Goal: Check status: Check status

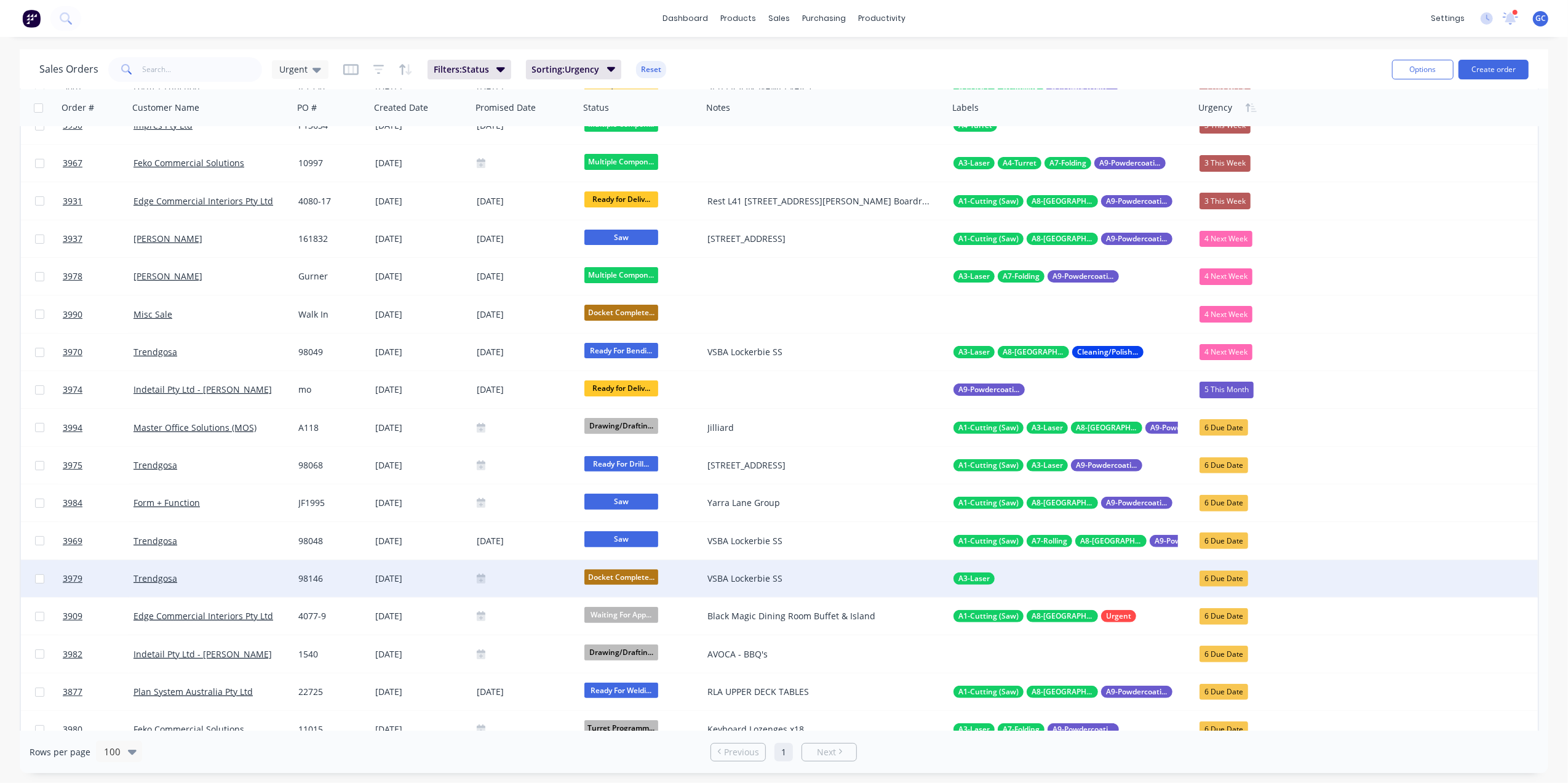
scroll to position [246, 0]
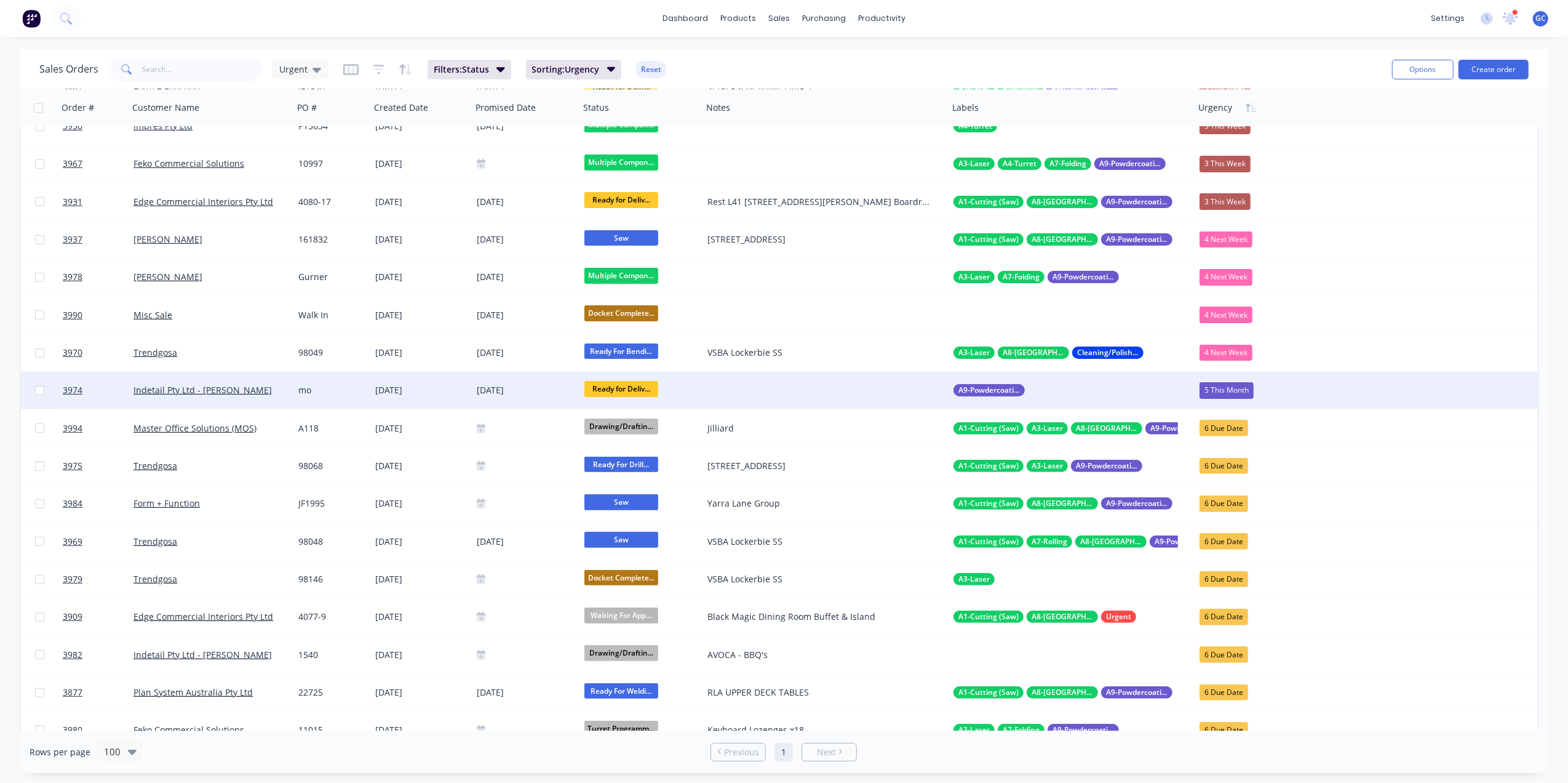
click at [327, 391] on div "mo" at bounding box center [330, 389] width 64 height 12
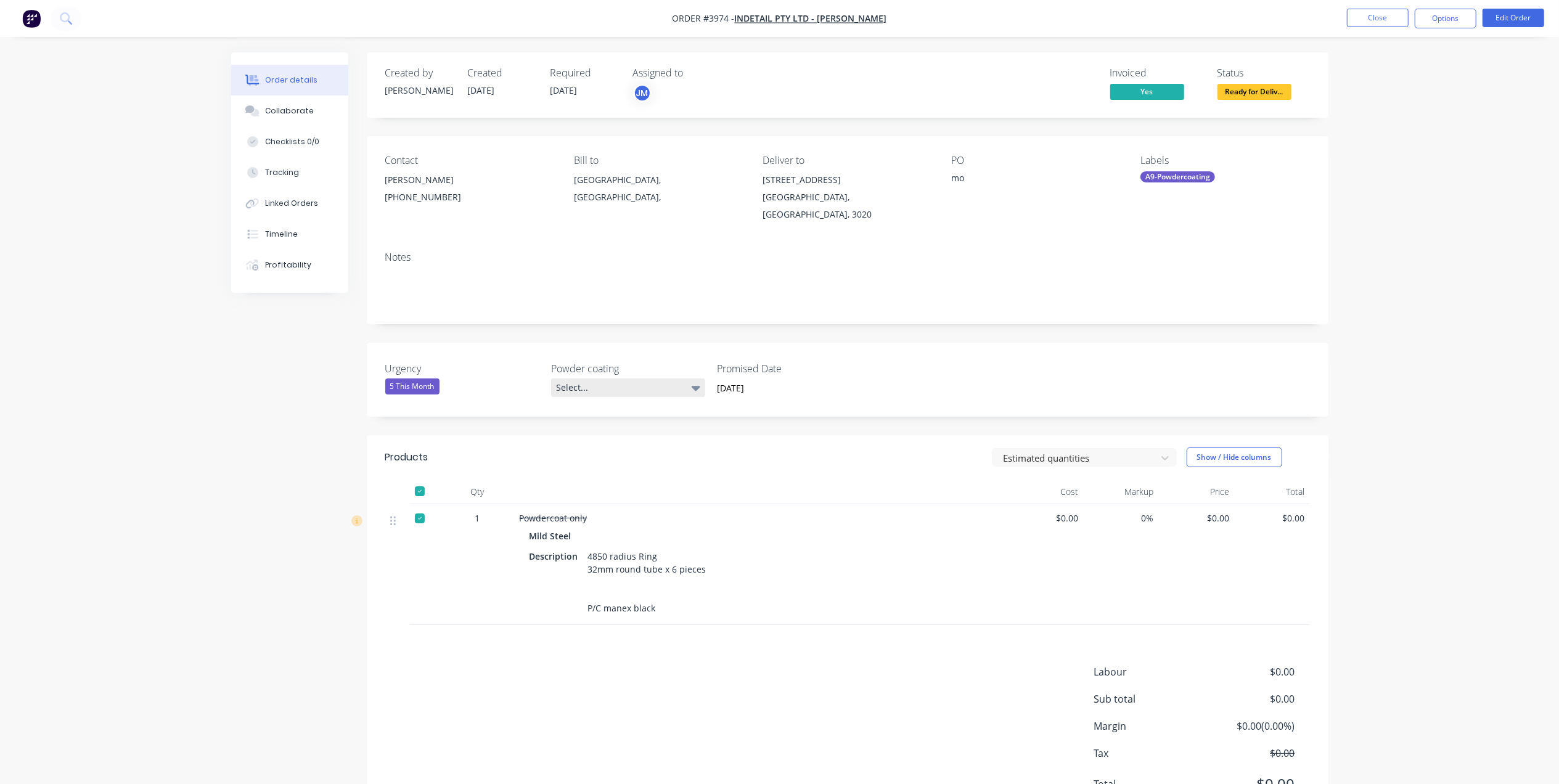
click at [619, 379] on div "Select..." at bounding box center [628, 388] width 154 height 19
click at [770, 379] on input "[DATE]" at bounding box center [785, 388] width 154 height 19
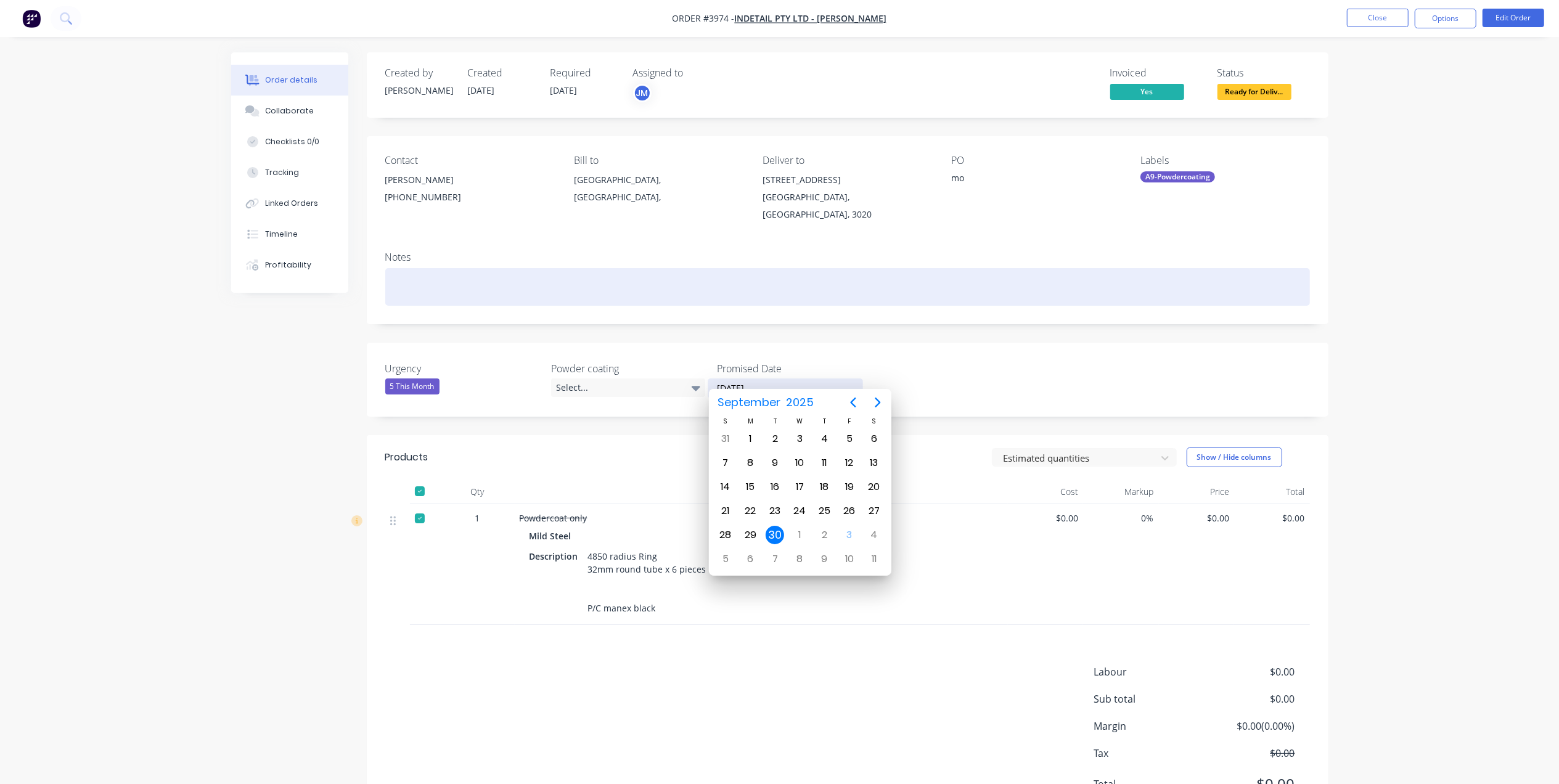
click at [802, 274] on div at bounding box center [847, 287] width 924 height 38
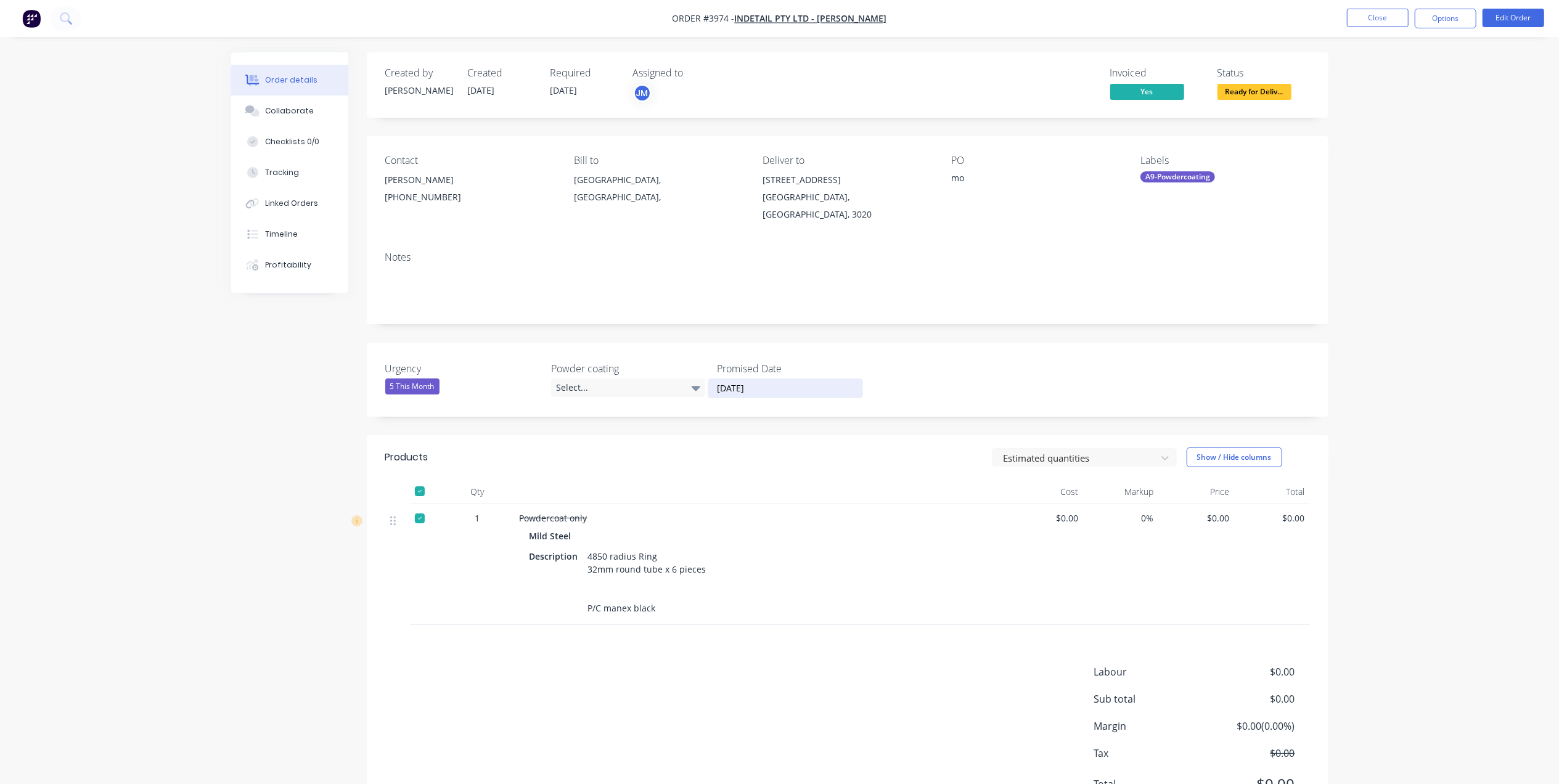
click at [420, 379] on div "5 This Month" at bounding box center [412, 387] width 54 height 16
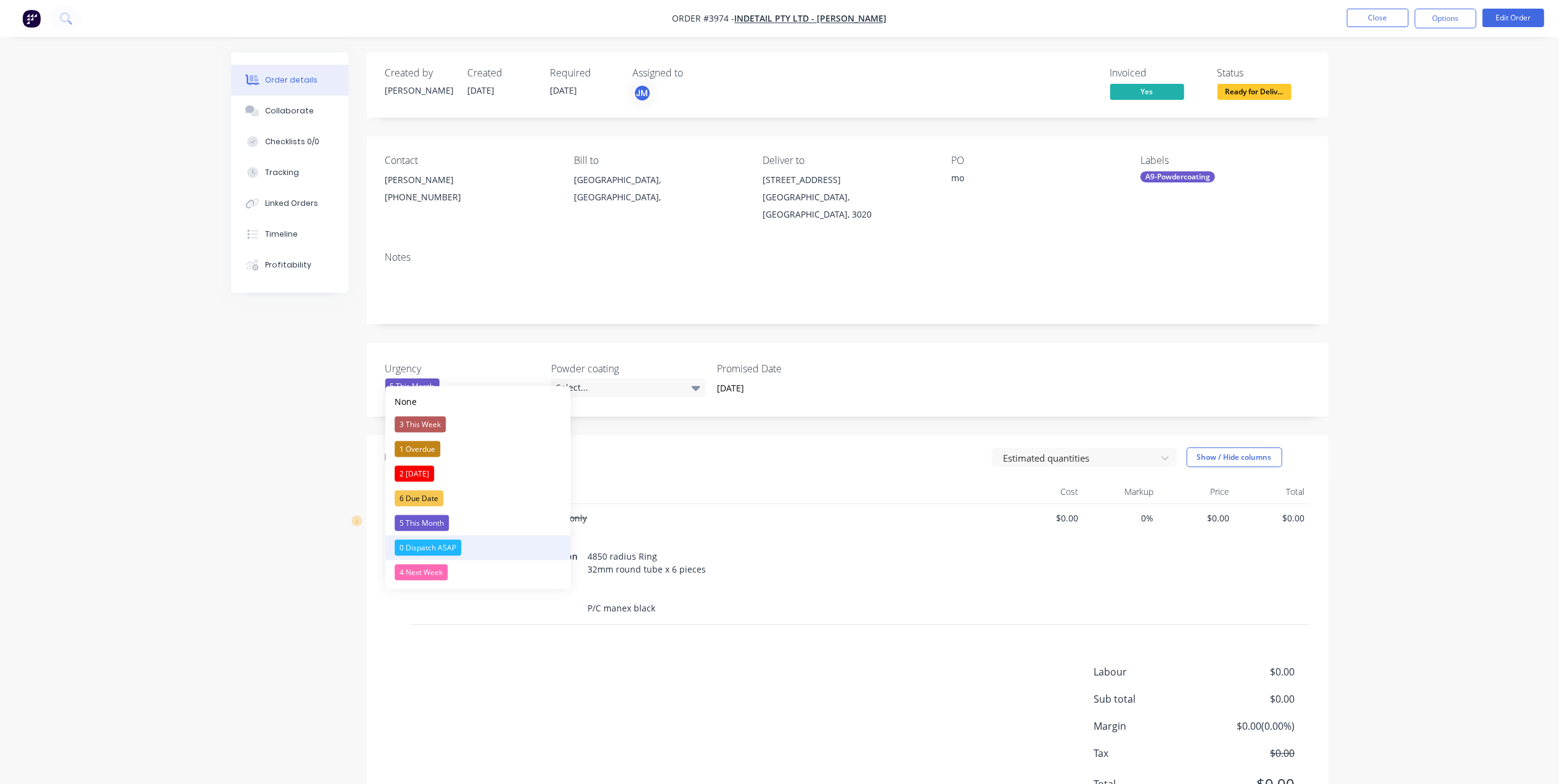
click at [444, 545] on div "0 Dispatch ASAP" at bounding box center [427, 548] width 66 height 16
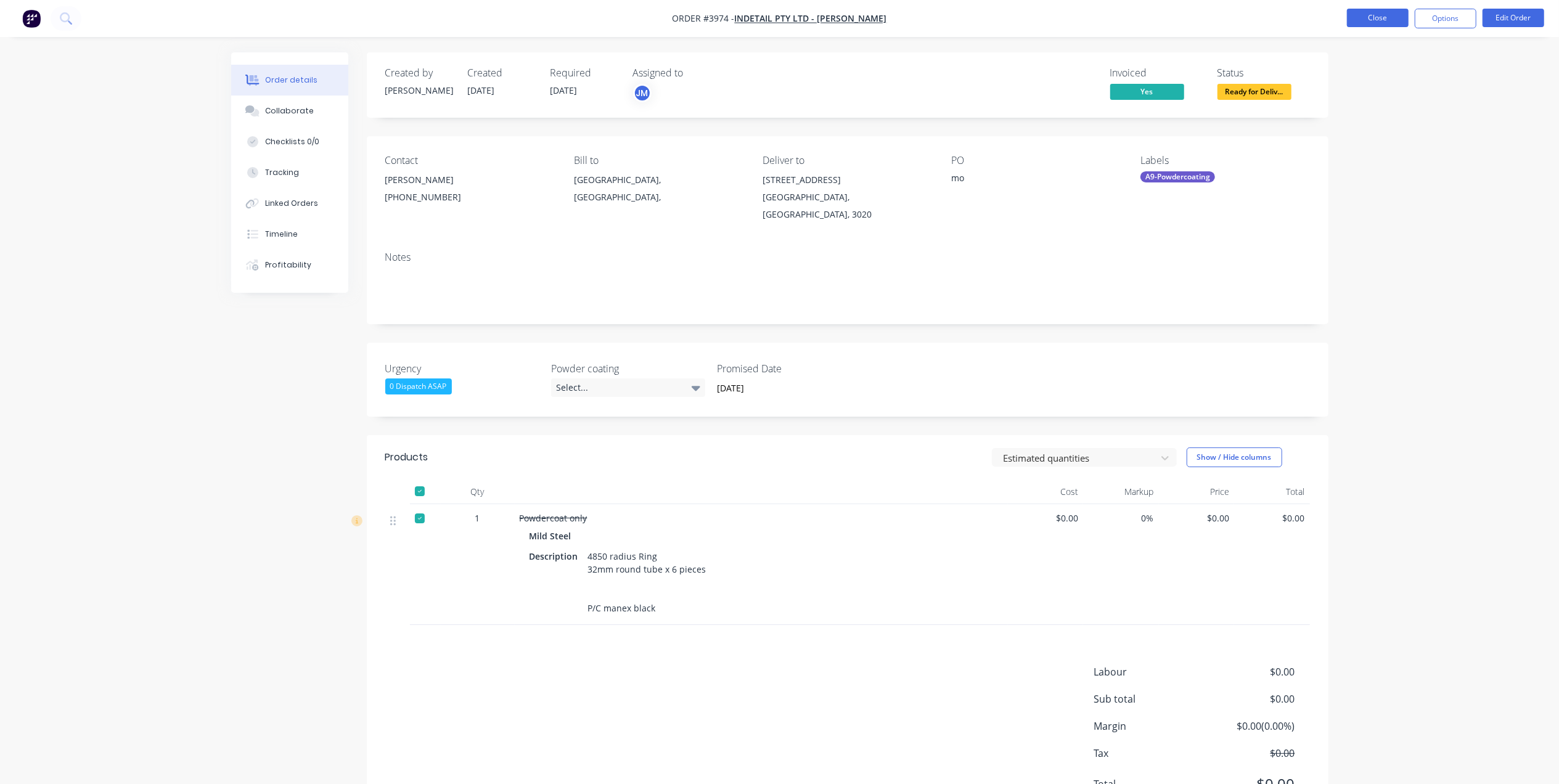
click at [1376, 18] on button "Close" at bounding box center [1377, 18] width 61 height 19
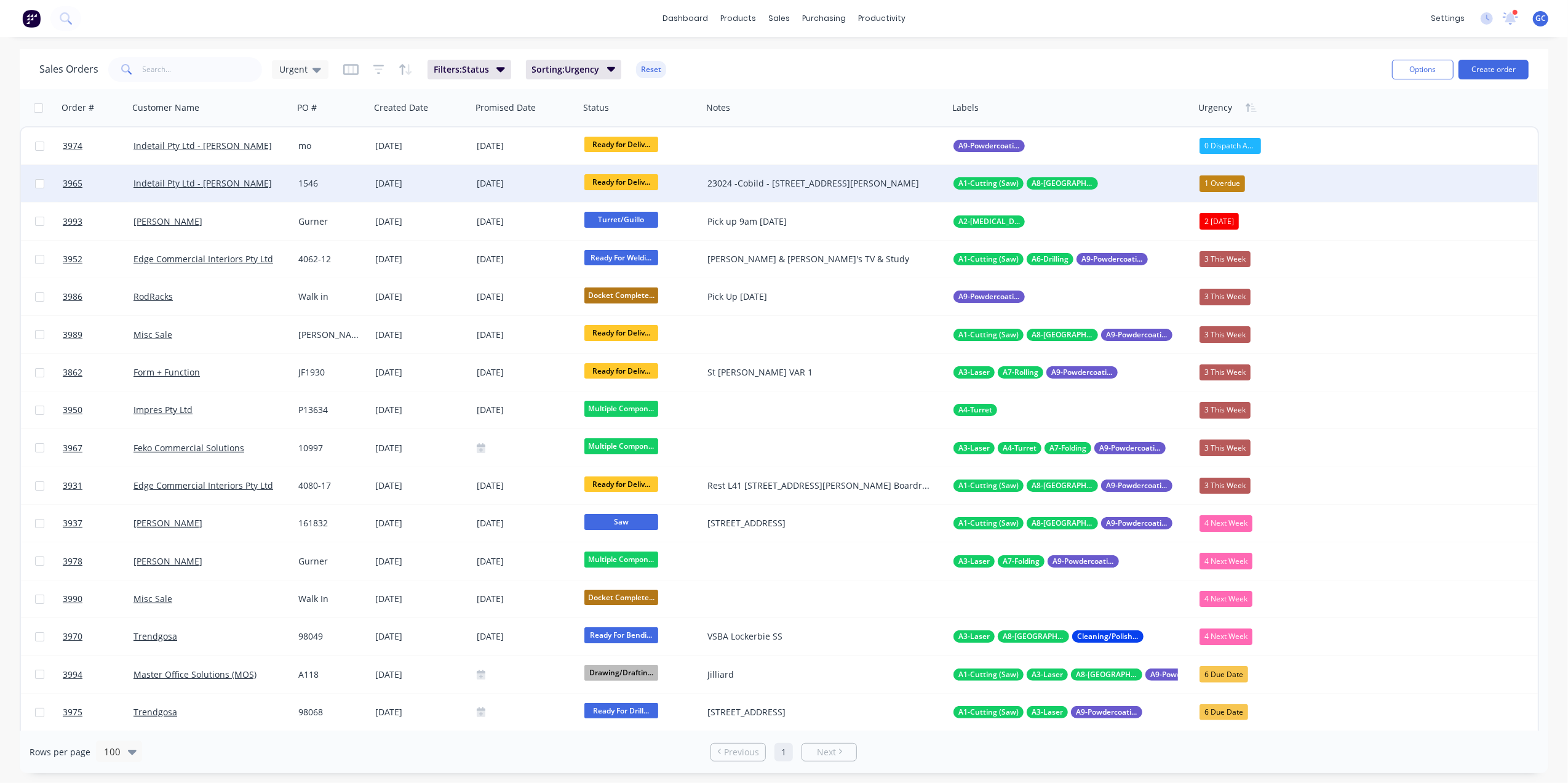
click at [358, 182] on div "1546" at bounding box center [330, 183] width 64 height 12
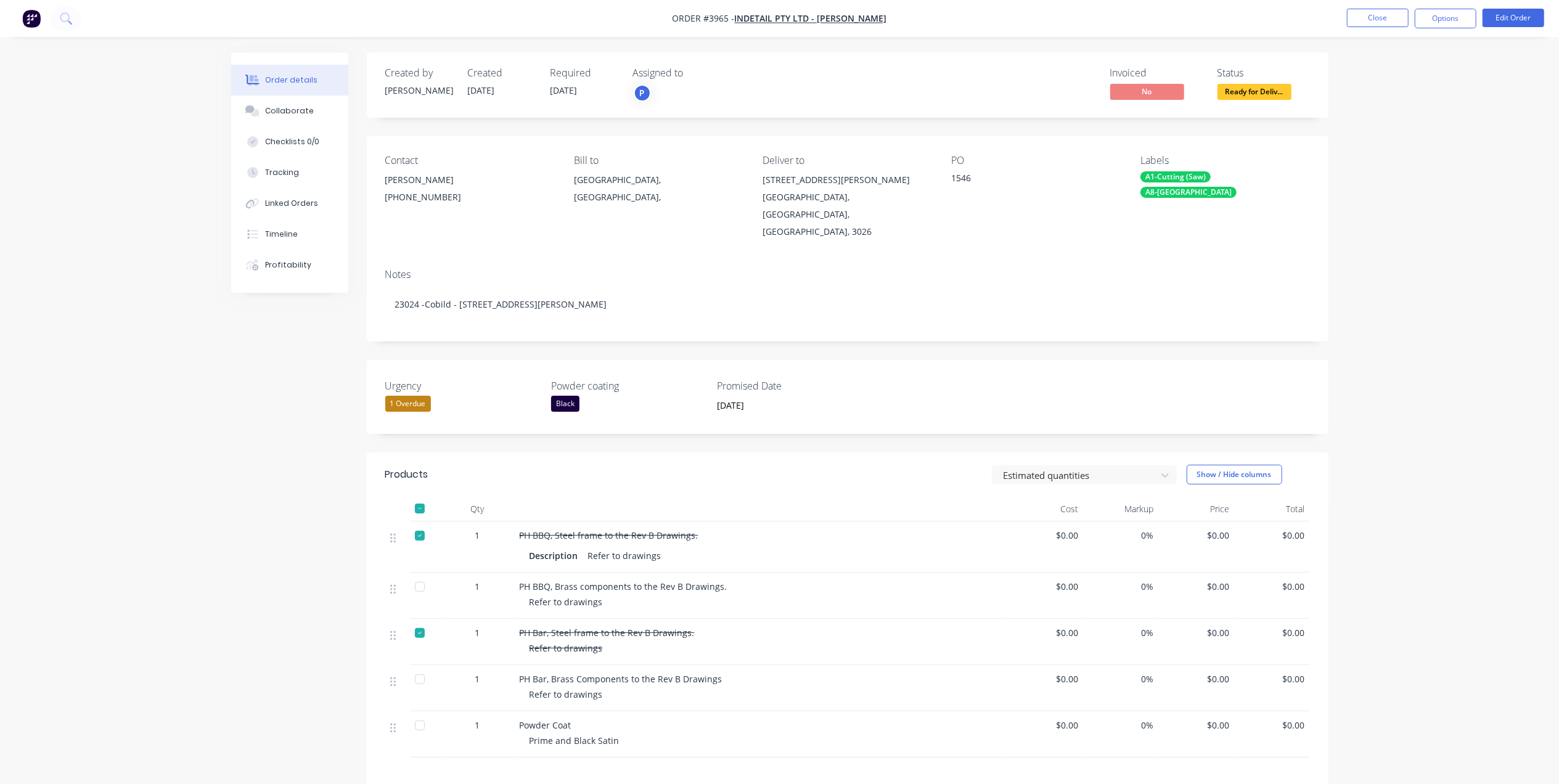
click at [1254, 87] on span "Ready for Deliv..." at bounding box center [1254, 91] width 74 height 16
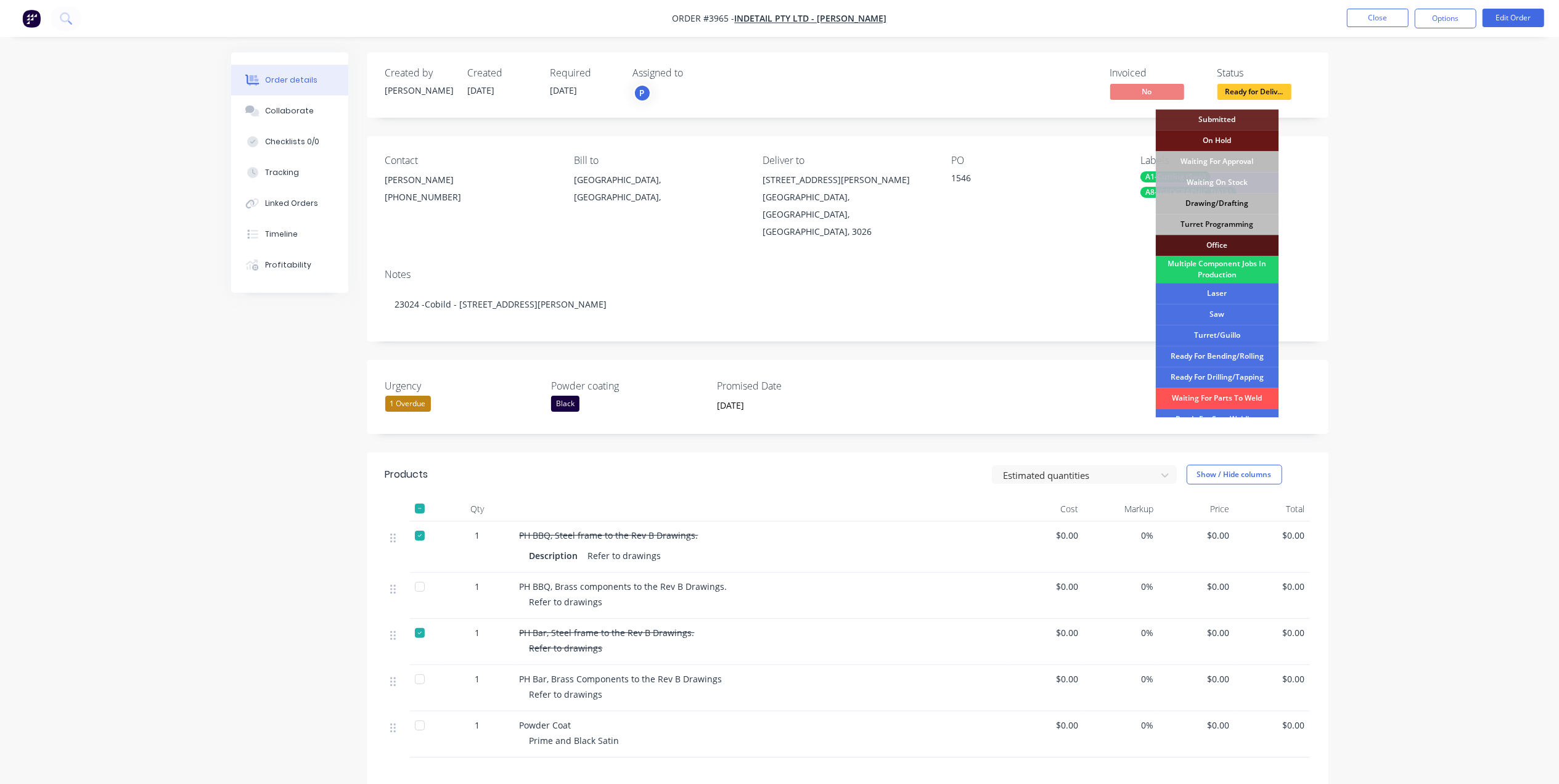
click at [1242, 201] on div "Drawing/Drafting" at bounding box center [1217, 204] width 124 height 21
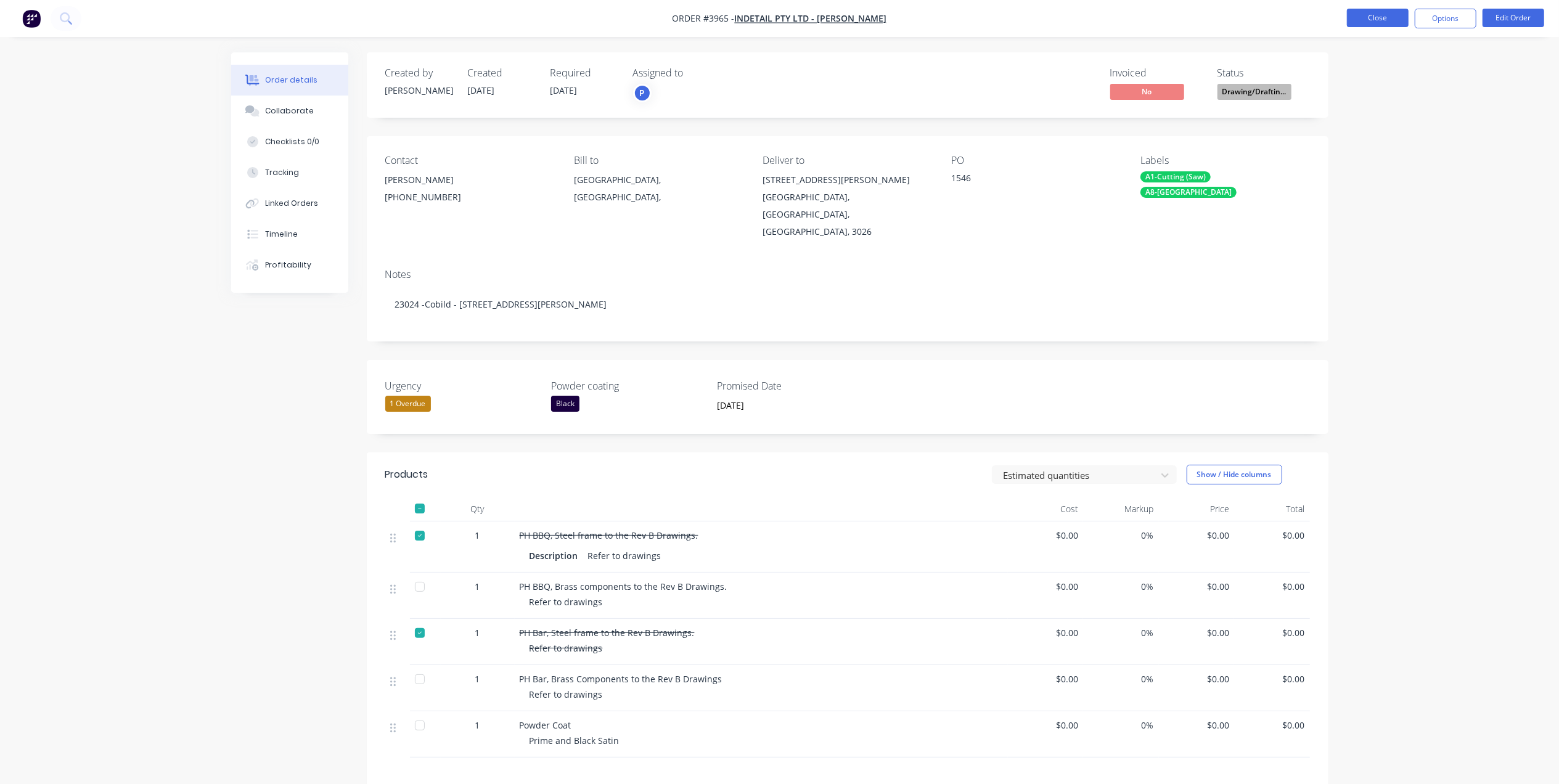
click at [1386, 23] on button "Close" at bounding box center [1377, 18] width 61 height 19
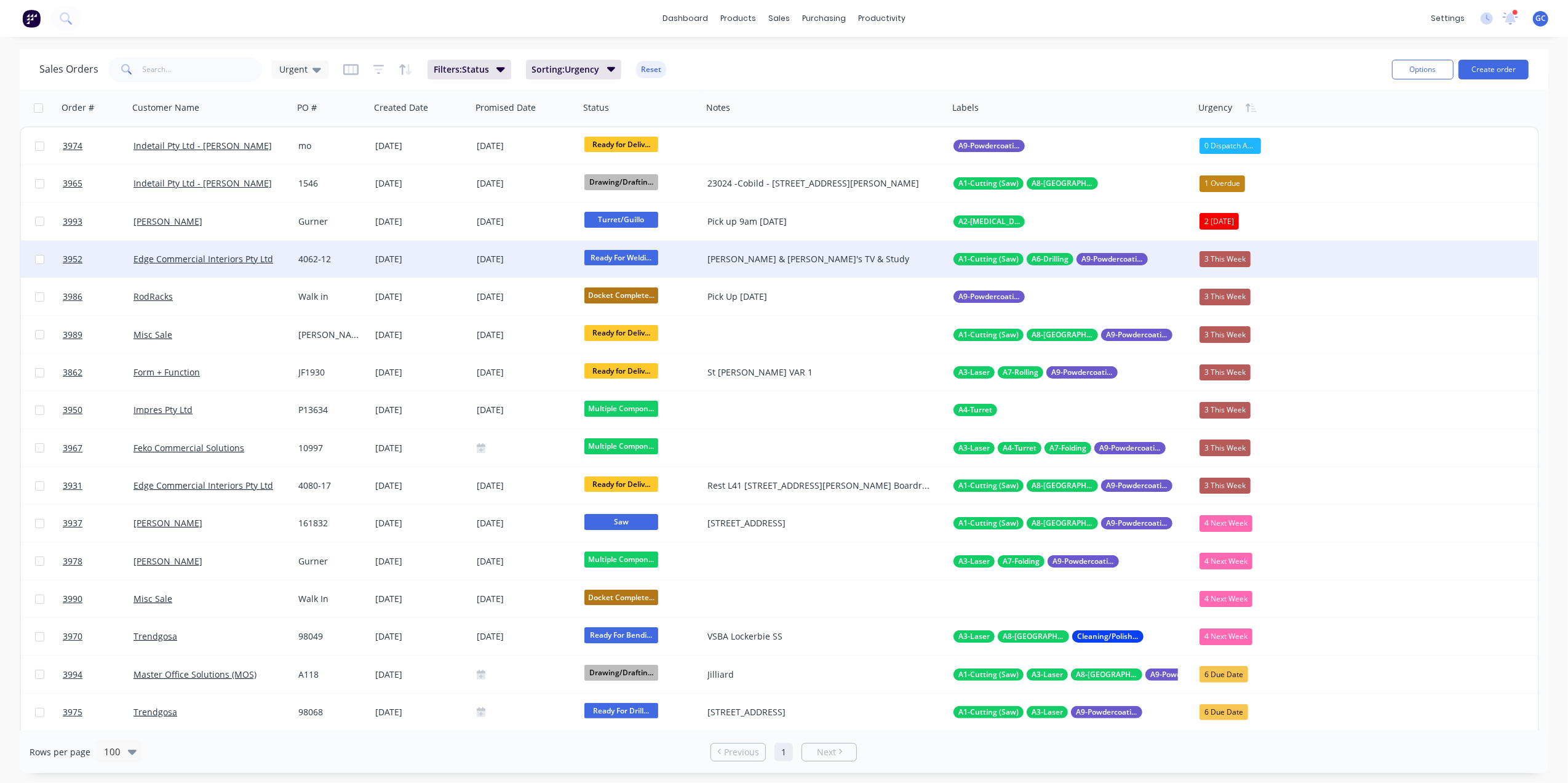
click at [645, 261] on span "Ready For Weldi..." at bounding box center [621, 257] width 73 height 16
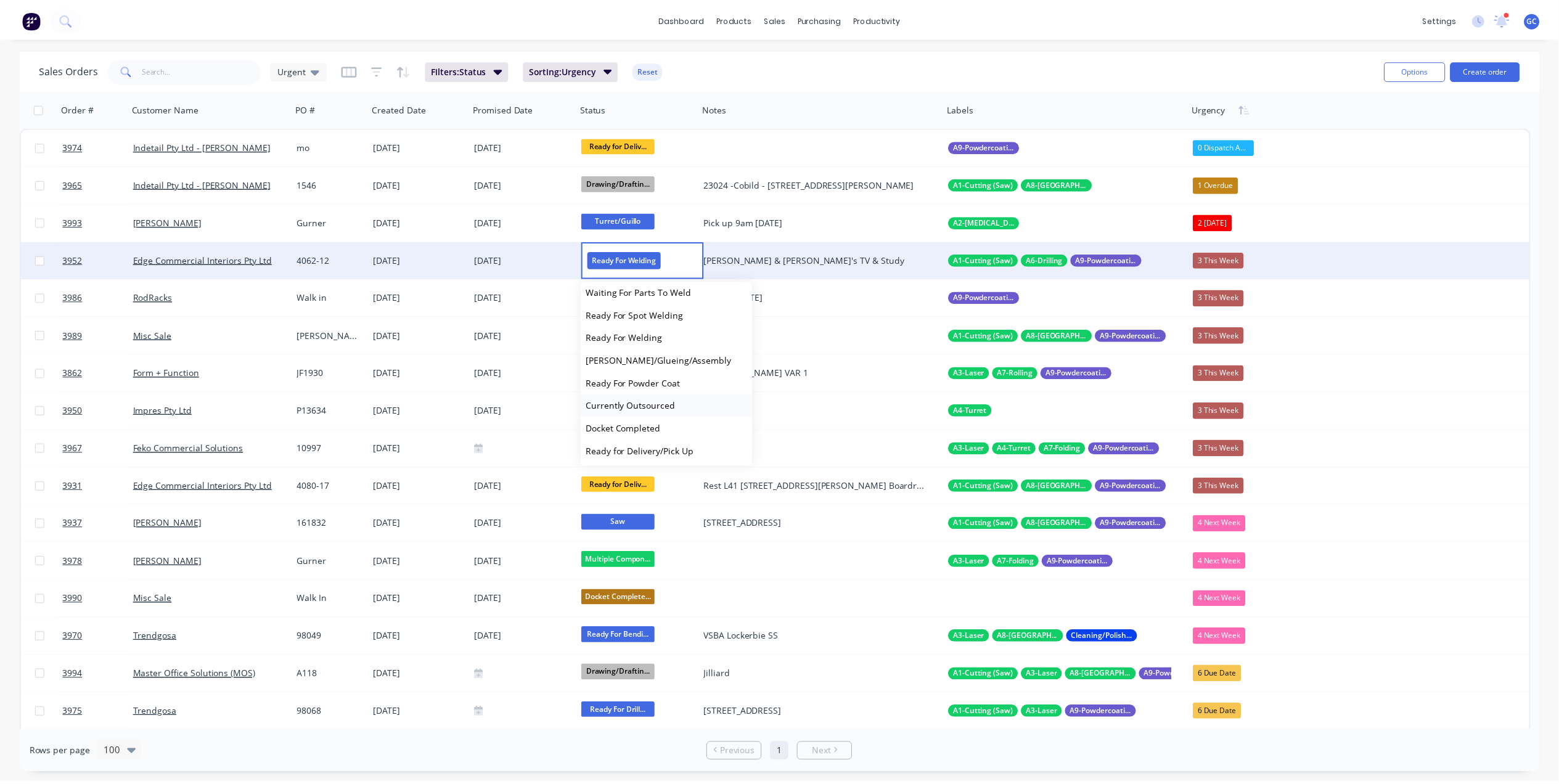
scroll to position [329, 0]
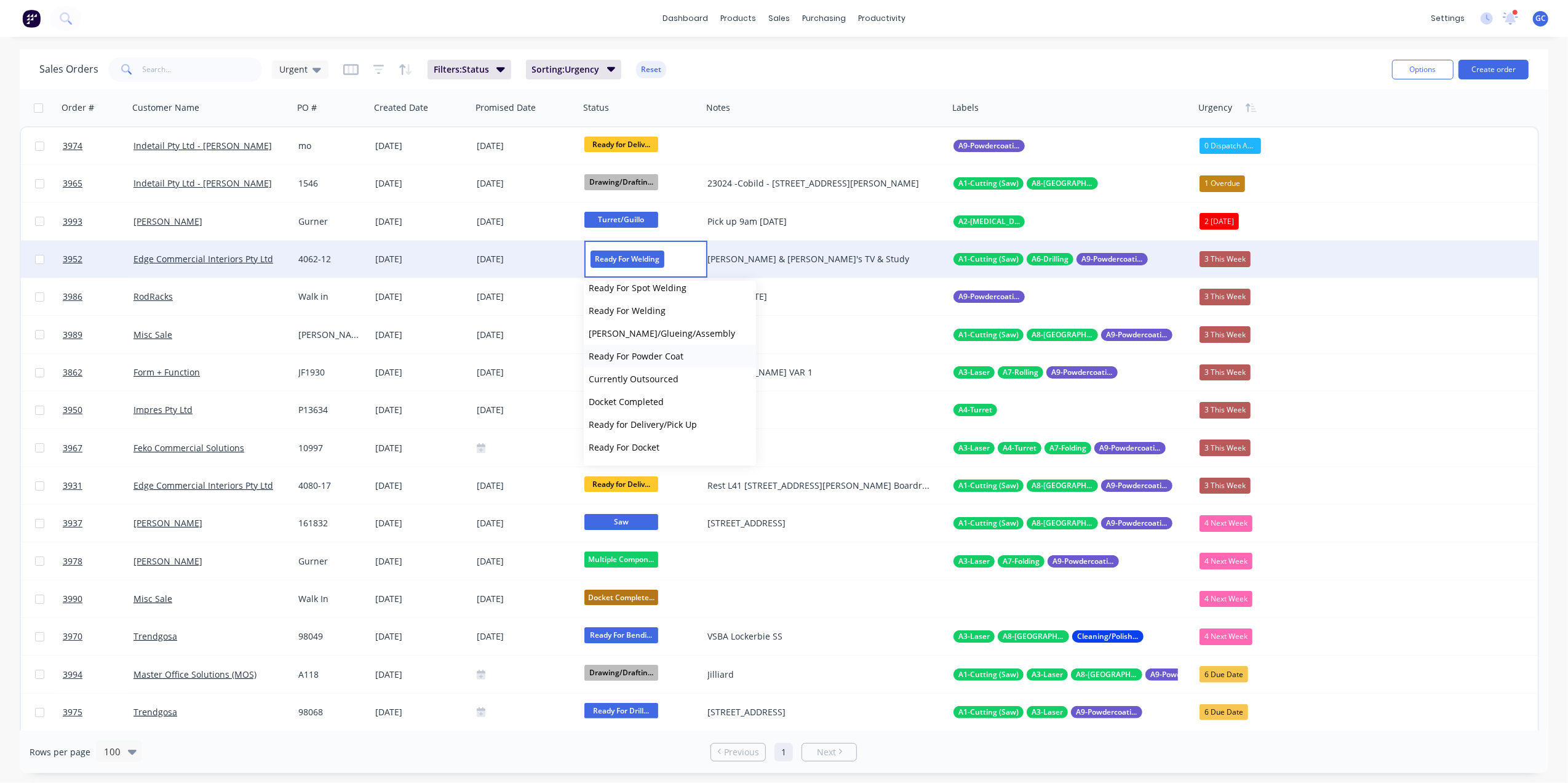
click at [670, 353] on span "Ready For Powder Coat" at bounding box center [636, 356] width 95 height 11
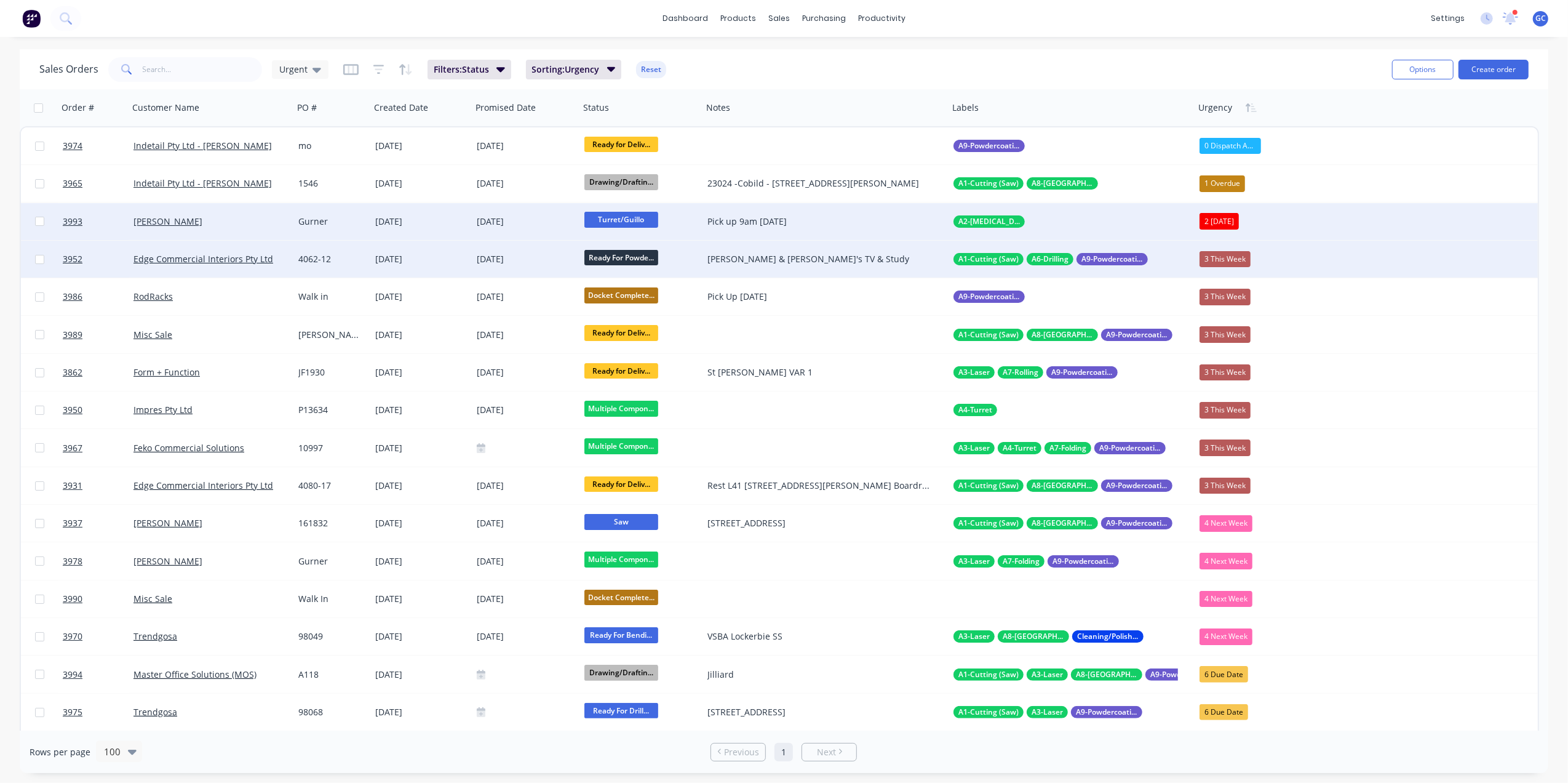
click at [443, 216] on div "[DATE]" at bounding box center [421, 221] width 91 height 12
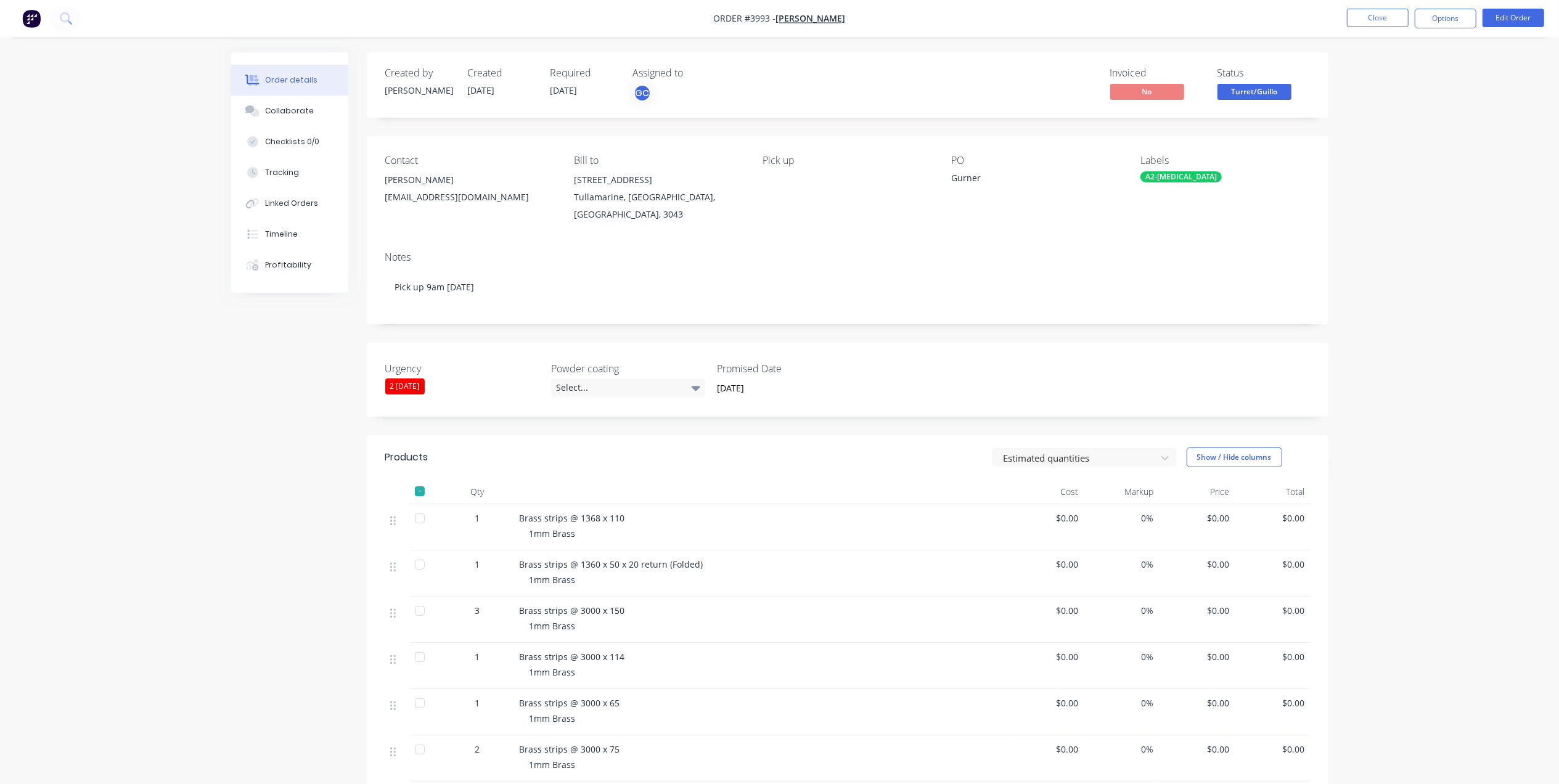
click at [418, 482] on div at bounding box center [420, 491] width 25 height 25
click at [1281, 96] on span "Turret/Guillo" at bounding box center [1254, 91] width 74 height 16
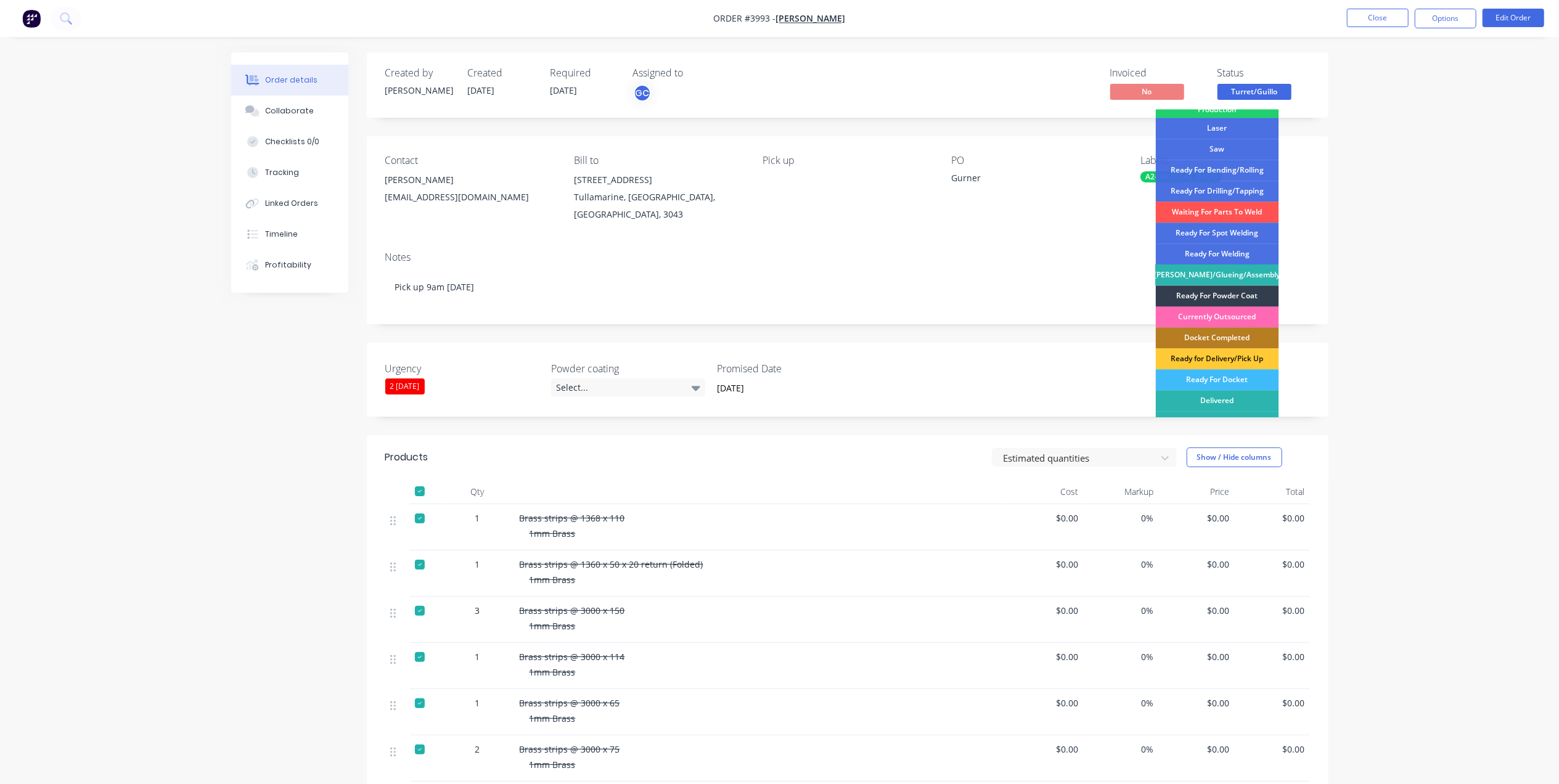
scroll to position [180, 0]
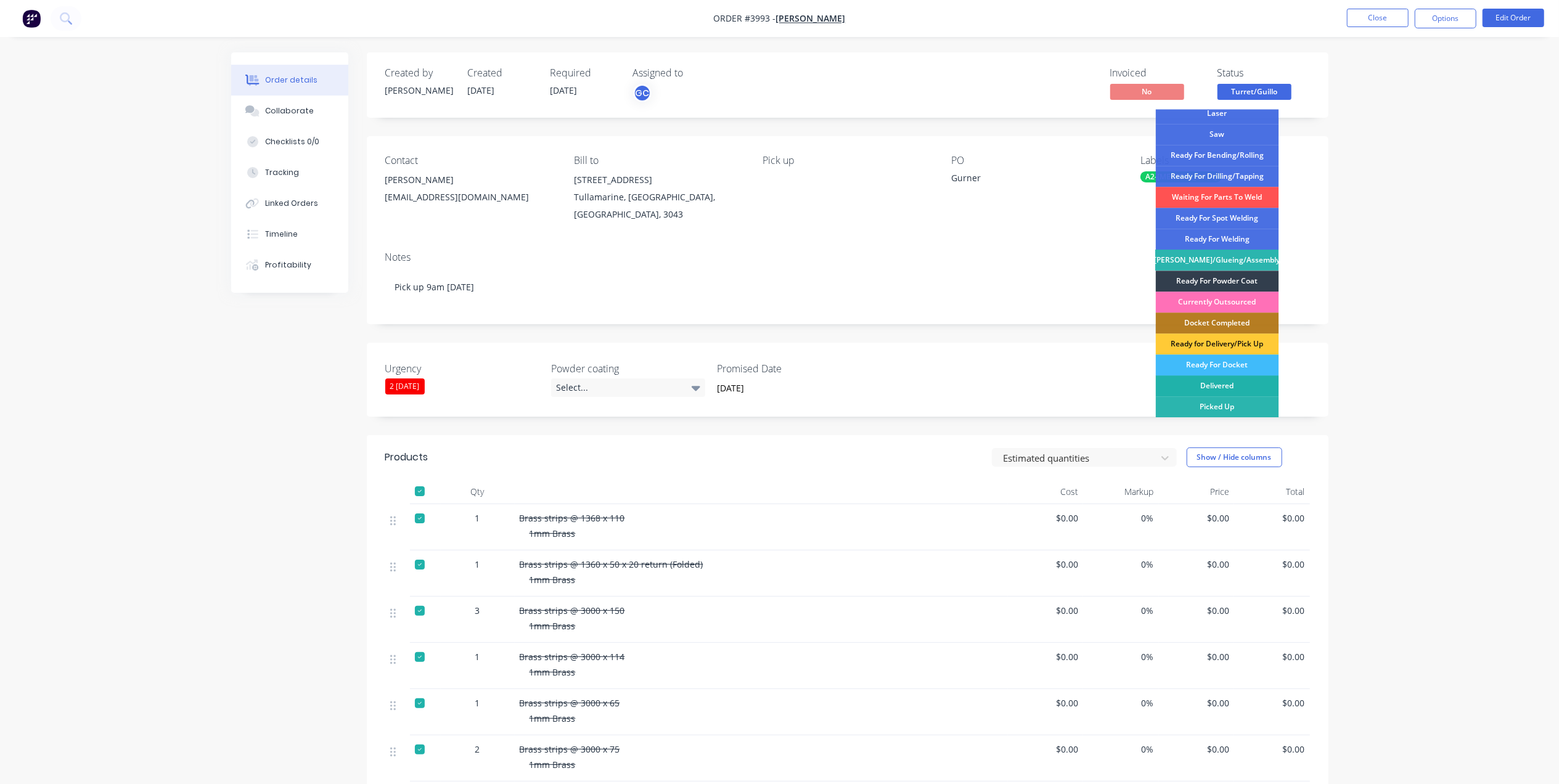
click at [1231, 386] on div "Delivered" at bounding box center [1217, 386] width 124 height 21
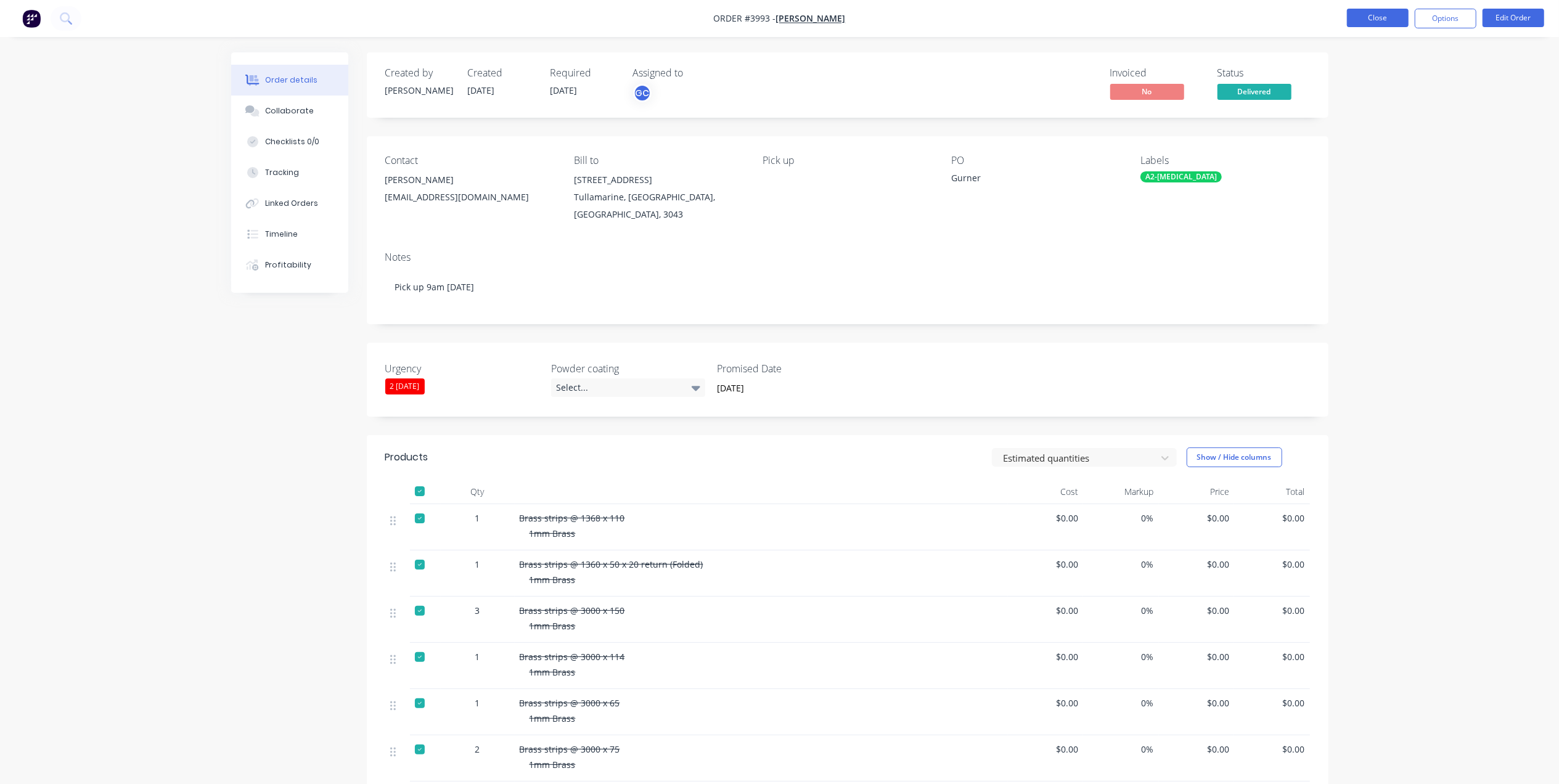
click at [1376, 22] on button "Close" at bounding box center [1377, 18] width 61 height 19
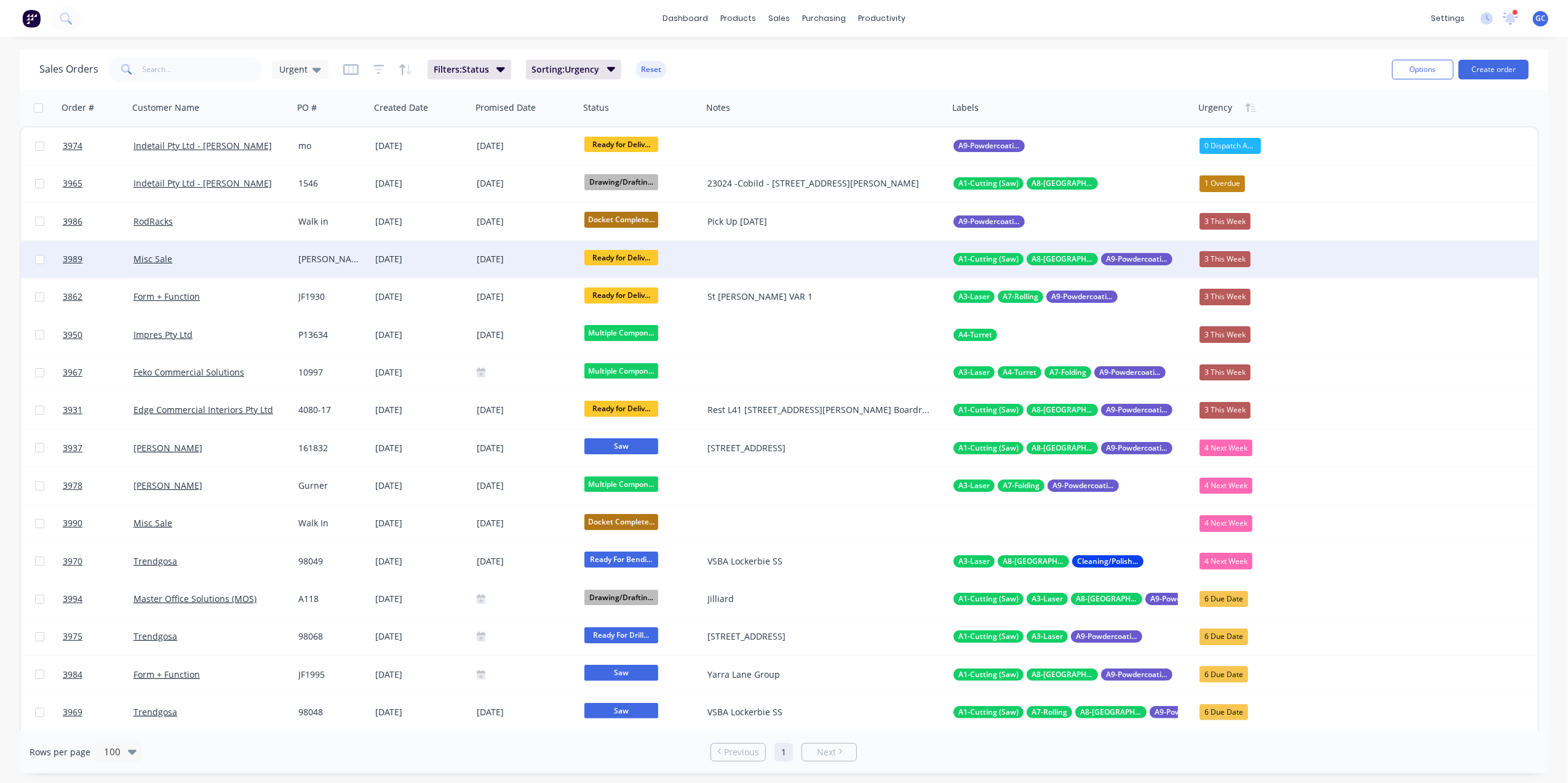
click at [350, 250] on div "[PERSON_NAME]" at bounding box center [331, 259] width 77 height 37
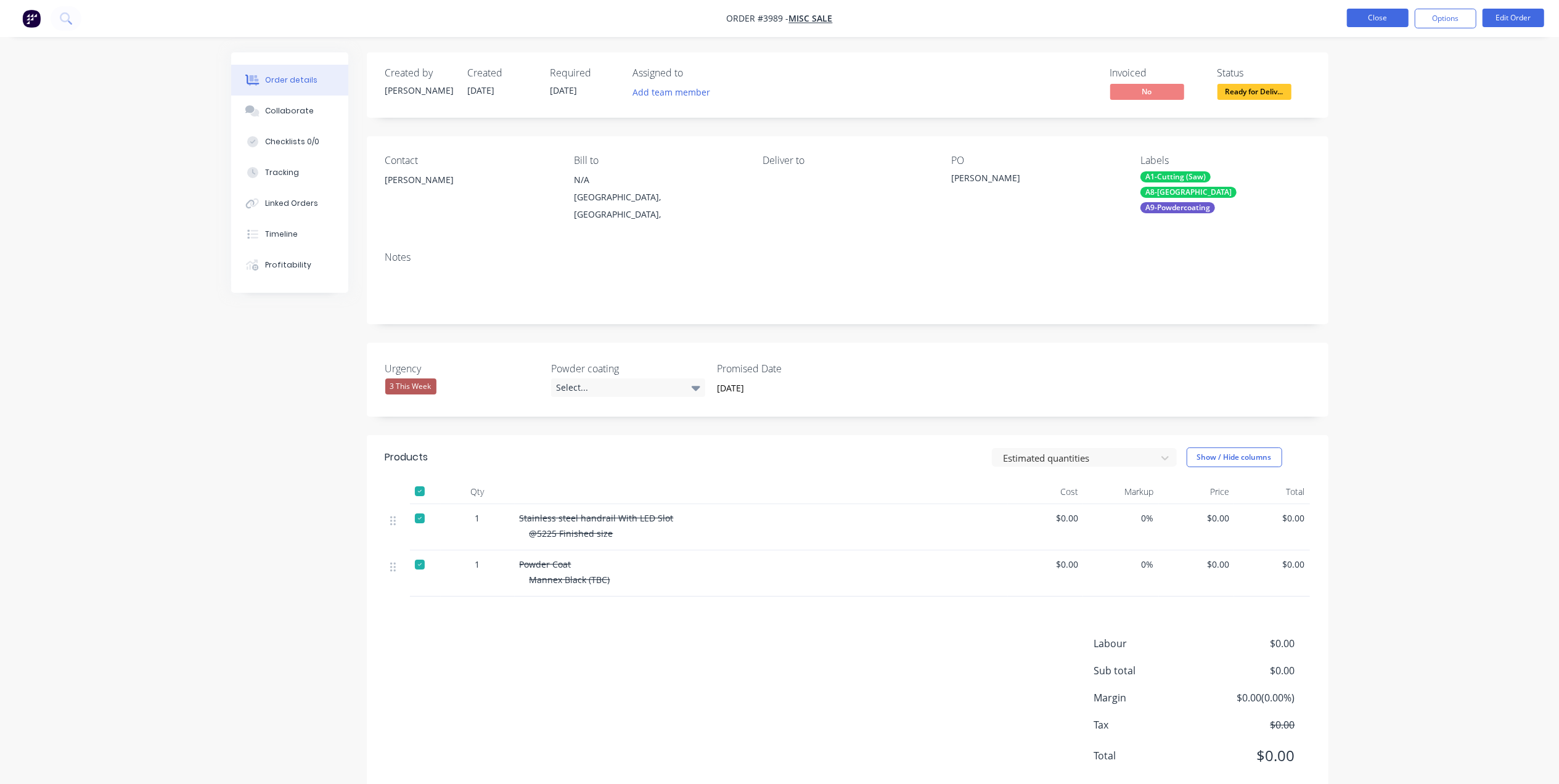
click at [1384, 16] on button "Close" at bounding box center [1377, 18] width 61 height 19
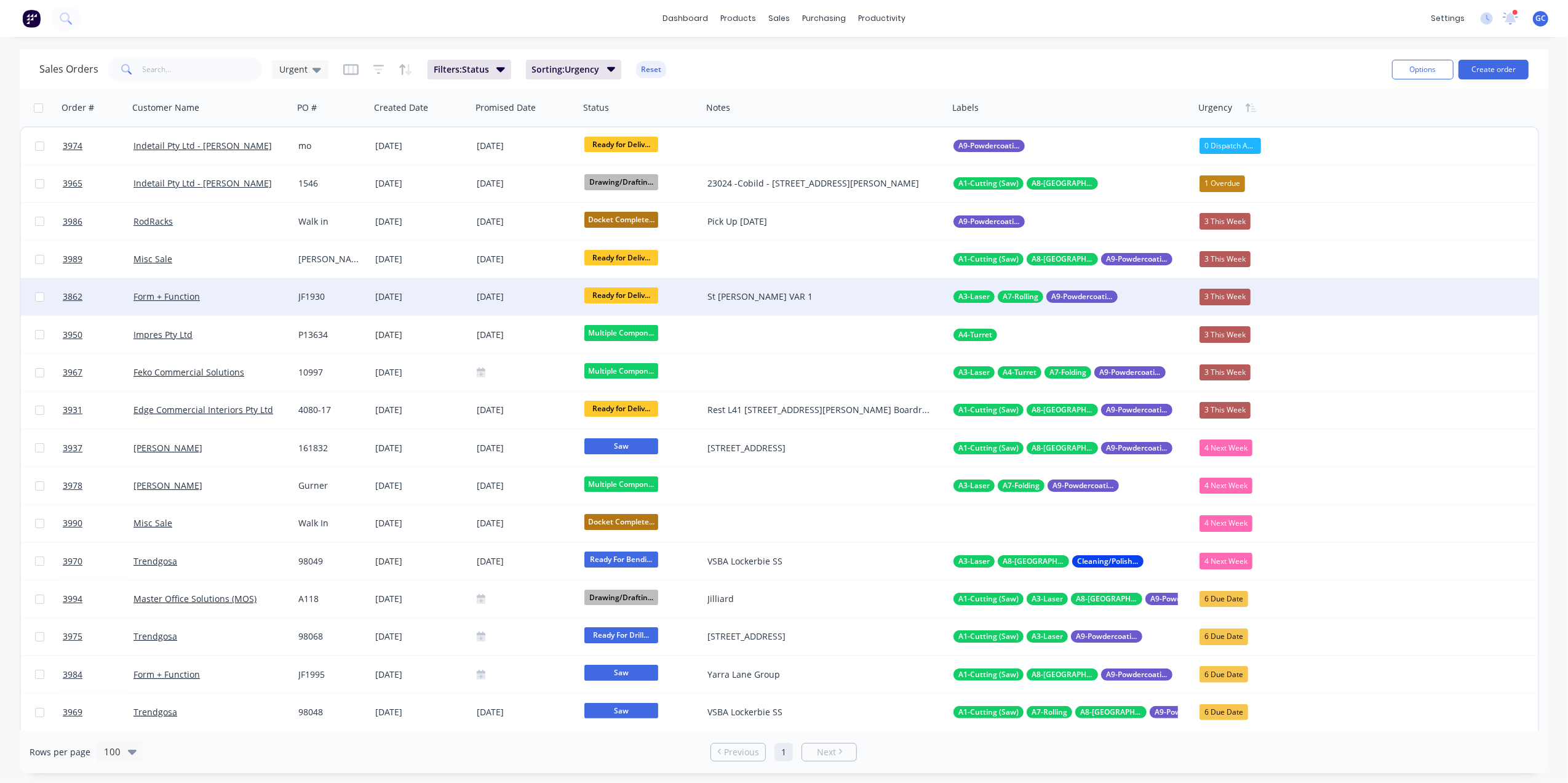
click at [437, 293] on div "[DATE]" at bounding box center [421, 296] width 91 height 12
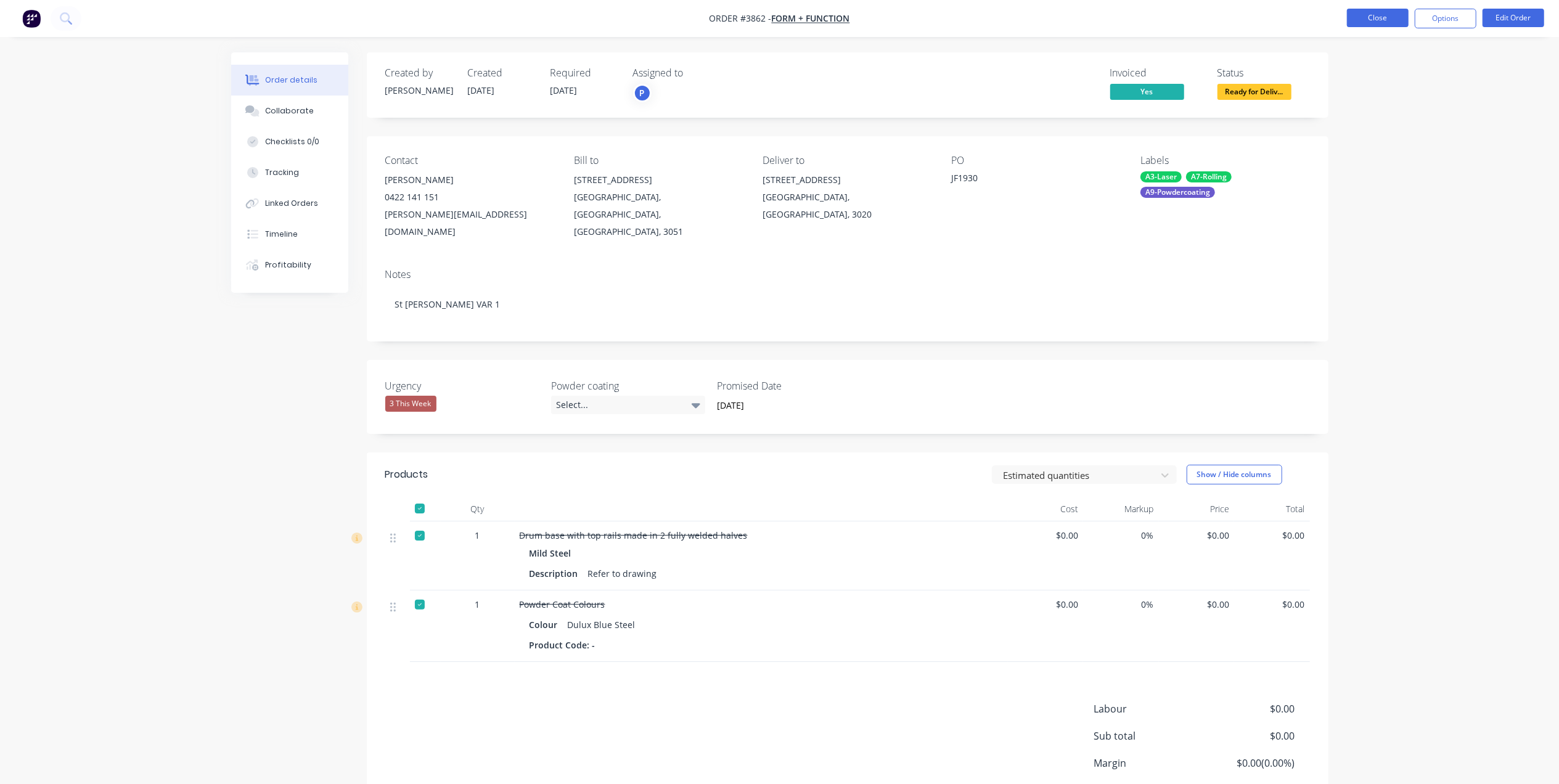
click at [1351, 16] on button "Close" at bounding box center [1377, 18] width 61 height 19
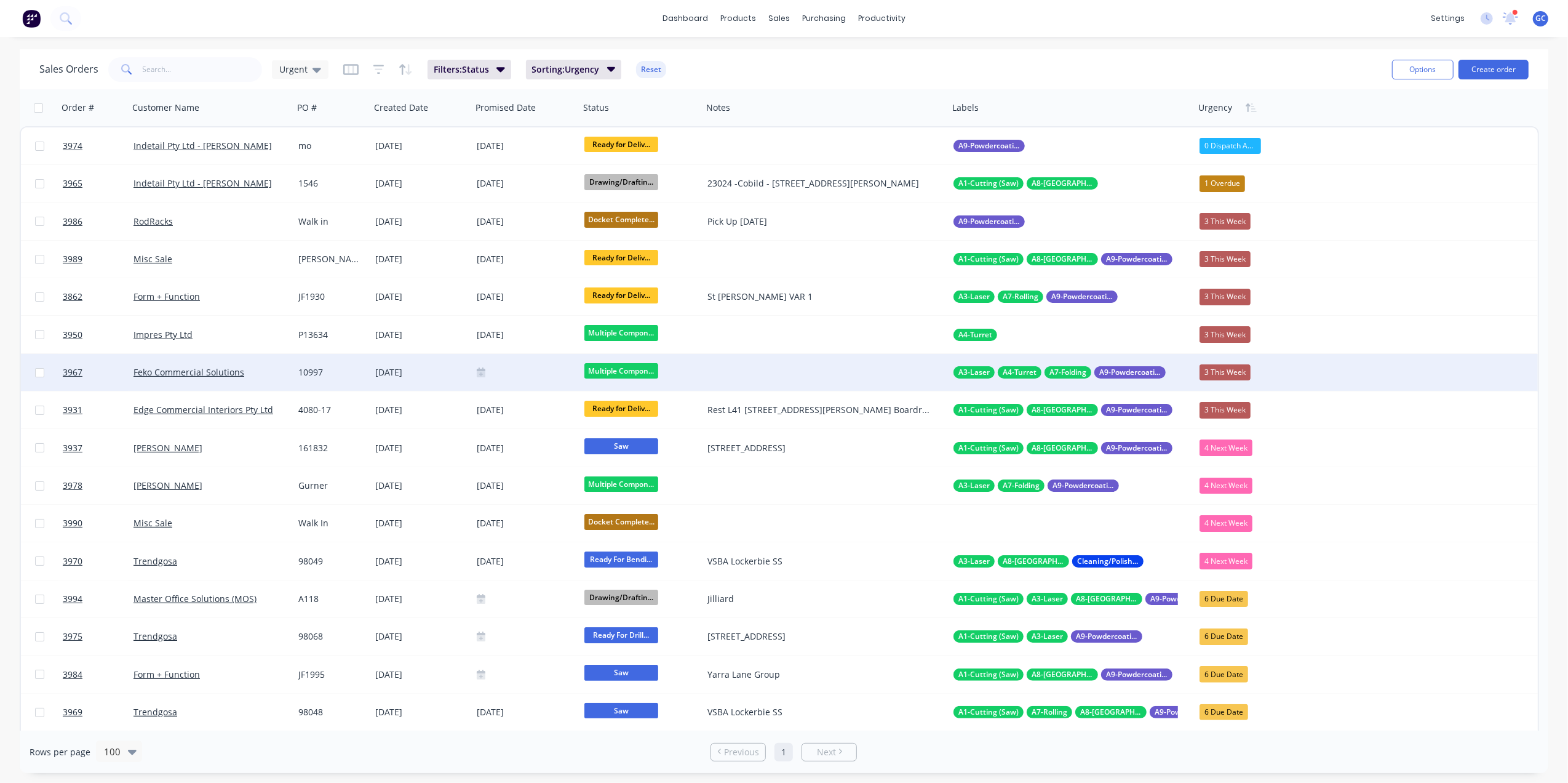
click at [358, 360] on div "10997" at bounding box center [331, 371] width 77 height 37
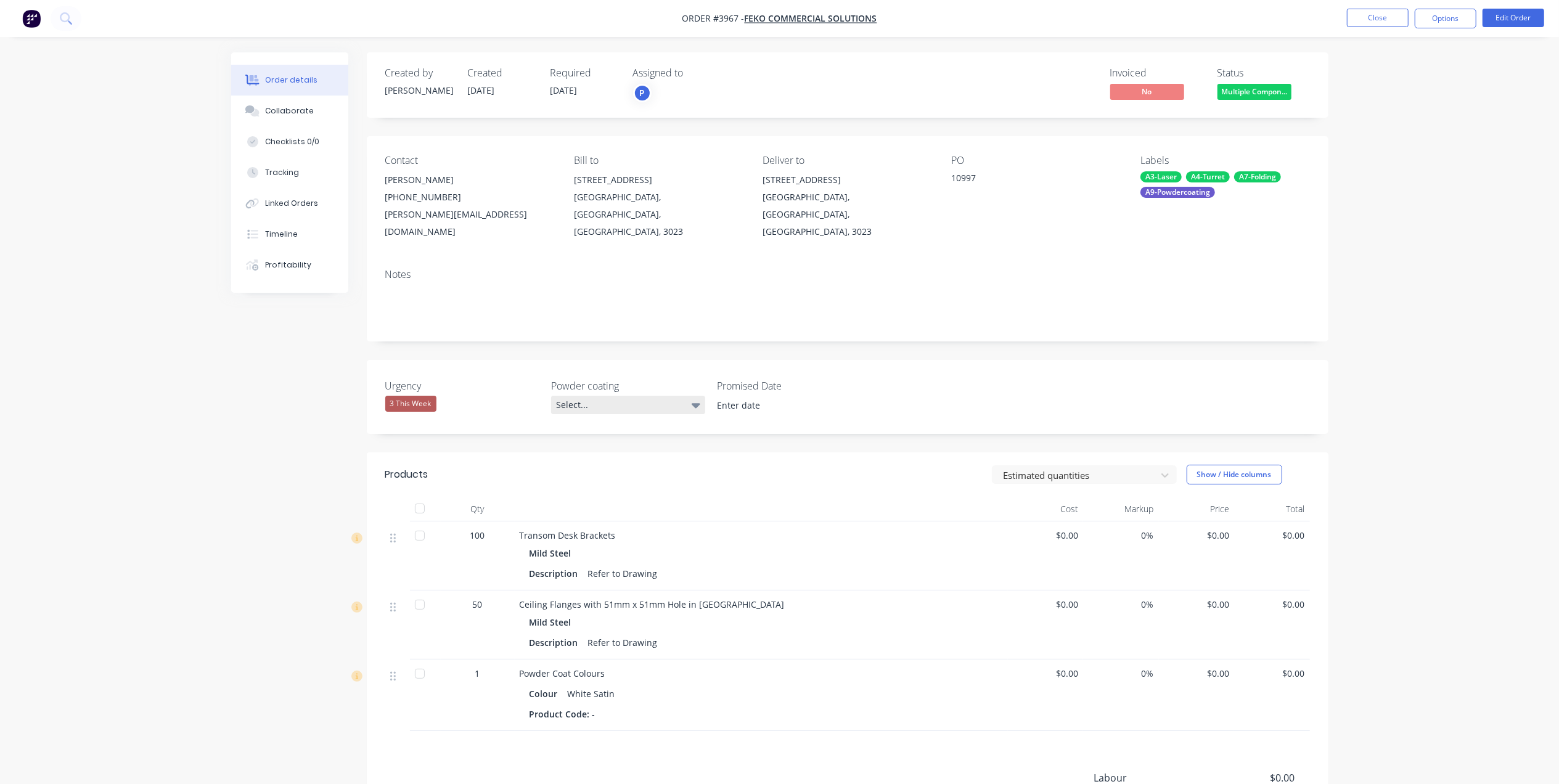
click at [618, 396] on div "Select..." at bounding box center [628, 405] width 154 height 19
click at [781, 396] on input at bounding box center [785, 405] width 154 height 19
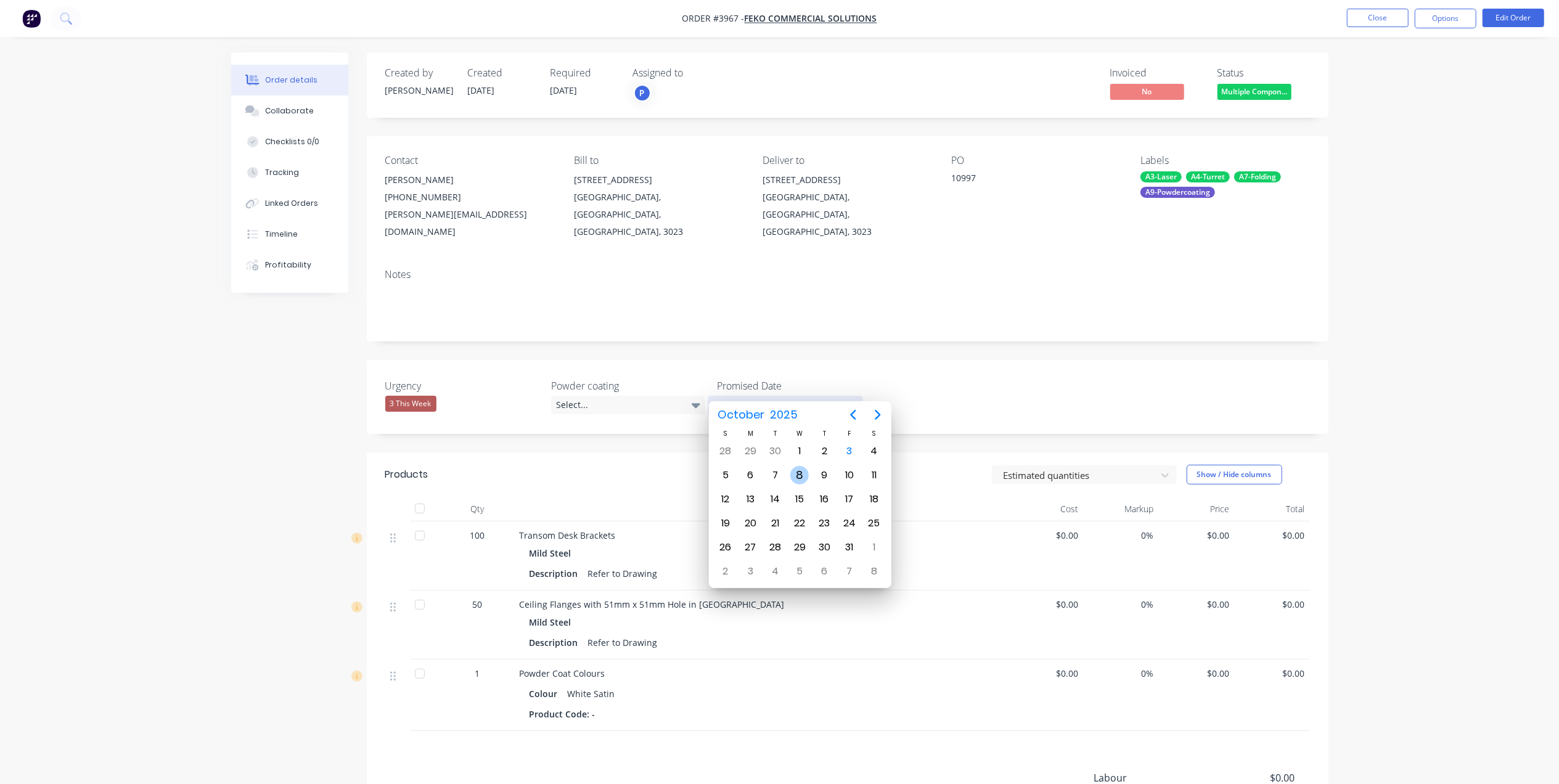
click at [799, 476] on div "8" at bounding box center [799, 475] width 19 height 19
type input "[DATE]"
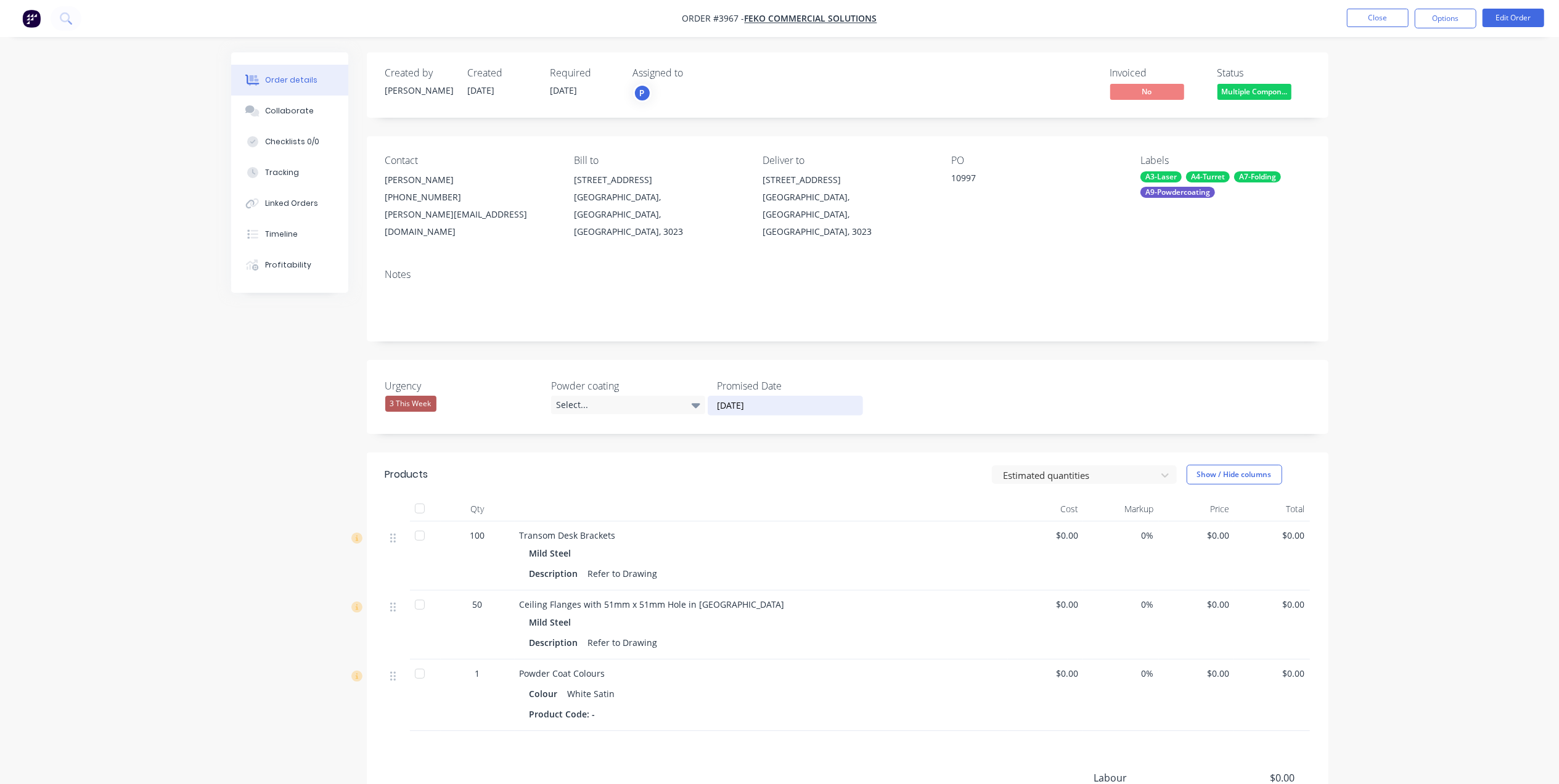
click at [437, 396] on div "3 This Week" at bounding box center [462, 404] width 154 height 16
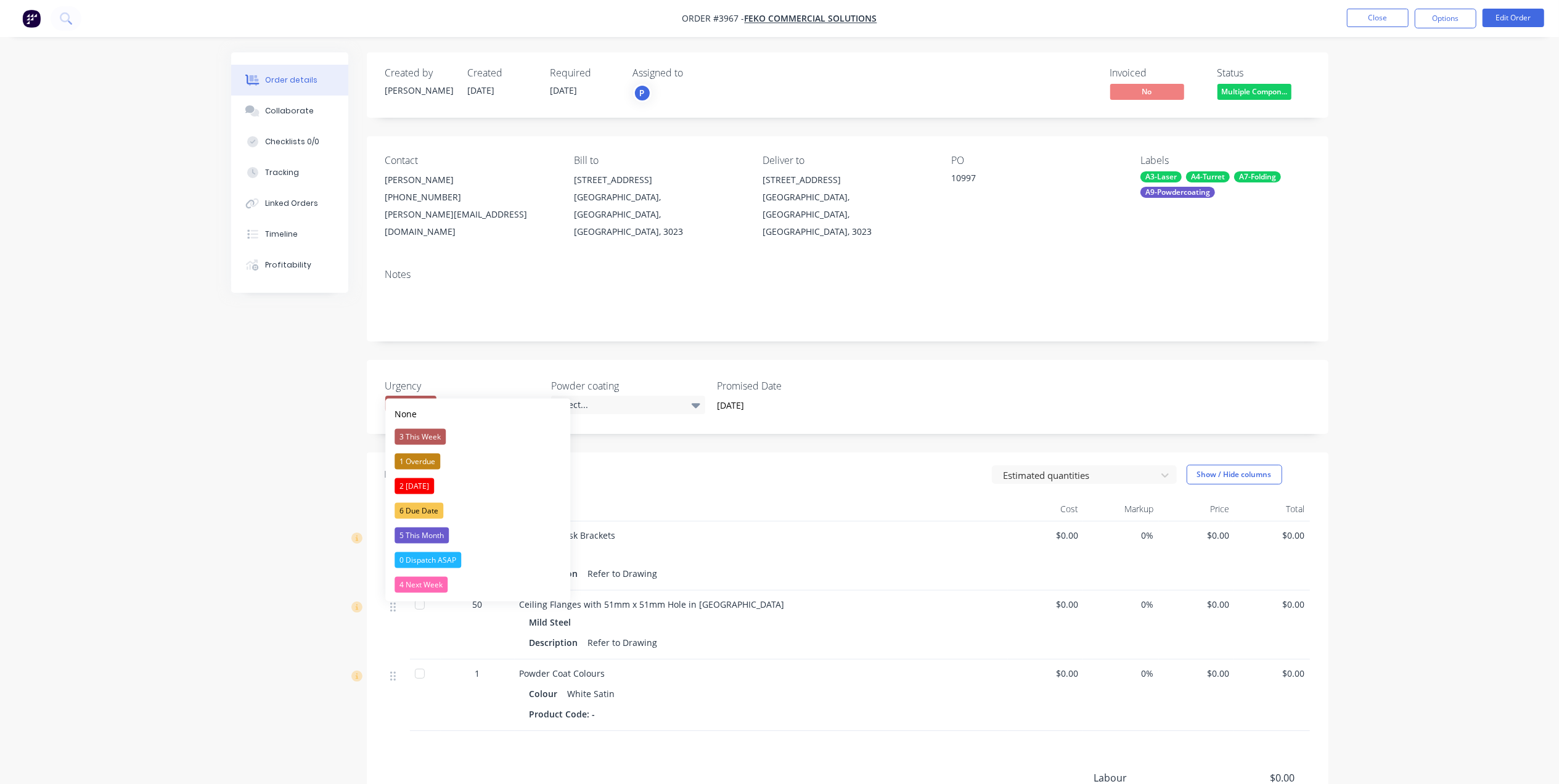
click at [440, 396] on div "3 This Week" at bounding box center [462, 404] width 154 height 16
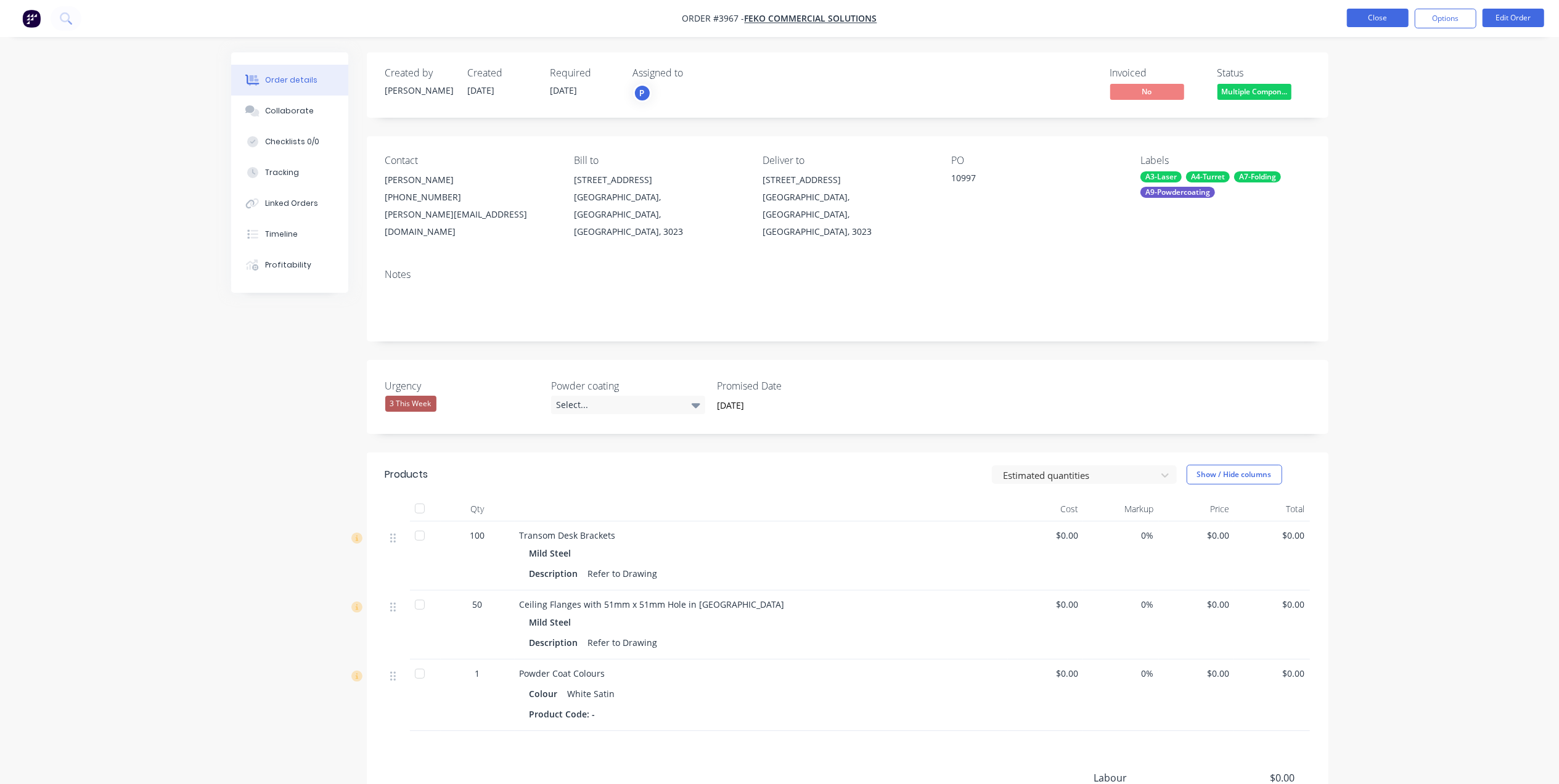
click at [1386, 18] on button "Close" at bounding box center [1377, 18] width 61 height 19
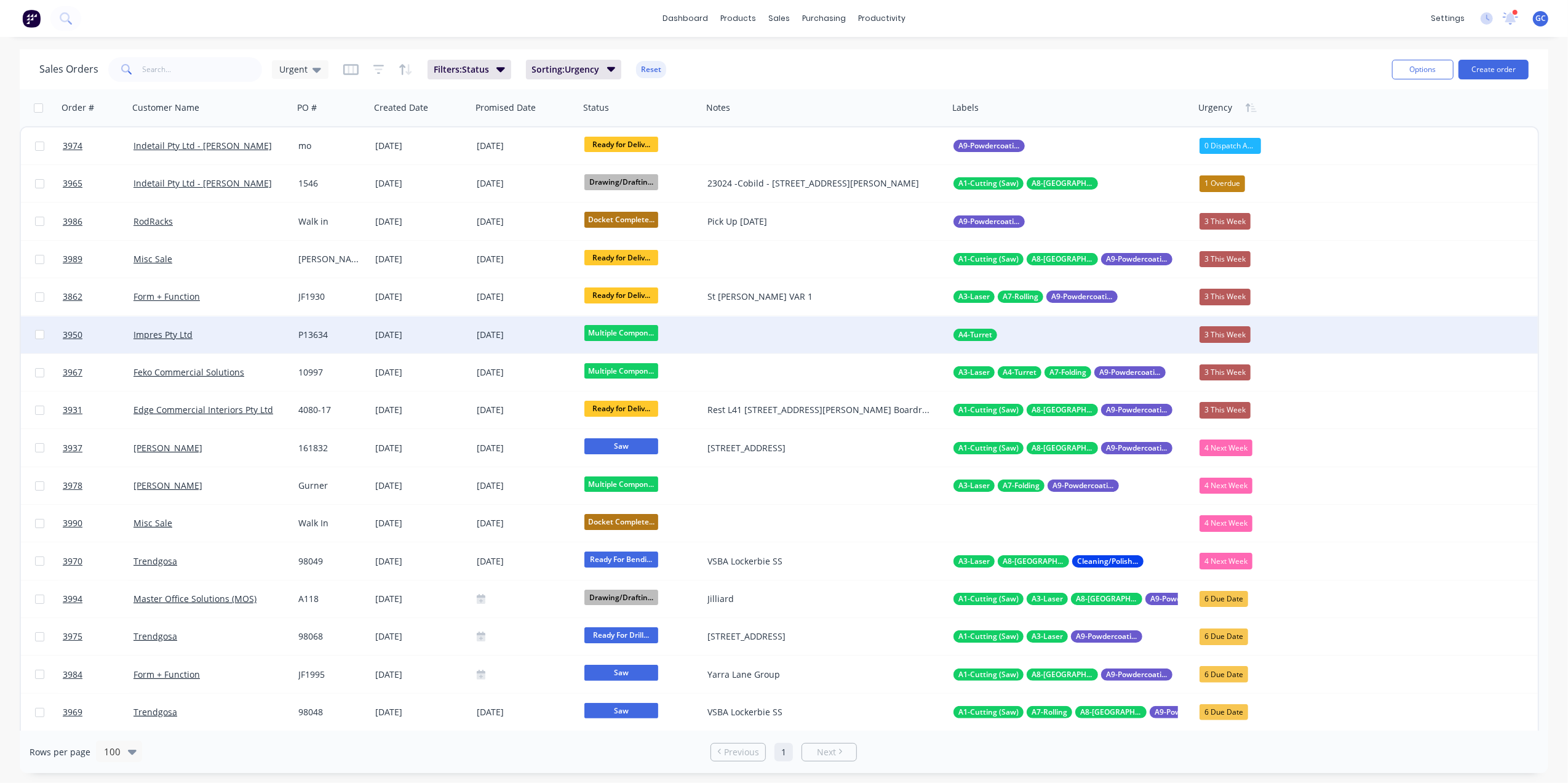
click at [451, 330] on div "[DATE]" at bounding box center [421, 334] width 91 height 12
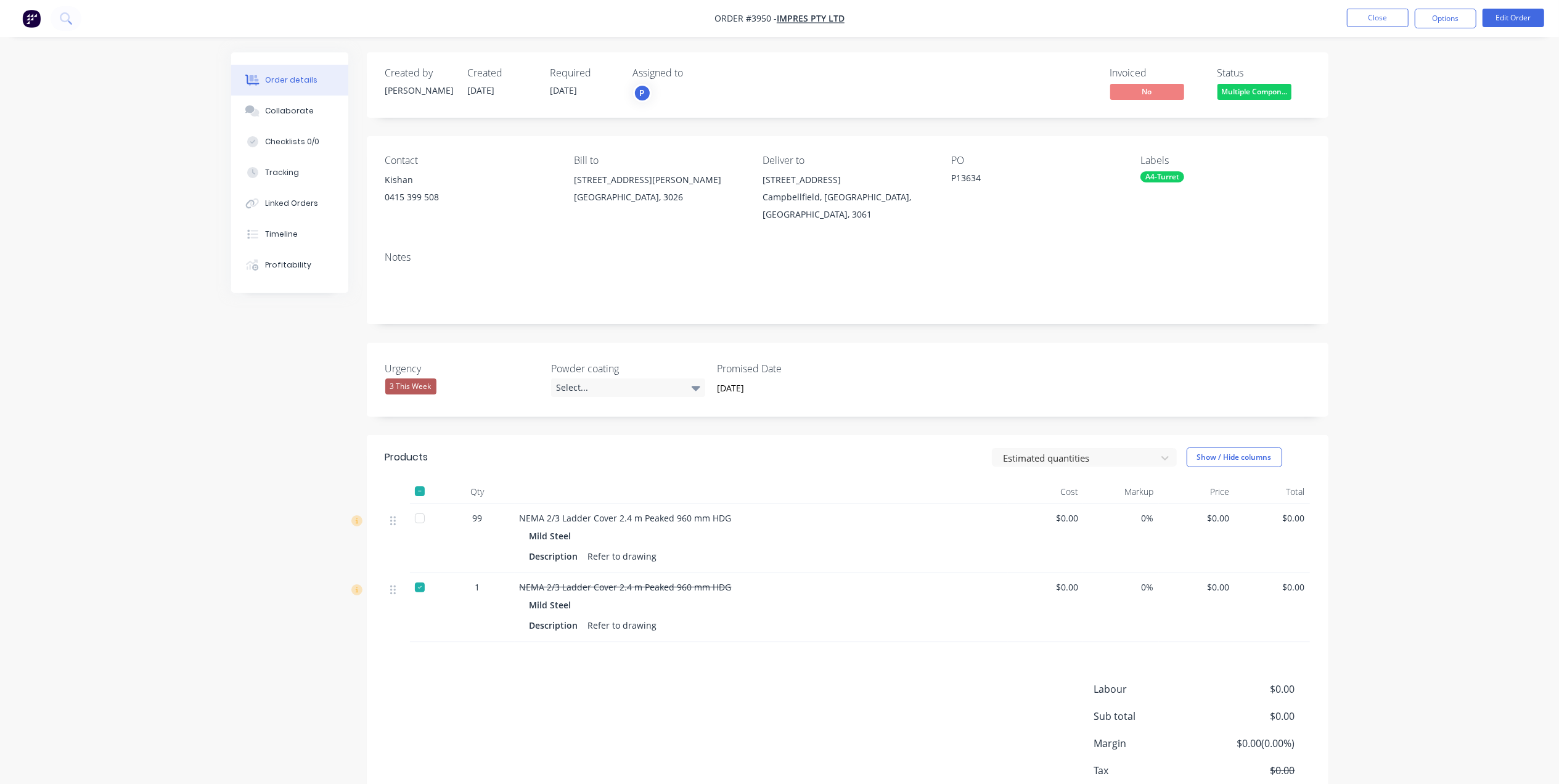
click at [1265, 99] on span "Multiple Compon..." at bounding box center [1254, 91] width 74 height 16
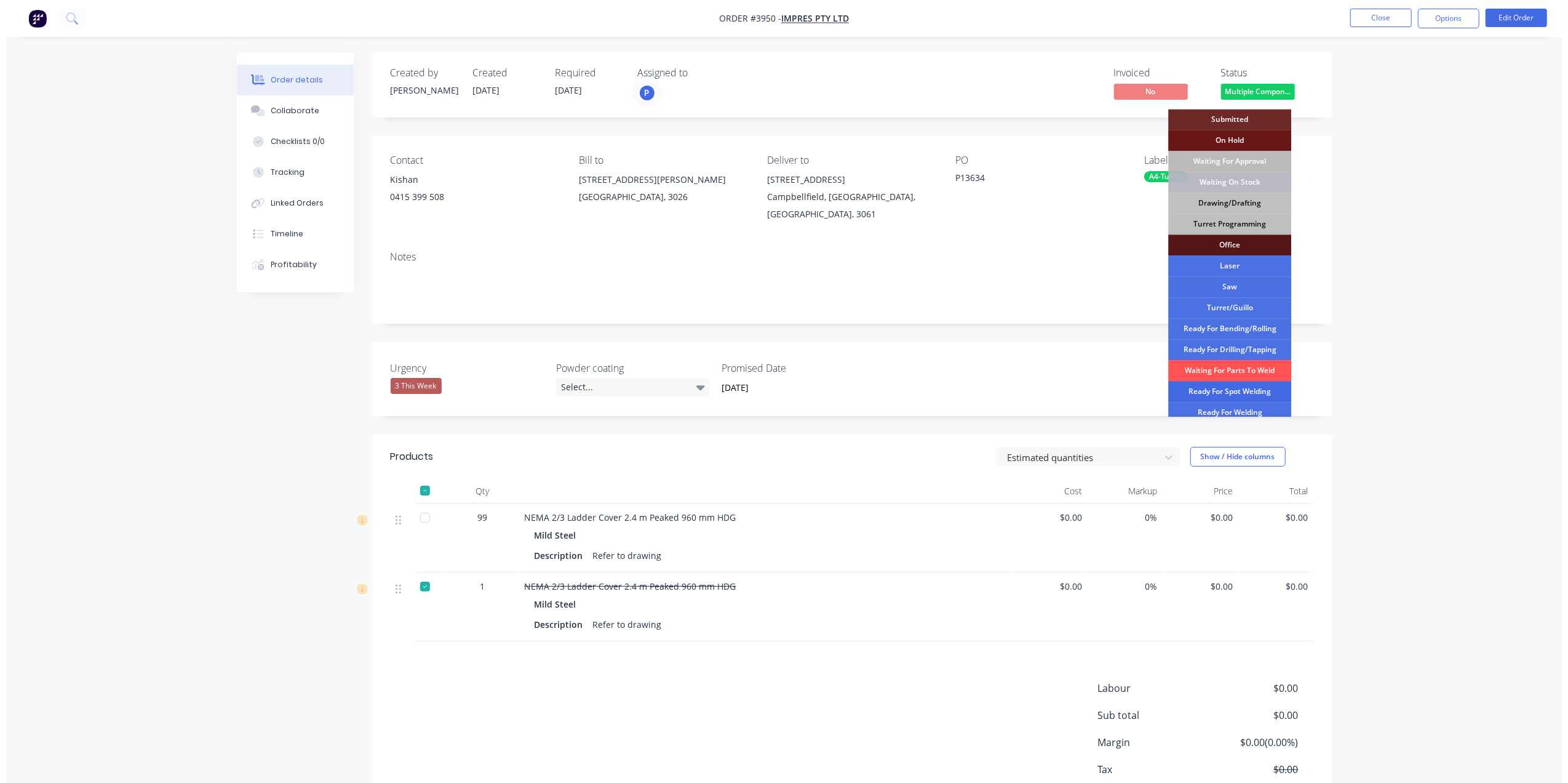
scroll to position [82, 0]
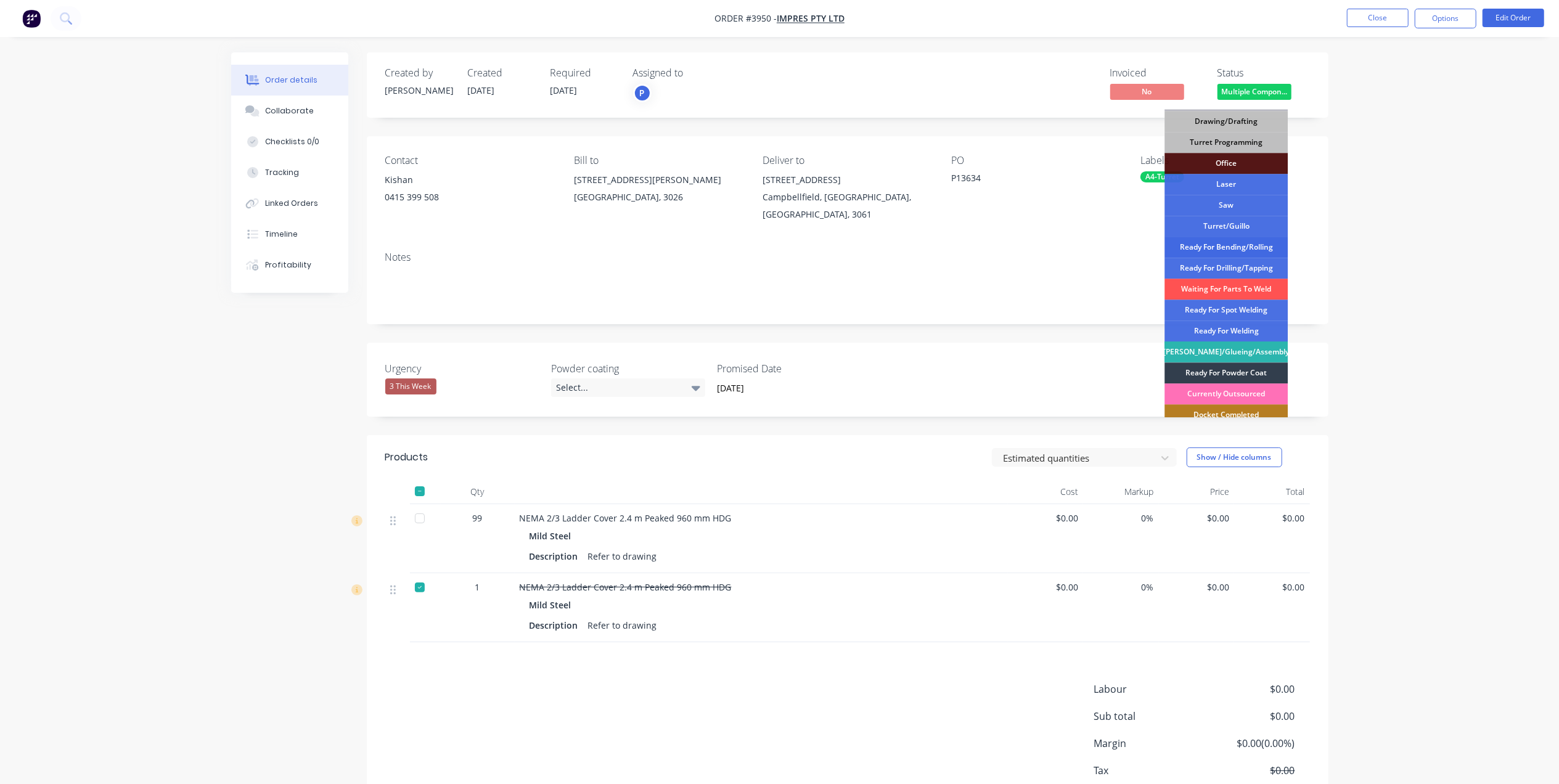
click at [1256, 244] on div "Ready For Bending/Rolling" at bounding box center [1225, 247] width 124 height 21
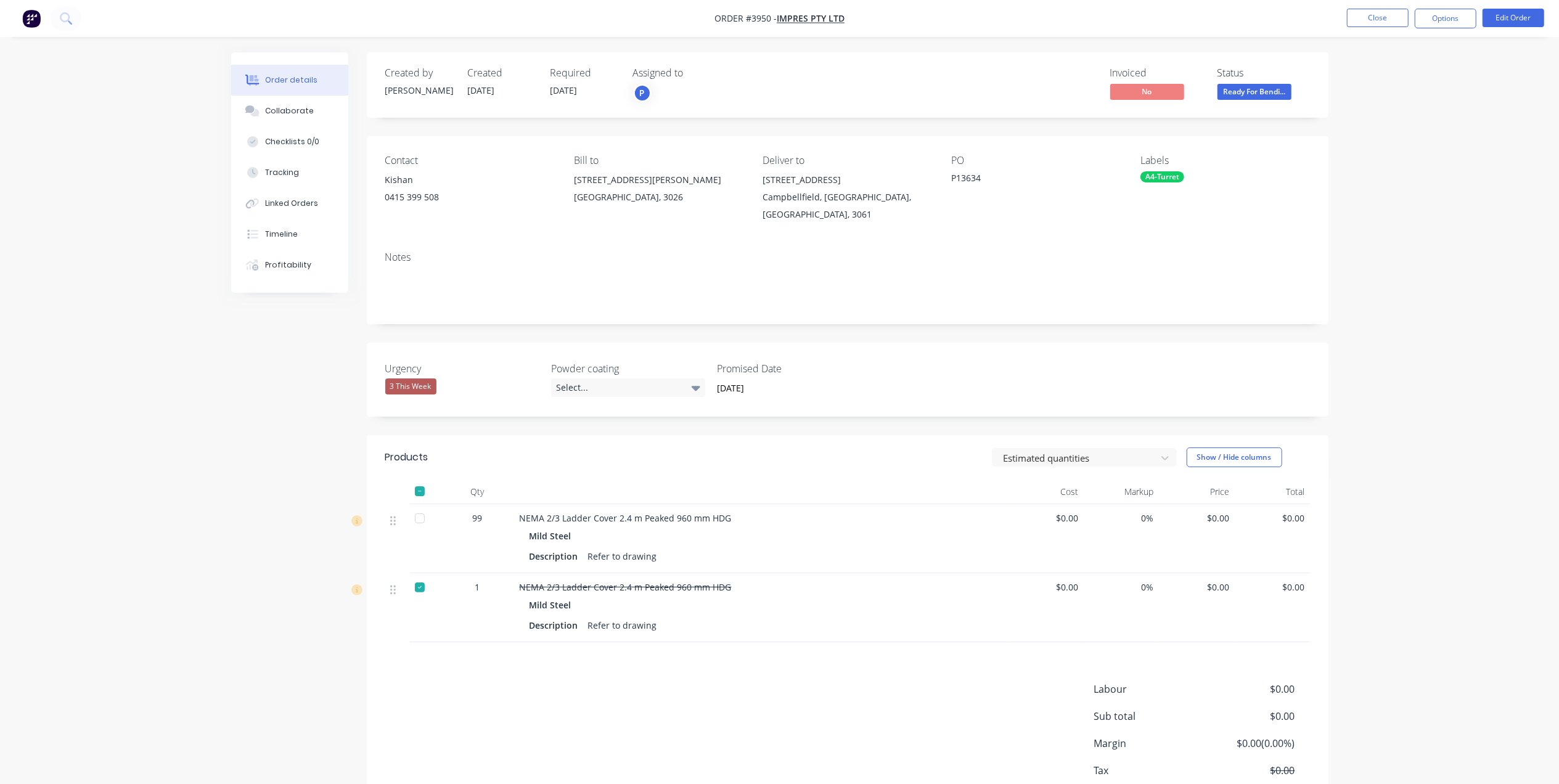
click at [1379, 30] on nav "Order #3950 - Impres Pty Ltd Close Options Edit Order" at bounding box center [780, 18] width 1559 height 37
click at [1379, 19] on button "Close" at bounding box center [1377, 18] width 61 height 19
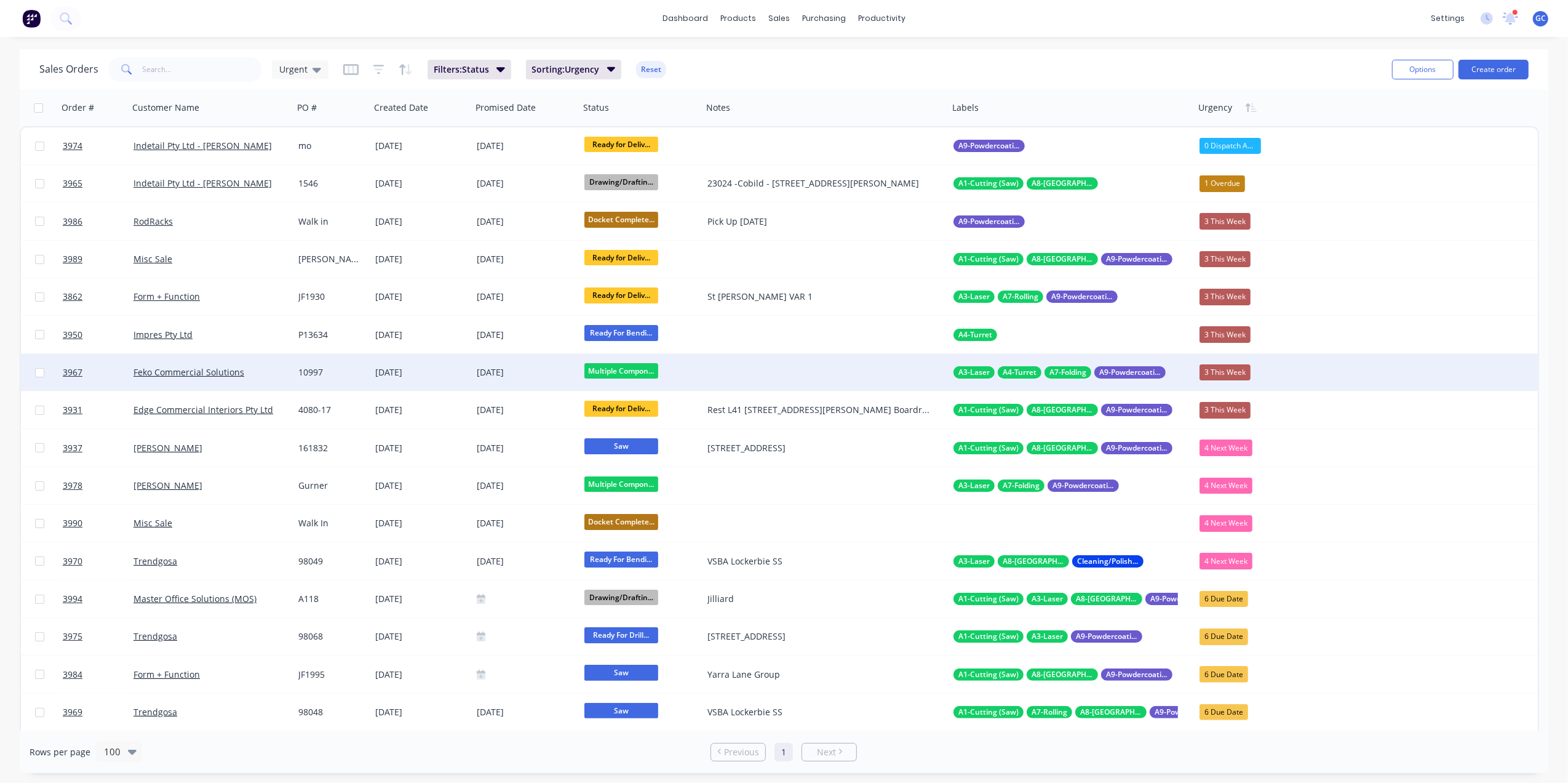
click at [443, 368] on div "[DATE]" at bounding box center [421, 371] width 91 height 12
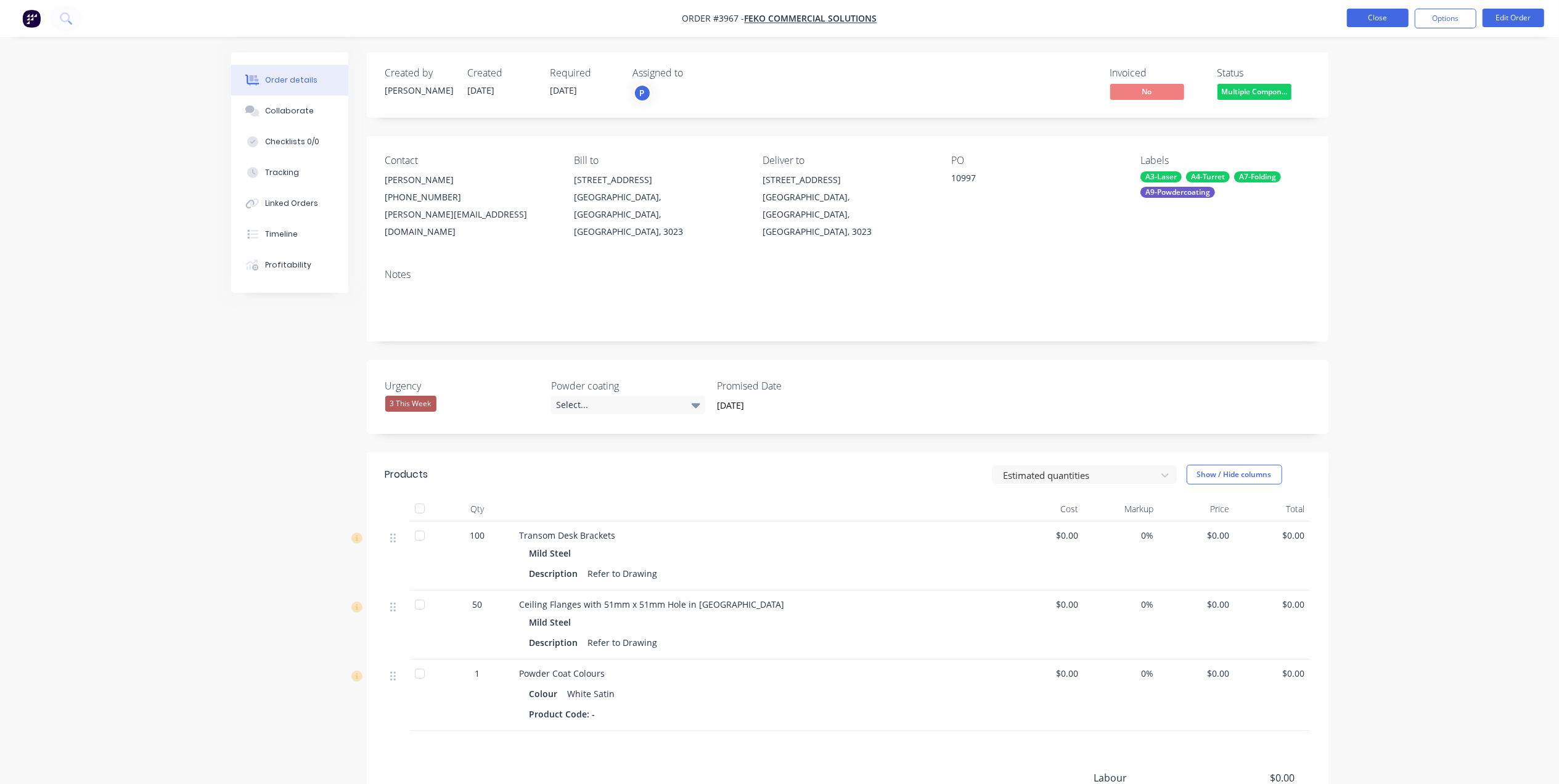
click at [1367, 20] on button "Close" at bounding box center [1377, 18] width 61 height 19
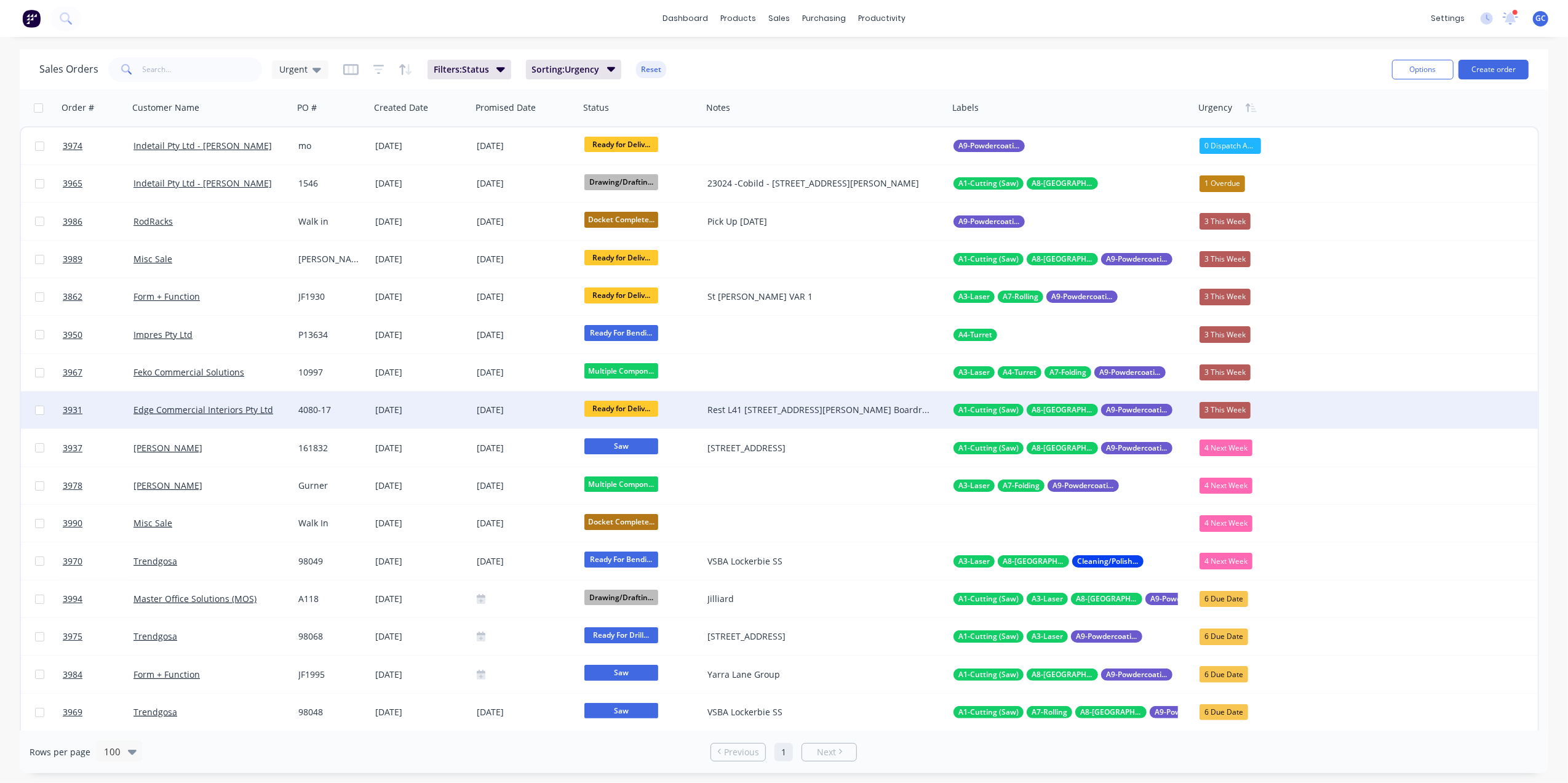
click at [363, 402] on div "4080-17" at bounding box center [331, 409] width 77 height 37
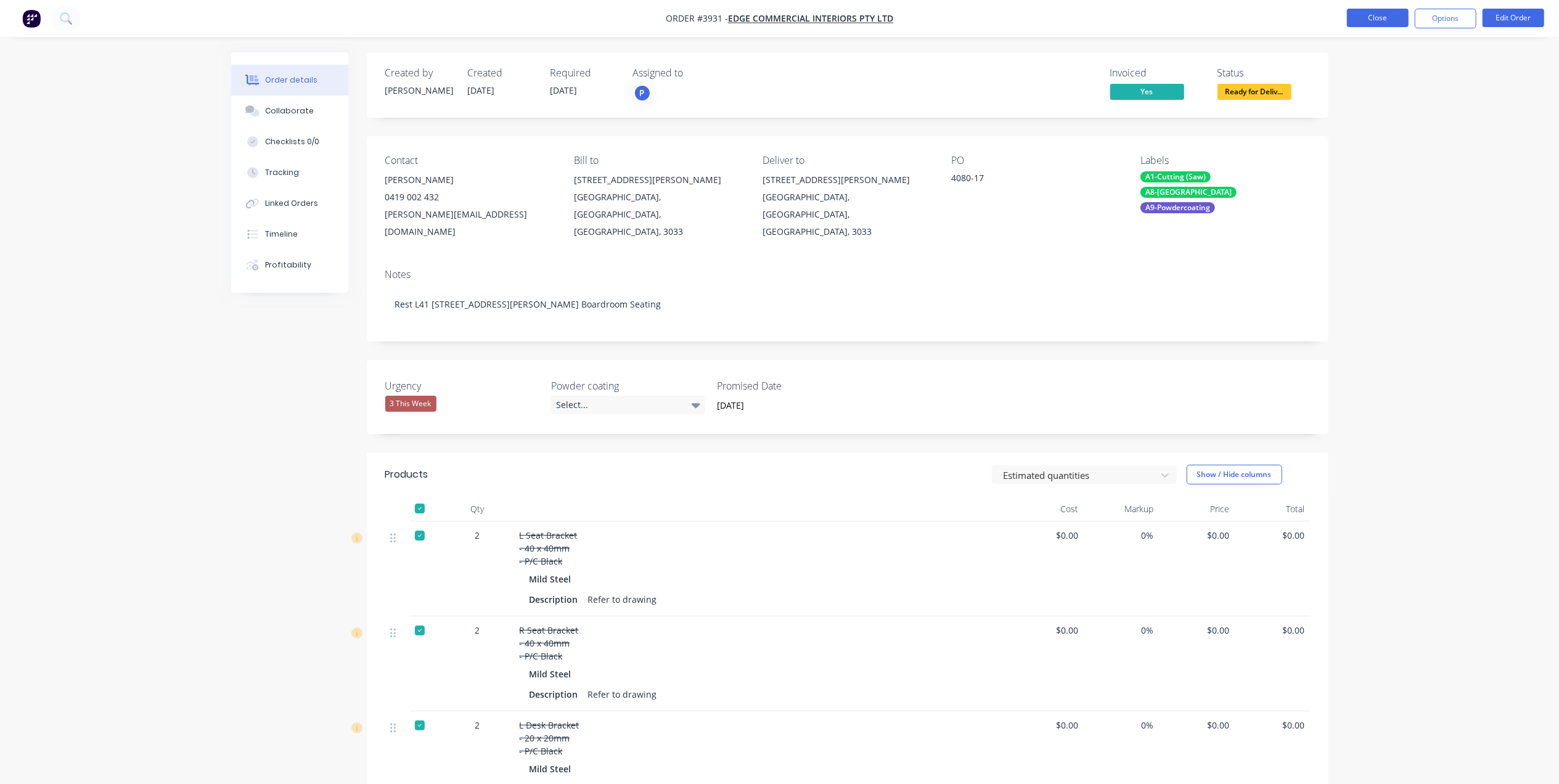
click at [1388, 19] on button "Close" at bounding box center [1377, 18] width 61 height 19
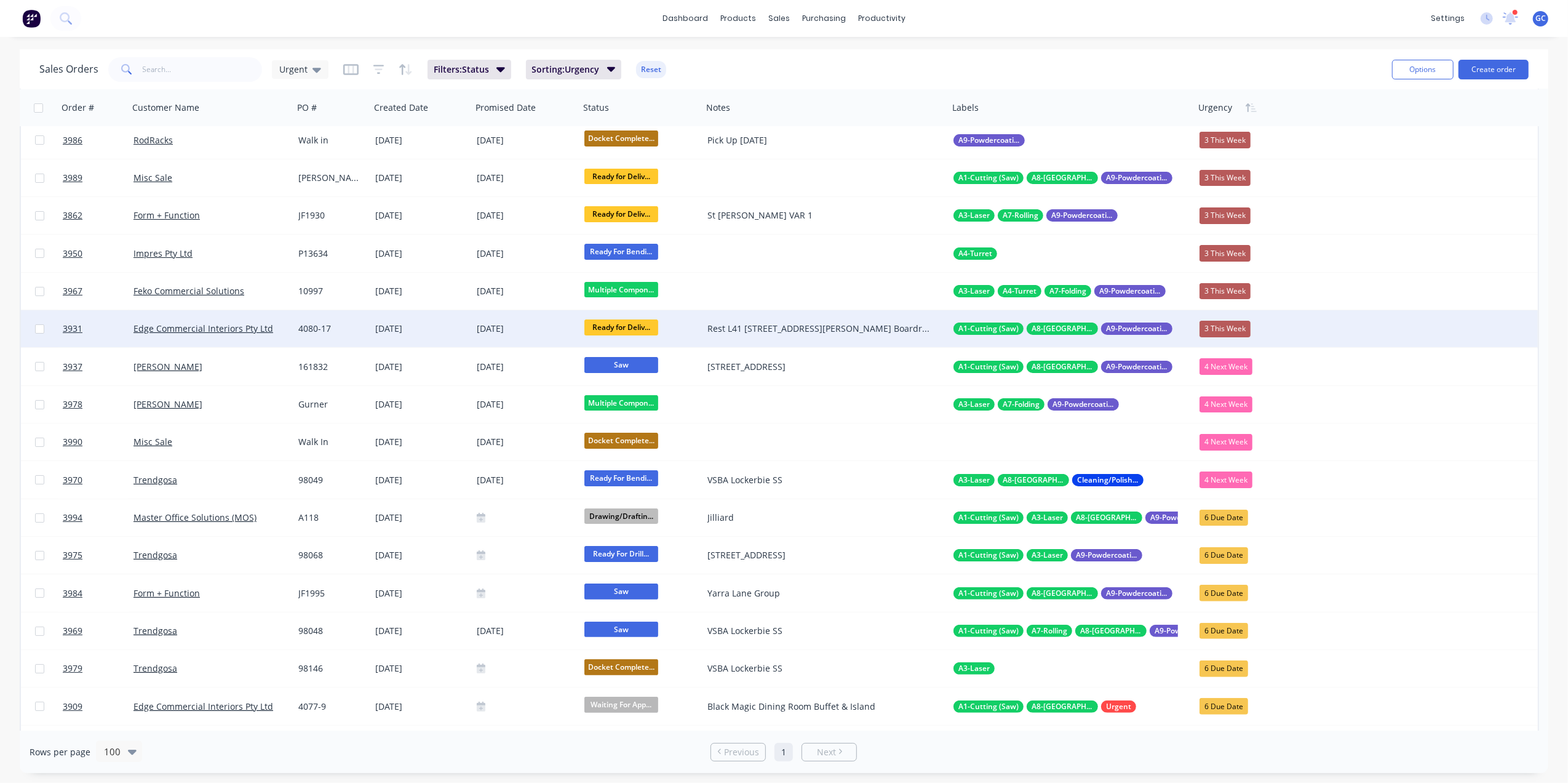
scroll to position [82, 0]
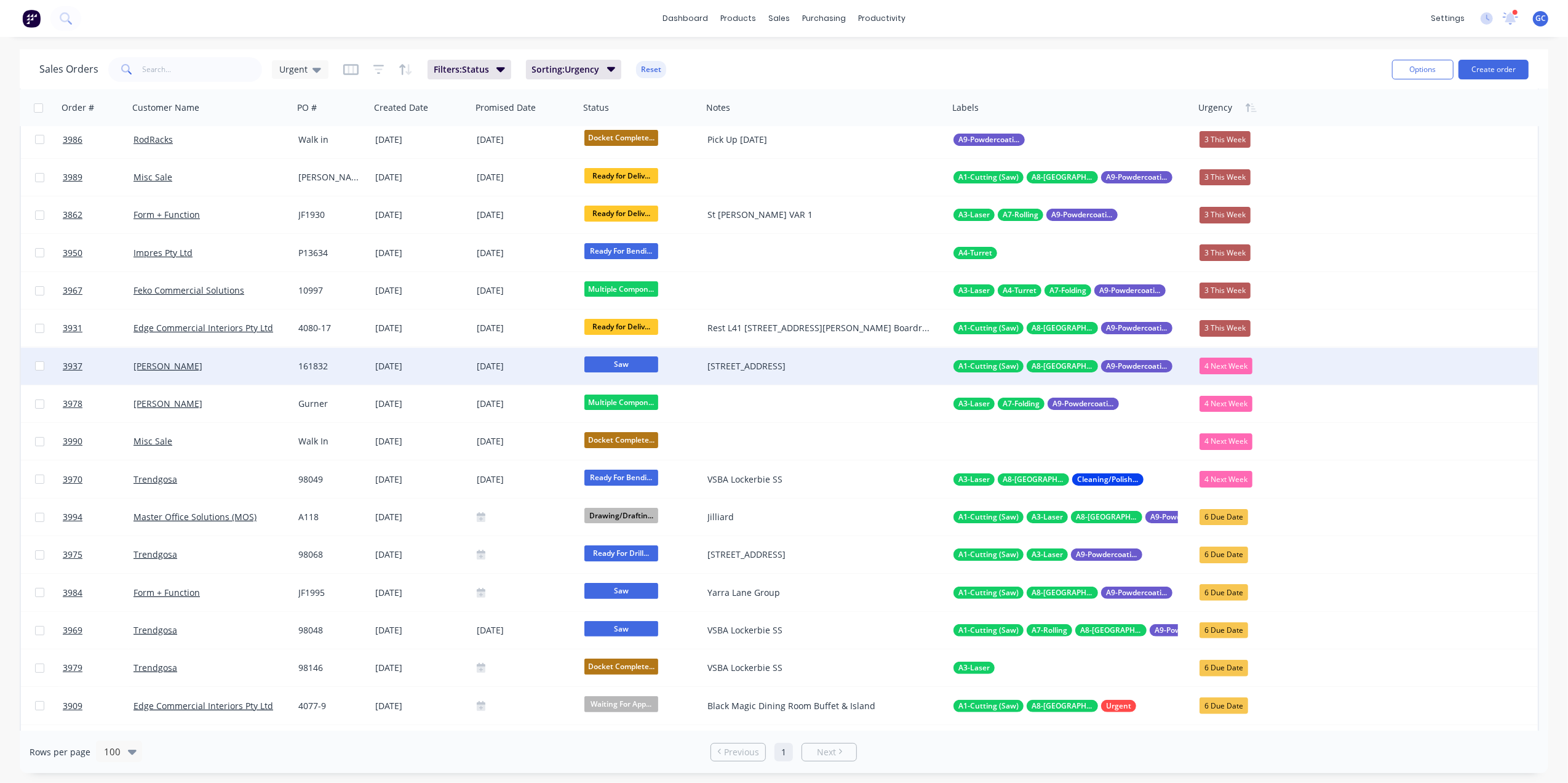
click at [295, 366] on div "161832" at bounding box center [331, 366] width 77 height 37
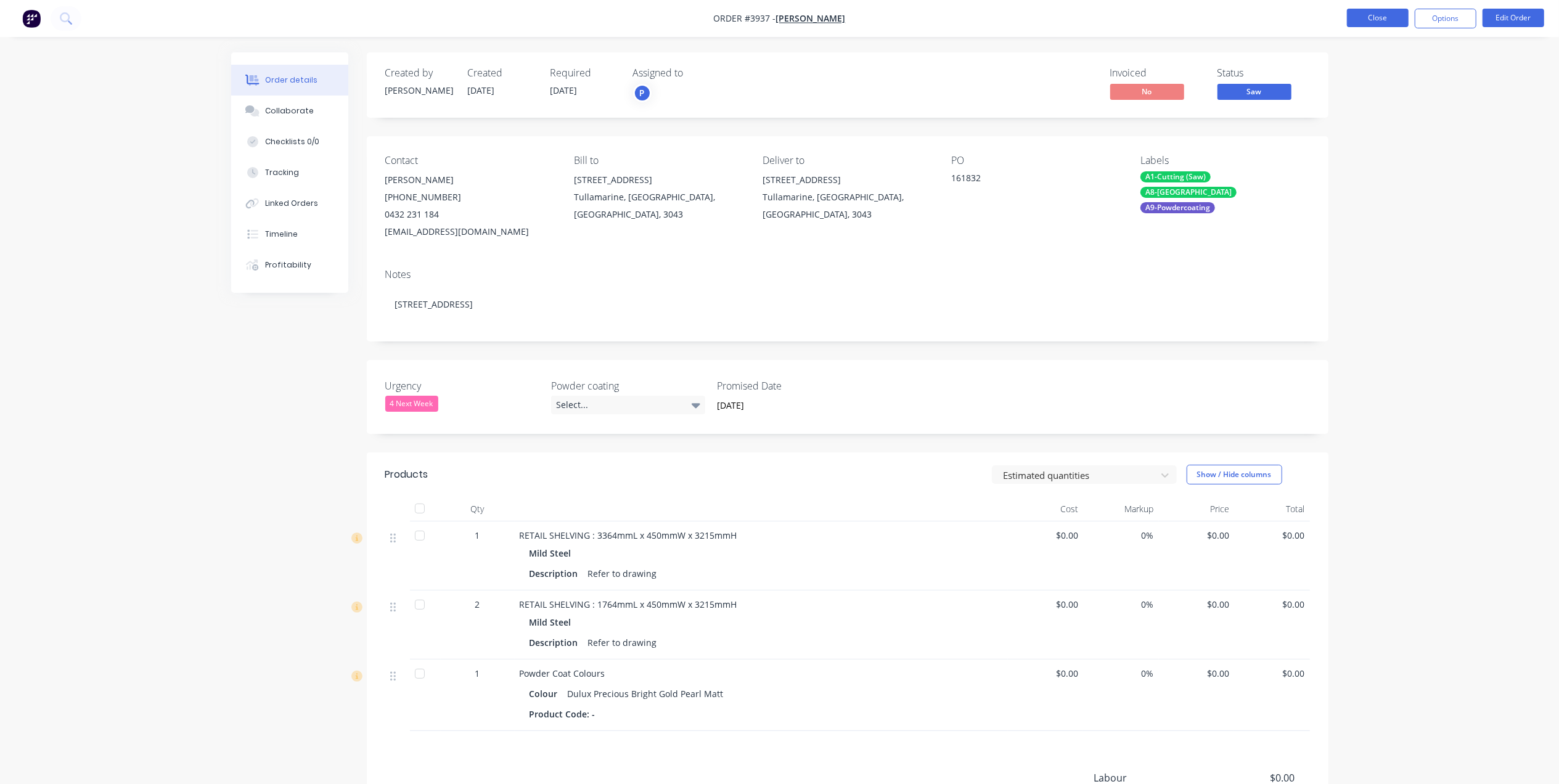
click at [1382, 16] on button "Close" at bounding box center [1377, 18] width 61 height 19
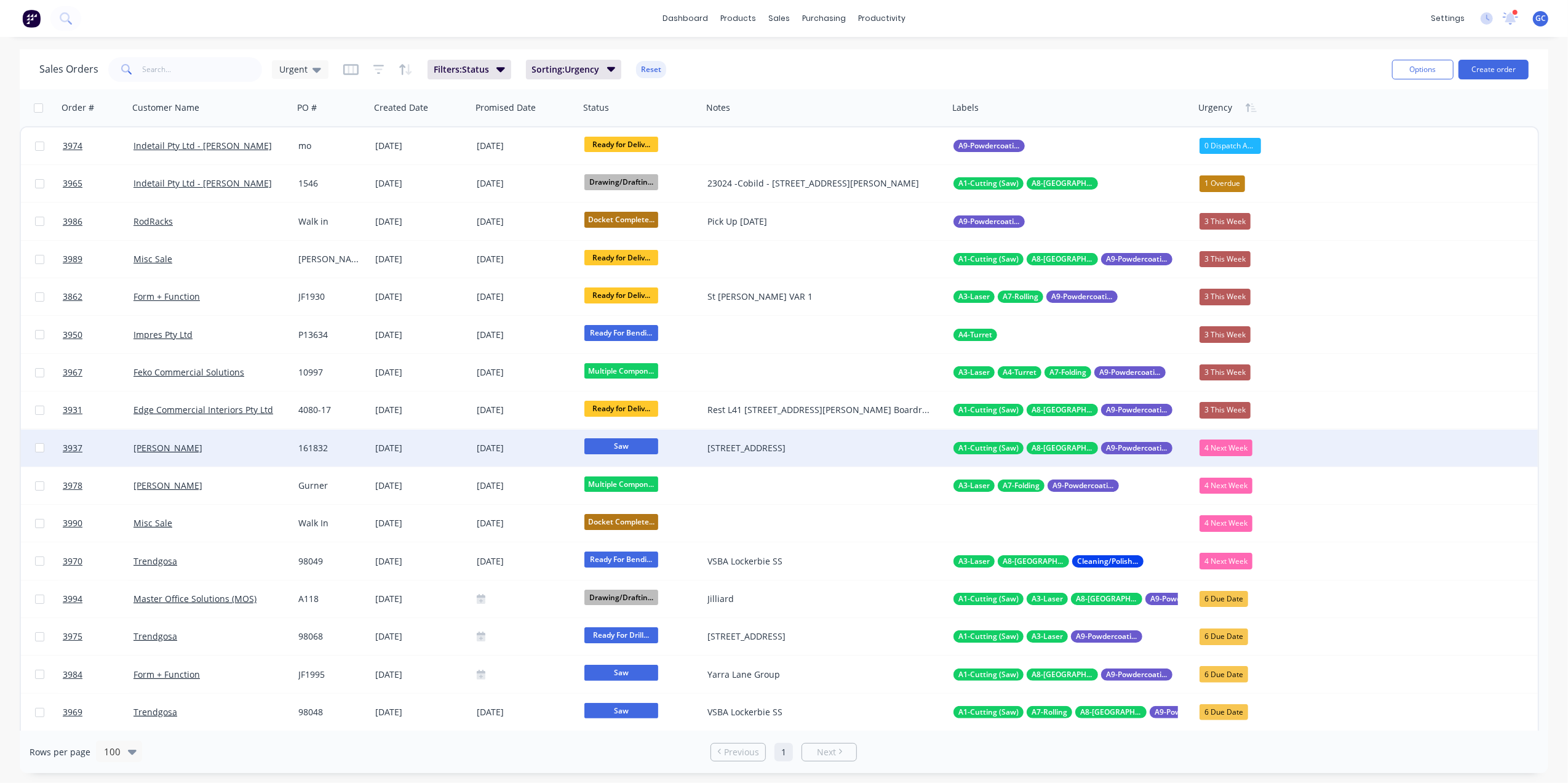
scroll to position [82, 0]
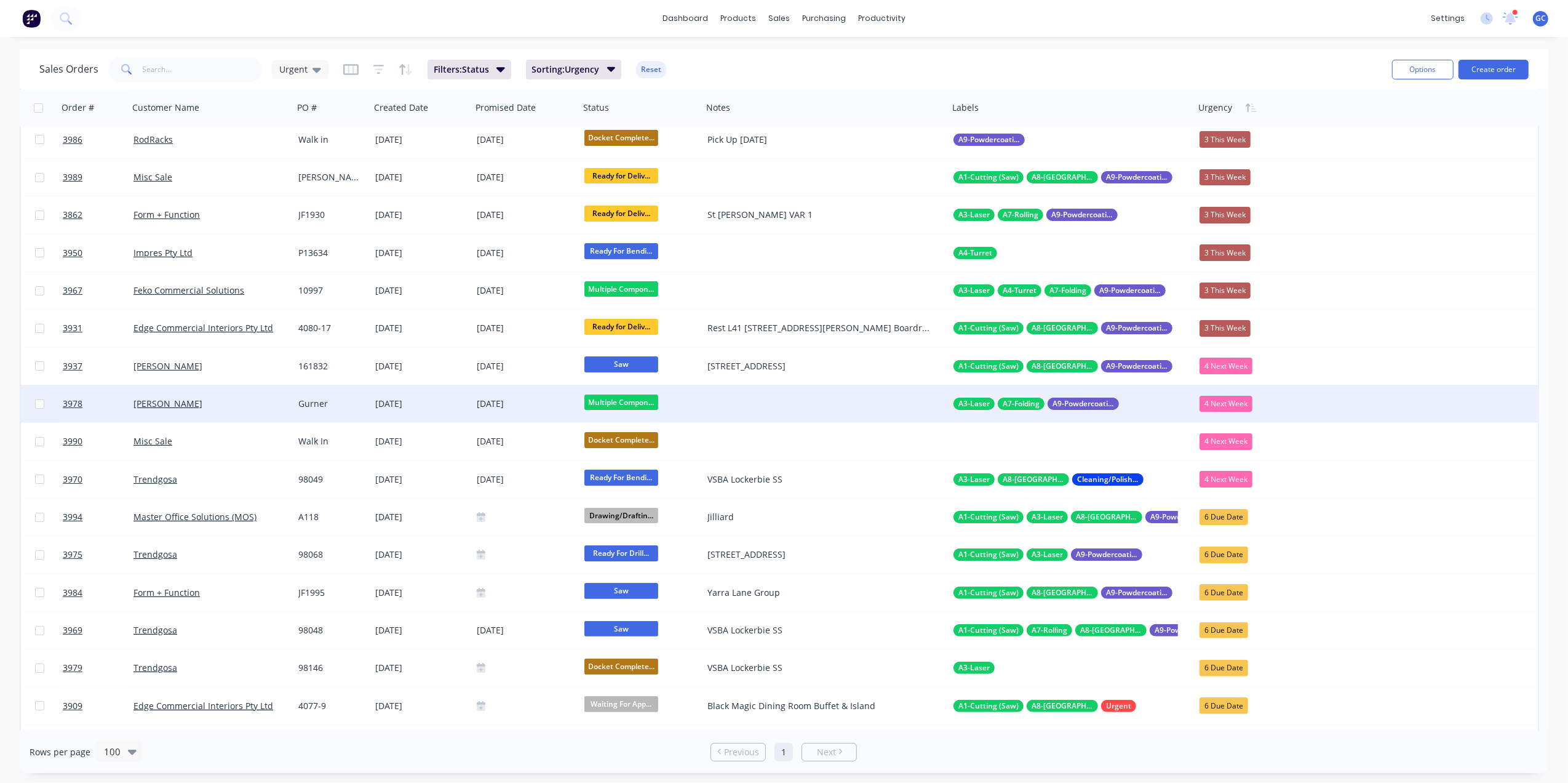
click at [318, 402] on div "Gurner" at bounding box center [330, 403] width 64 height 12
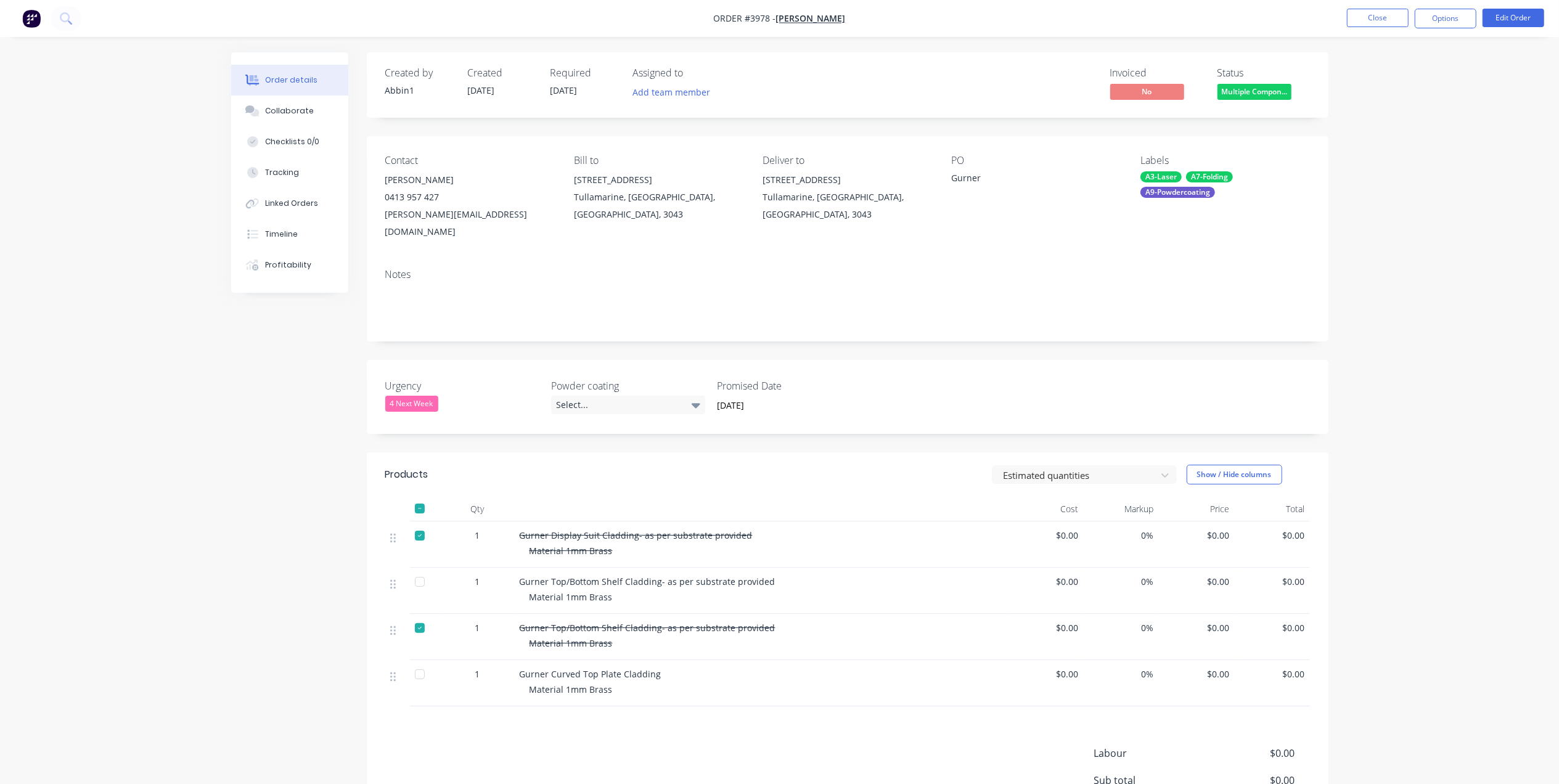
click at [425, 569] on div at bounding box center [420, 581] width 25 height 25
click at [287, 168] on div "Tracking" at bounding box center [281, 172] width 34 height 11
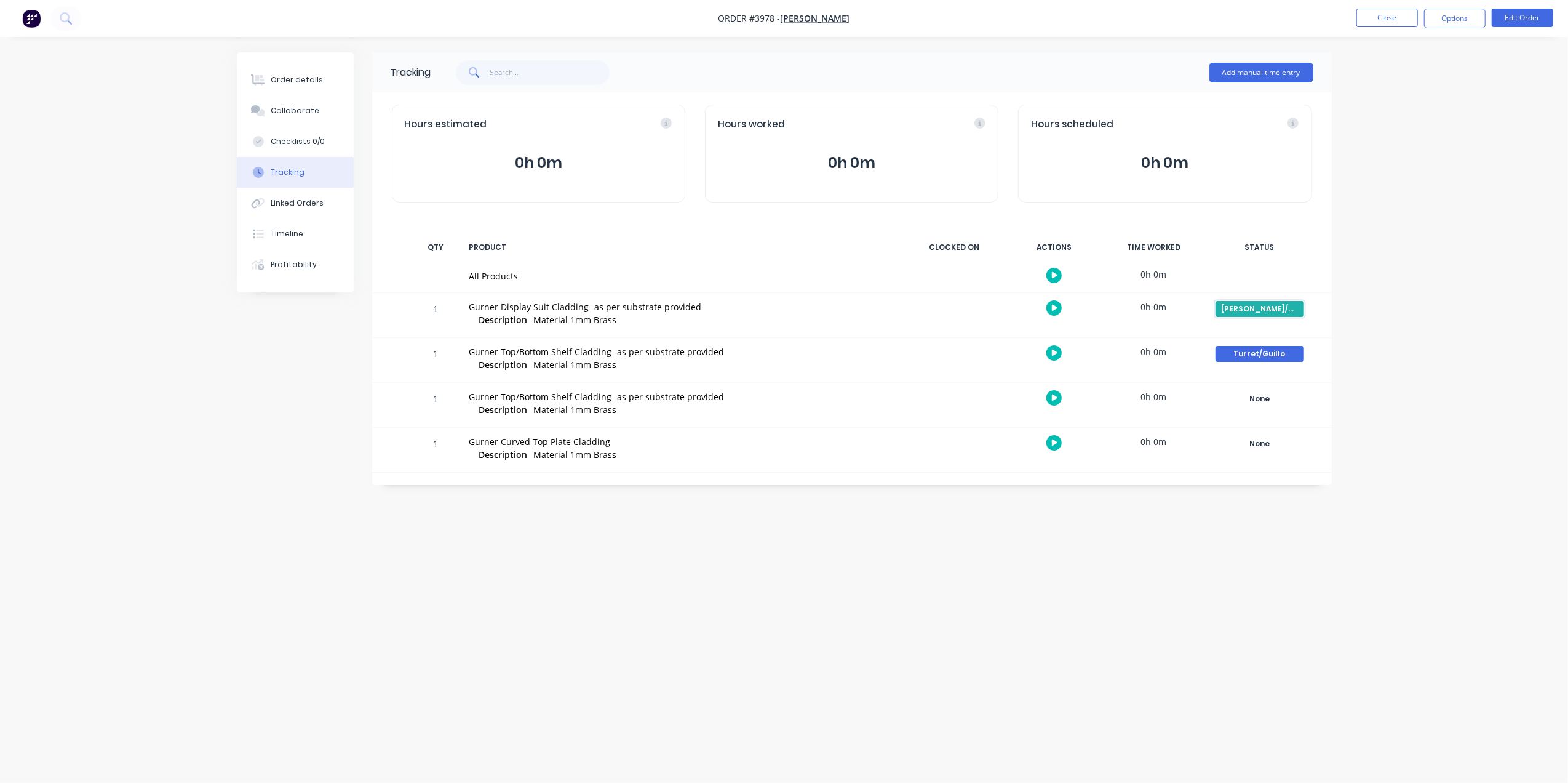
click at [1265, 315] on div "[PERSON_NAME]/Glueing/Assembly" at bounding box center [1259, 309] width 89 height 16
click at [1359, 404] on button "Complete" at bounding box center [1348, 407] width 53 height 16
click at [1290, 349] on div "Turret/Guillo" at bounding box center [1259, 354] width 89 height 16
click at [1353, 456] on button "Complete" at bounding box center [1348, 452] width 53 height 16
click at [1244, 397] on div "None" at bounding box center [1259, 398] width 89 height 16
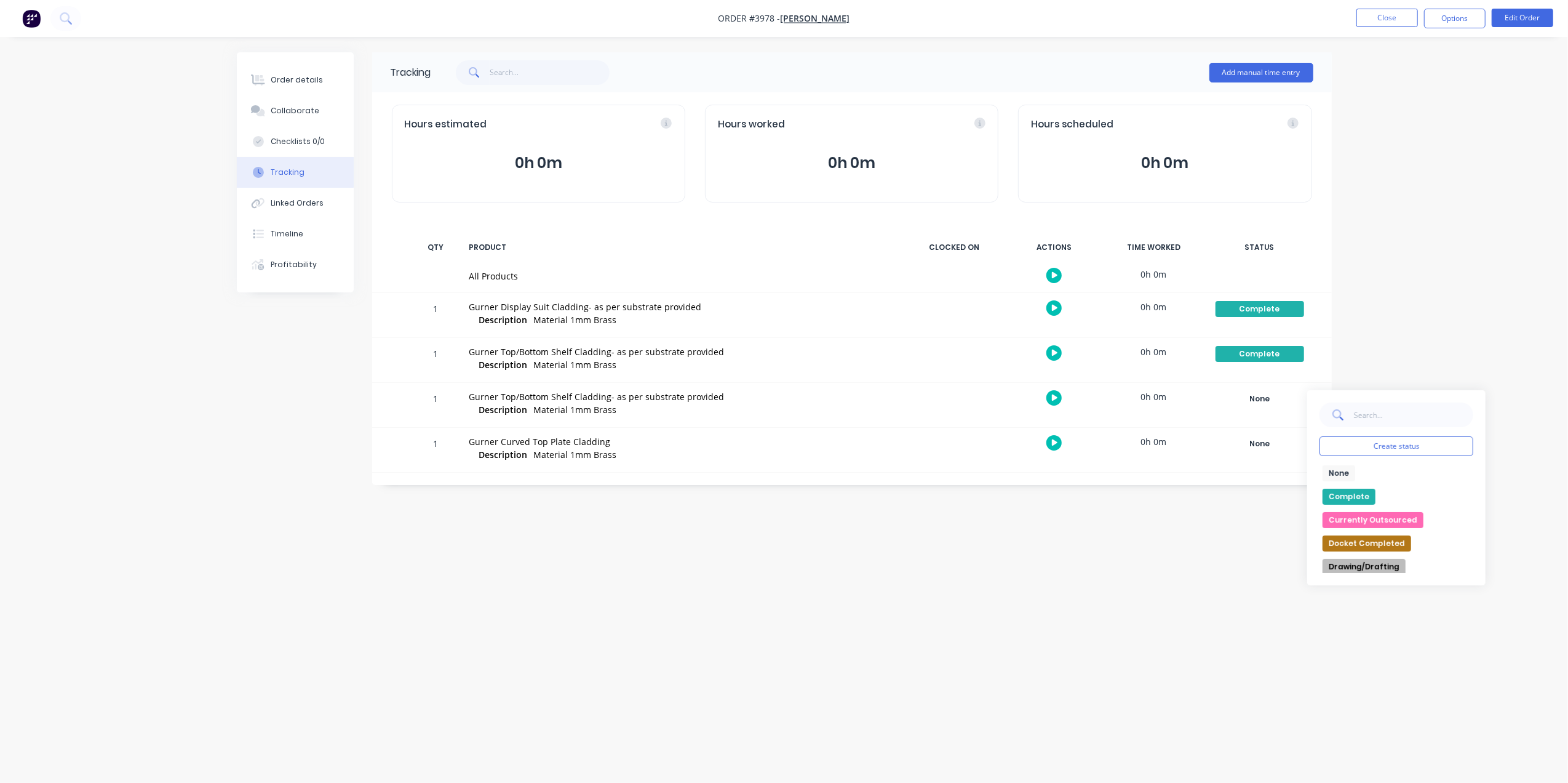
click at [1344, 497] on button "Complete" at bounding box center [1348, 496] width 53 height 16
click at [972, 574] on div "Tracking Add manual time entry Hours estimated 0h 0m Hours worked 0h 0m Hours s…" at bounding box center [784, 367] width 1095 height 631
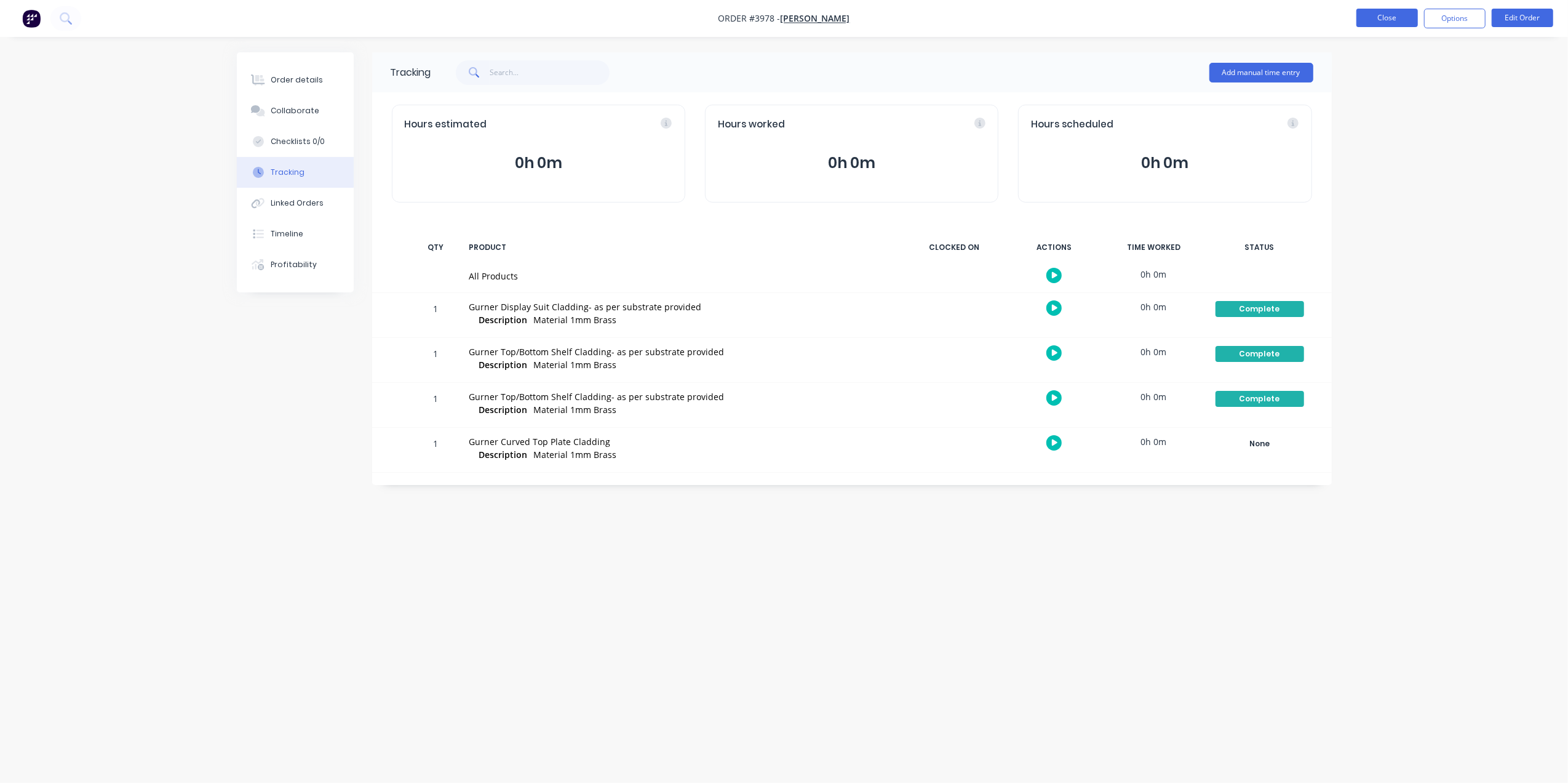
click at [1375, 17] on button "Close" at bounding box center [1387, 18] width 61 height 19
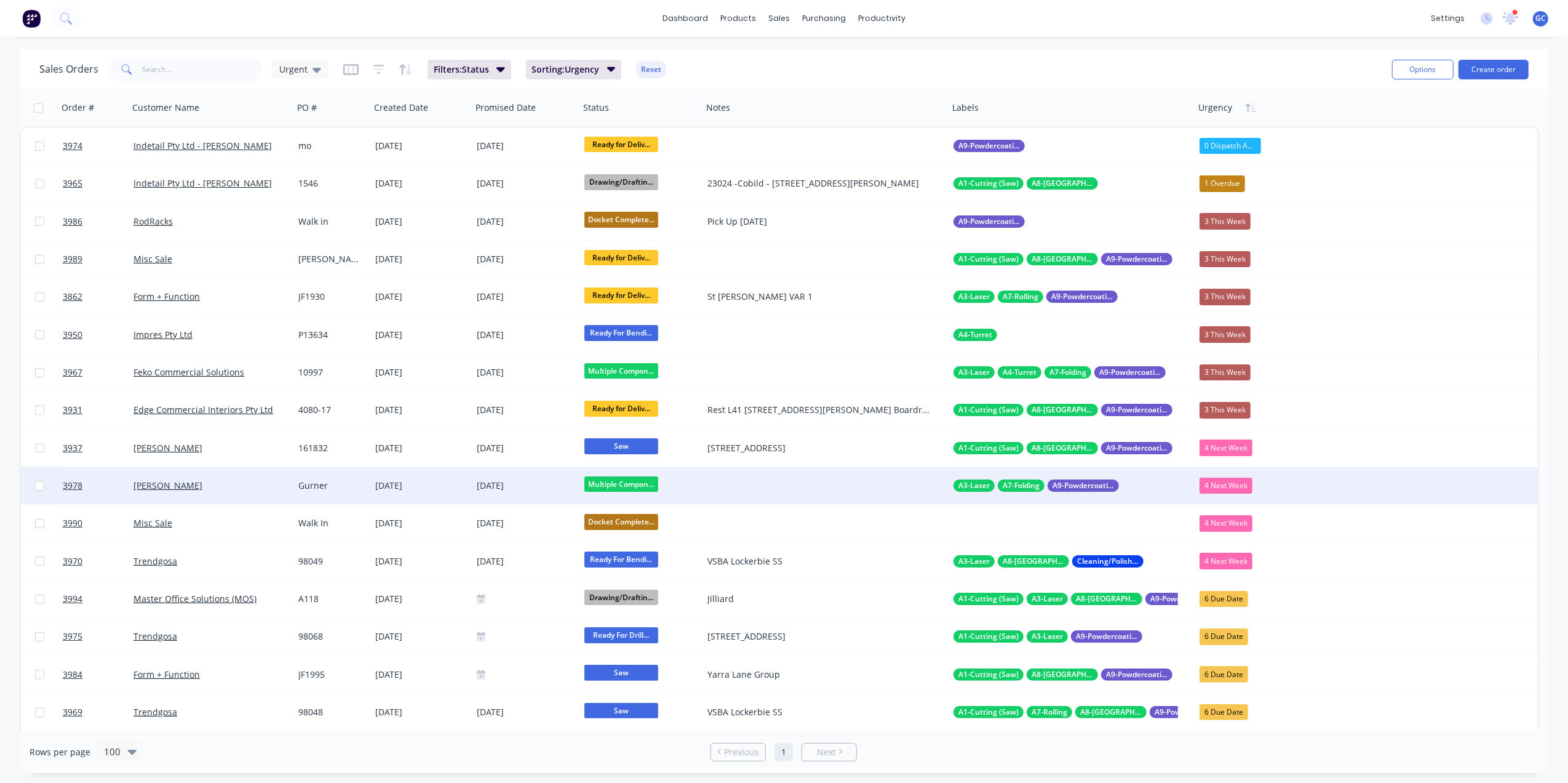
click at [269, 481] on div "[PERSON_NAME]" at bounding box center [207, 485] width 147 height 12
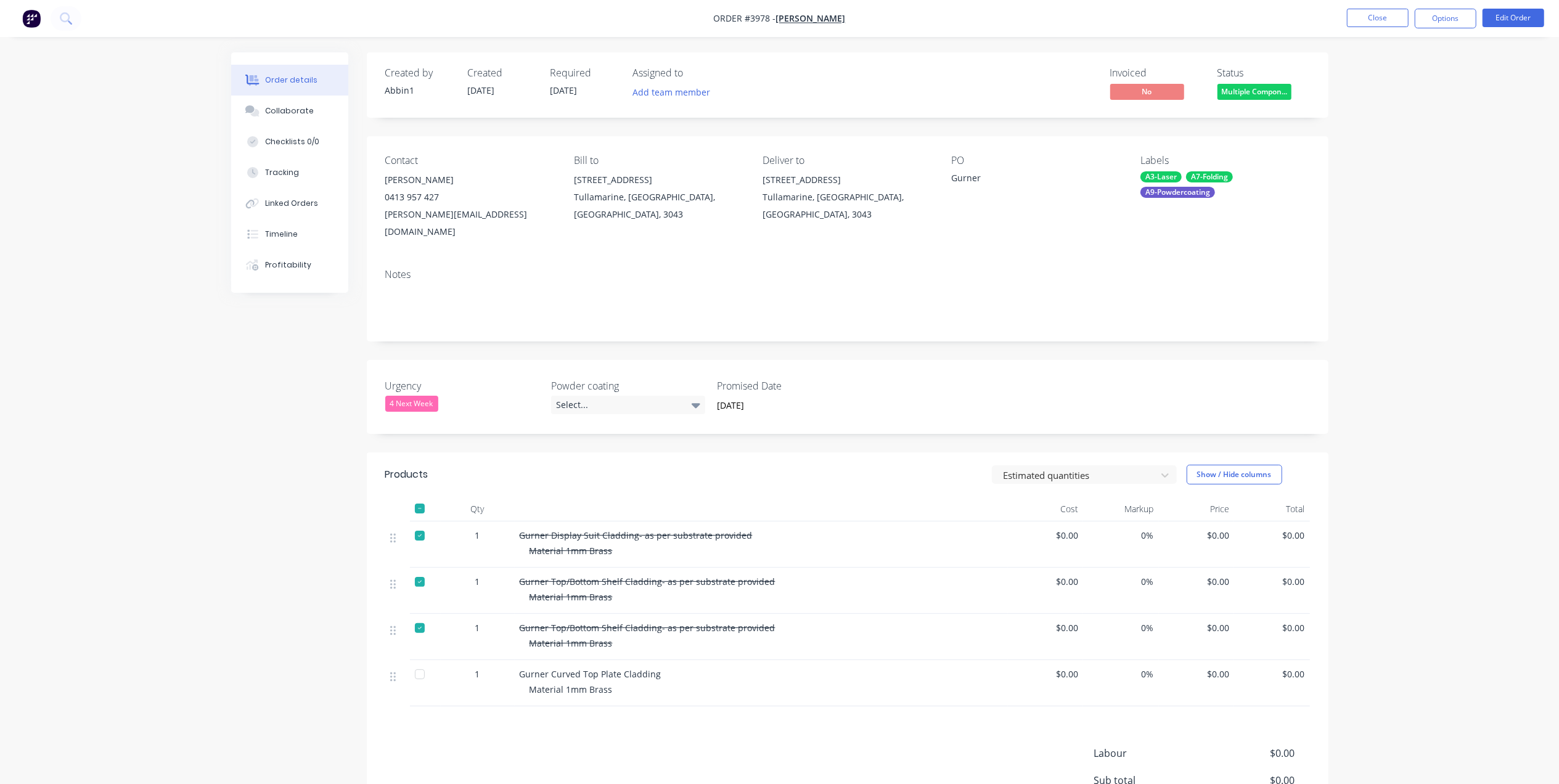
click at [1260, 86] on span "Multiple Compon..." at bounding box center [1254, 91] width 74 height 16
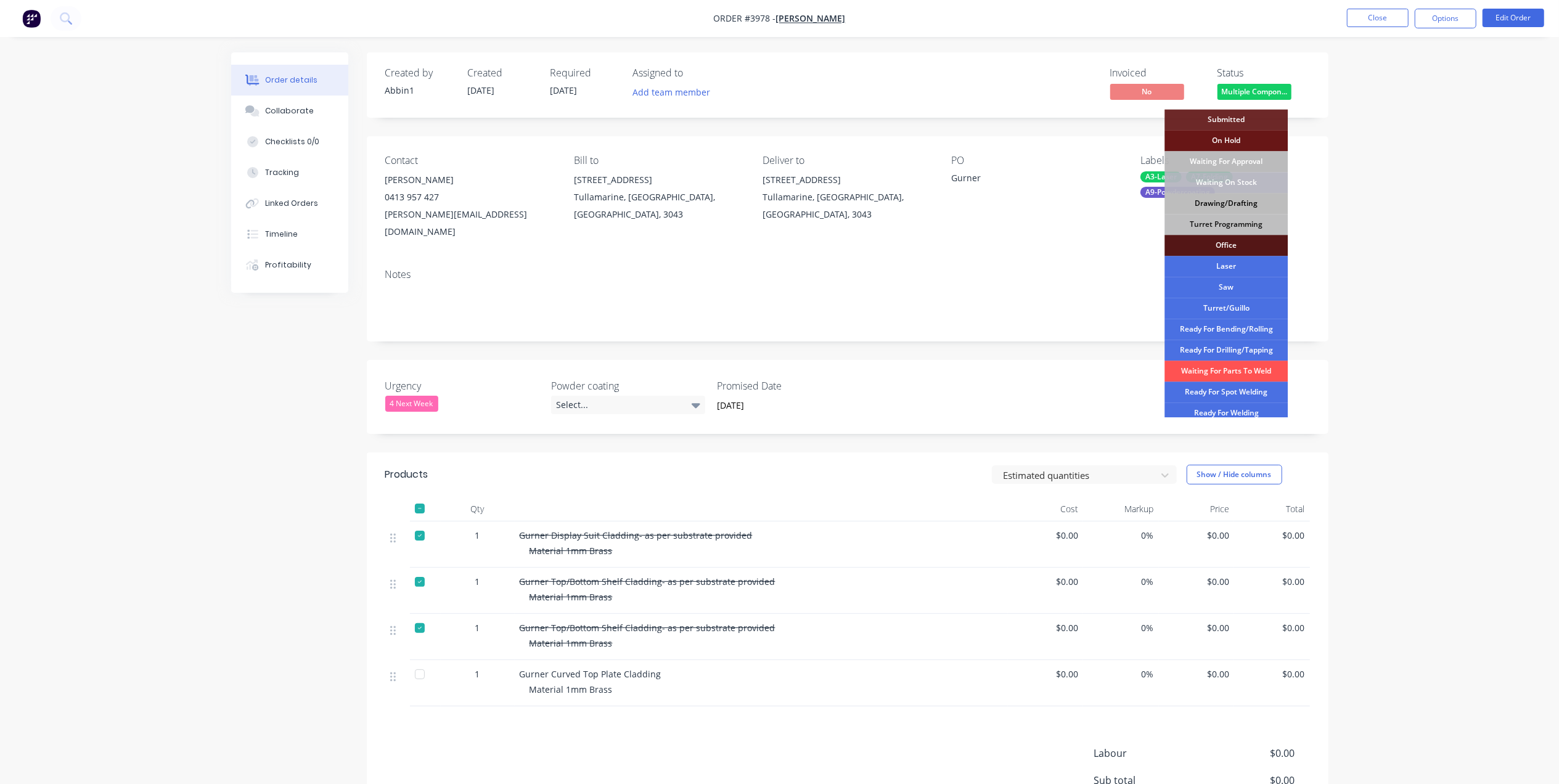
click at [1252, 200] on div "Drawing/Drafting" at bounding box center [1225, 204] width 124 height 21
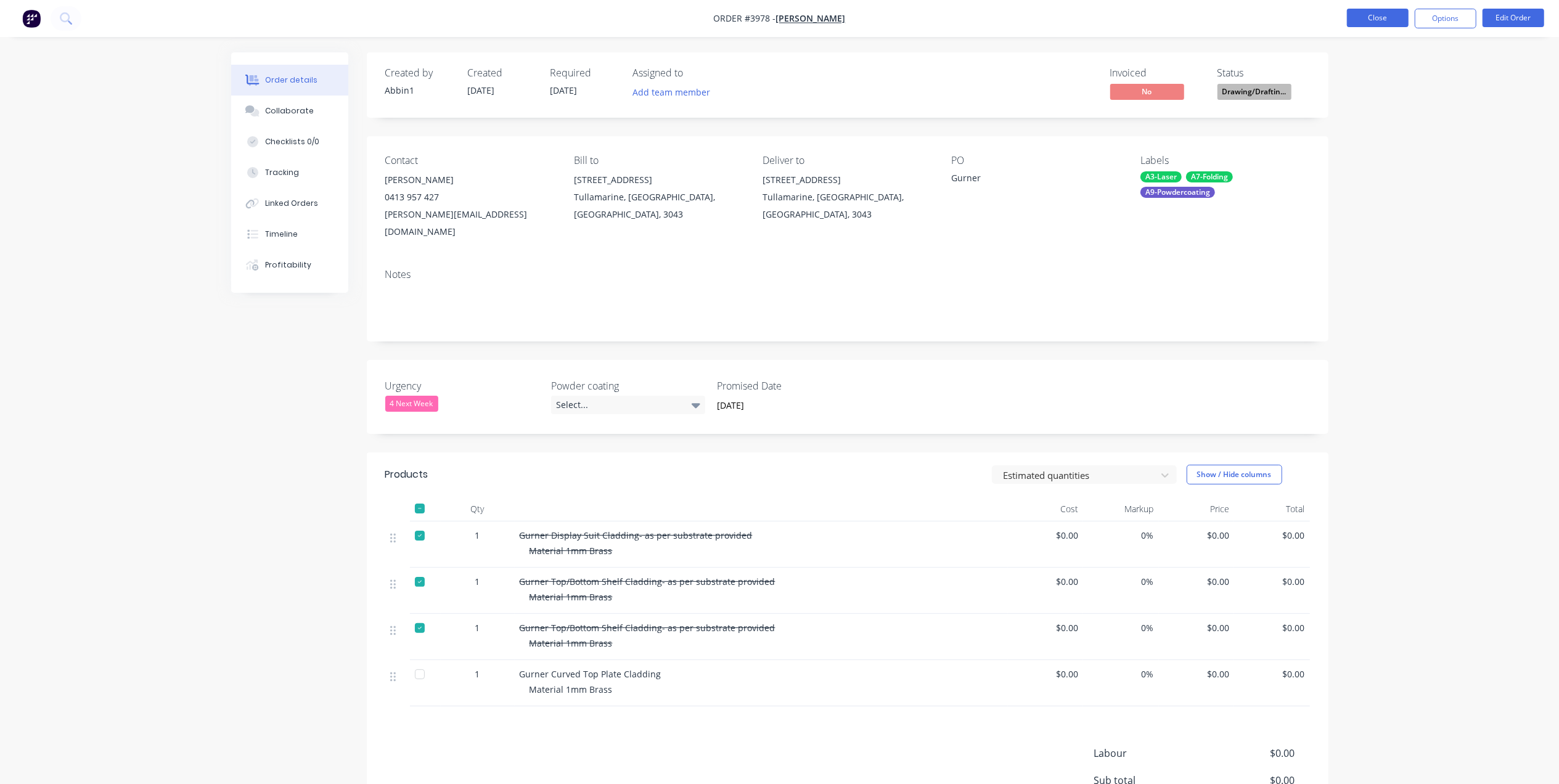
click at [1386, 20] on button "Close" at bounding box center [1377, 18] width 61 height 19
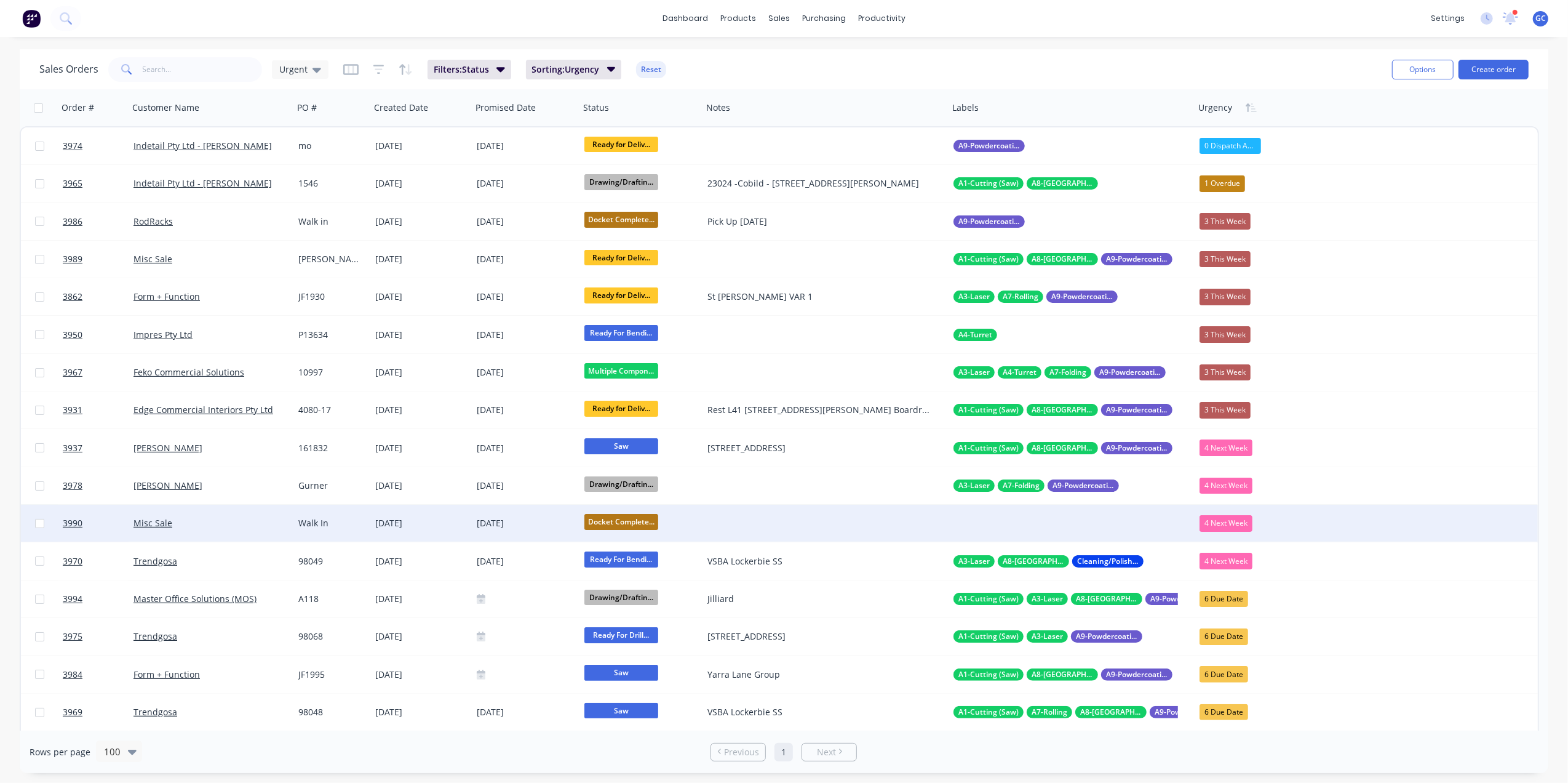
click at [455, 512] on div "[DATE]" at bounding box center [421, 523] width 101 height 37
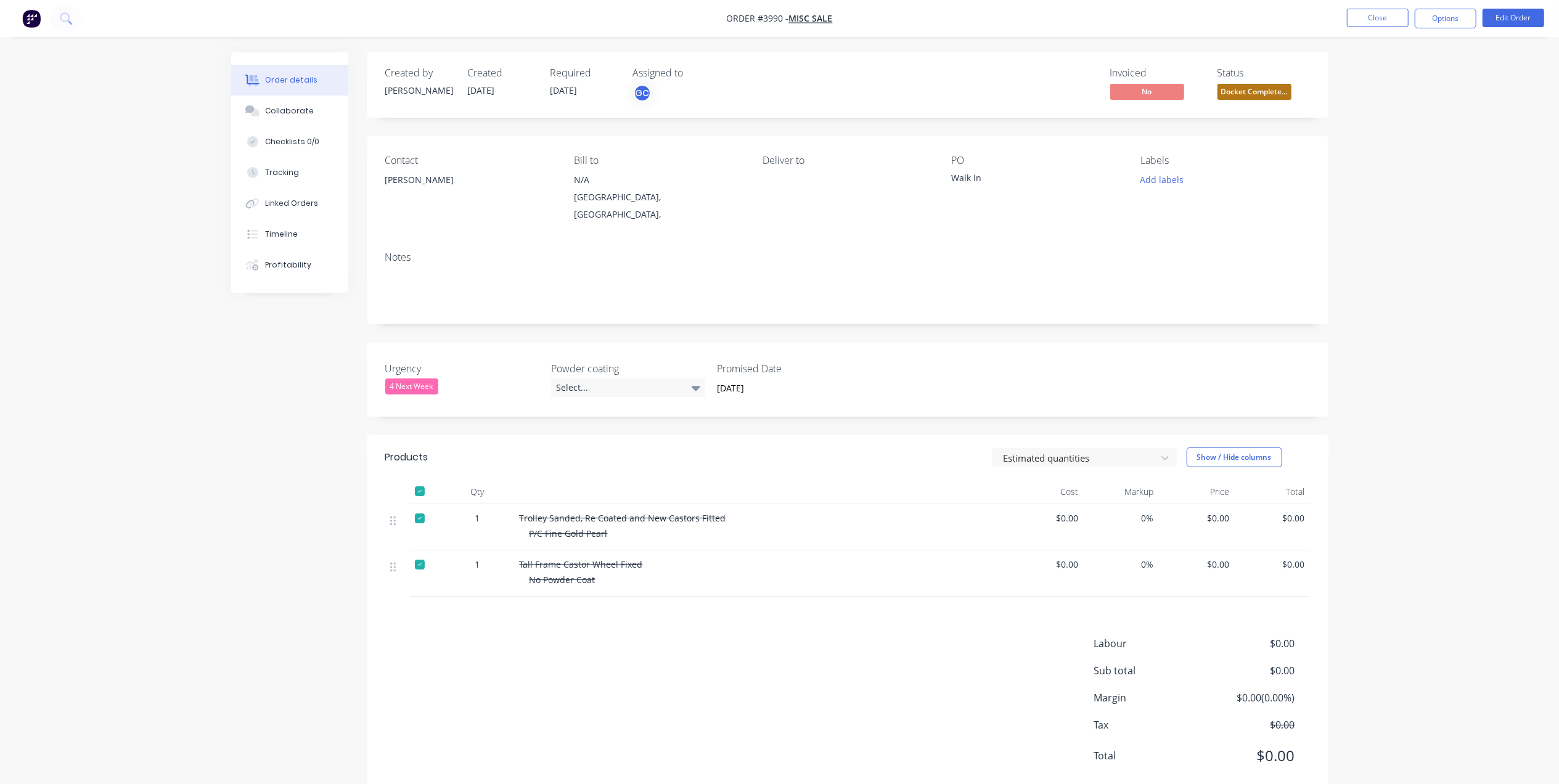
click at [420, 555] on div at bounding box center [420, 564] width 25 height 25
click at [422, 552] on div at bounding box center [420, 564] width 25 height 25
click at [419, 553] on div at bounding box center [420, 564] width 25 height 25
click at [304, 112] on div "Collaborate" at bounding box center [290, 111] width 49 height 11
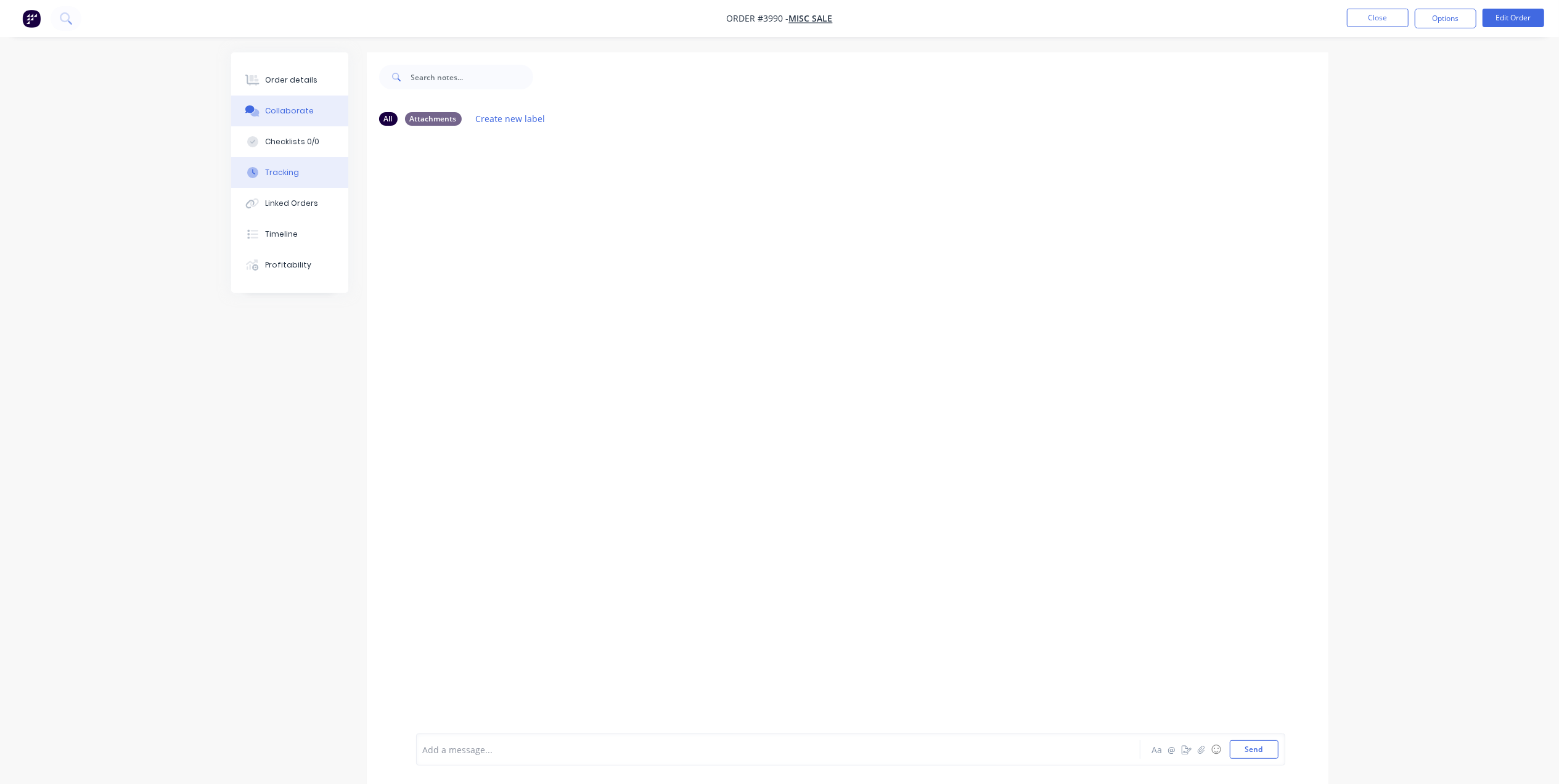
click at [286, 173] on div "Tracking" at bounding box center [281, 172] width 34 height 11
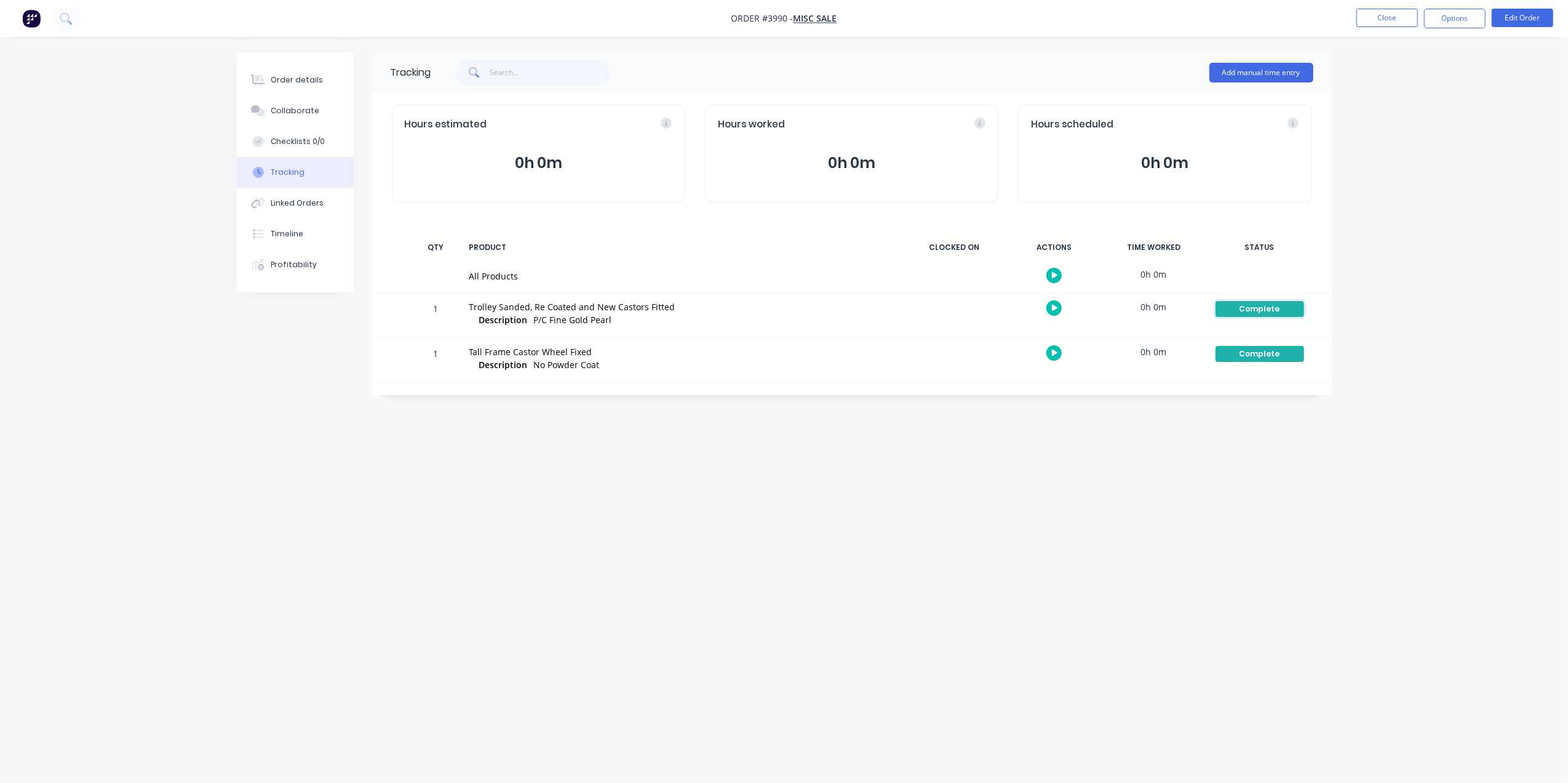
click at [1265, 300] on button "Complete" at bounding box center [1259, 309] width 90 height 17
click at [1344, 411] on button "Complete" at bounding box center [1348, 407] width 53 height 16
click at [1224, 448] on div "Tracking Add manual time entry Hours estimated 0h 0m Hours worked 0h 0m Hours s…" at bounding box center [784, 367] width 1095 height 631
click at [1284, 354] on div "Complete" at bounding box center [1259, 354] width 89 height 16
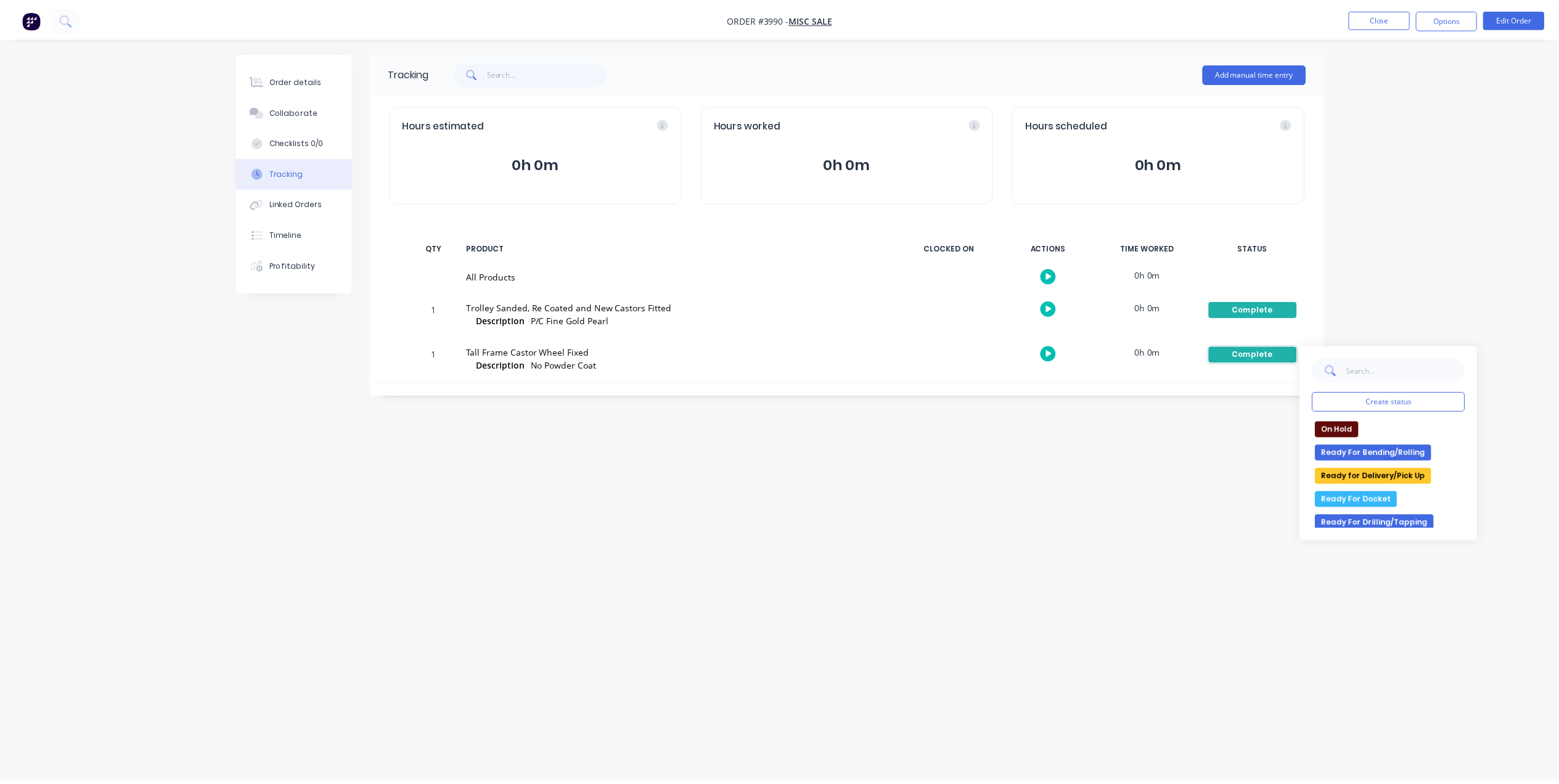
scroll to position [246, 0]
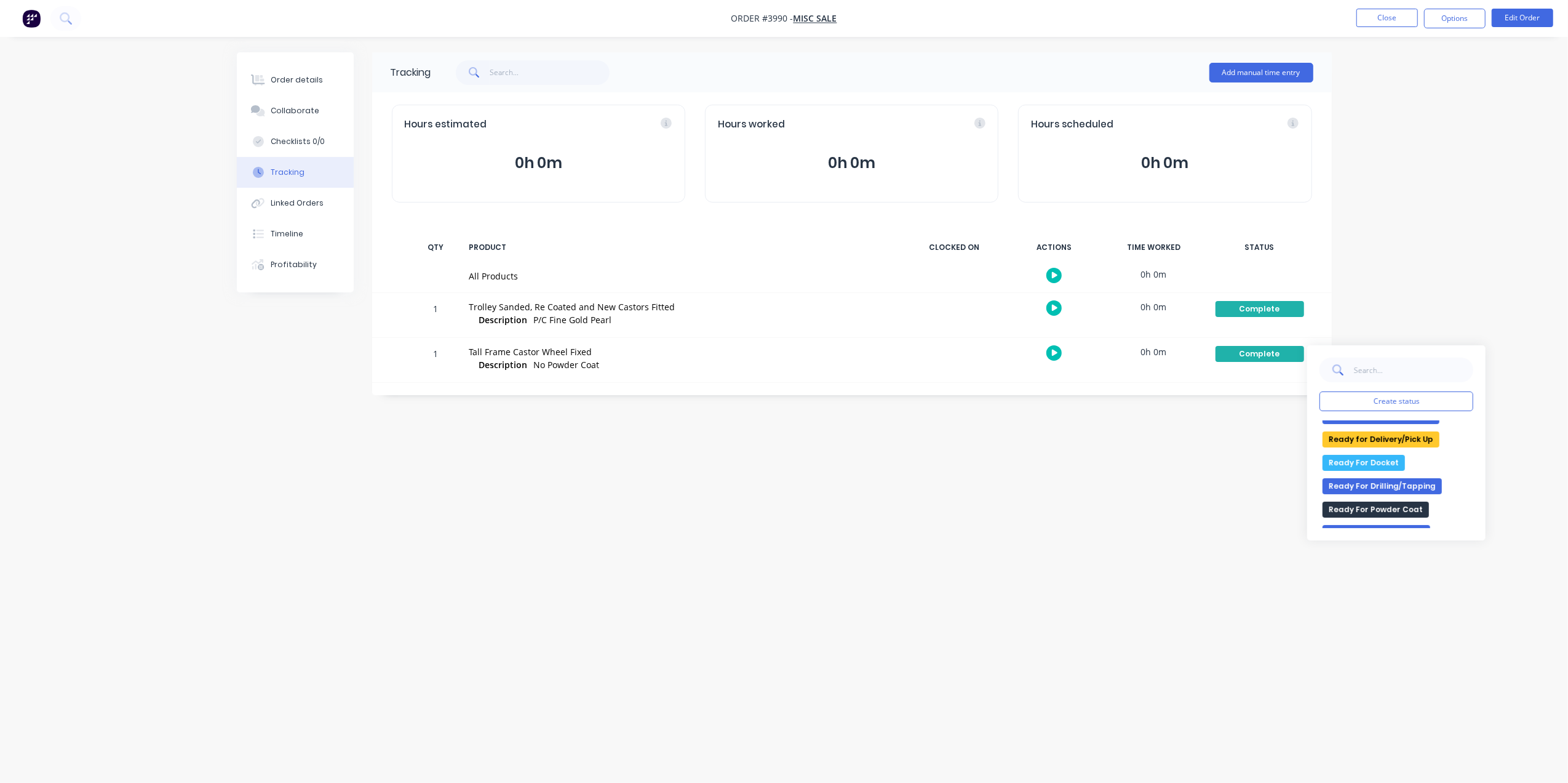
click at [1412, 486] on button "Ready For Drilling/Tapping" at bounding box center [1382, 486] width 119 height 16
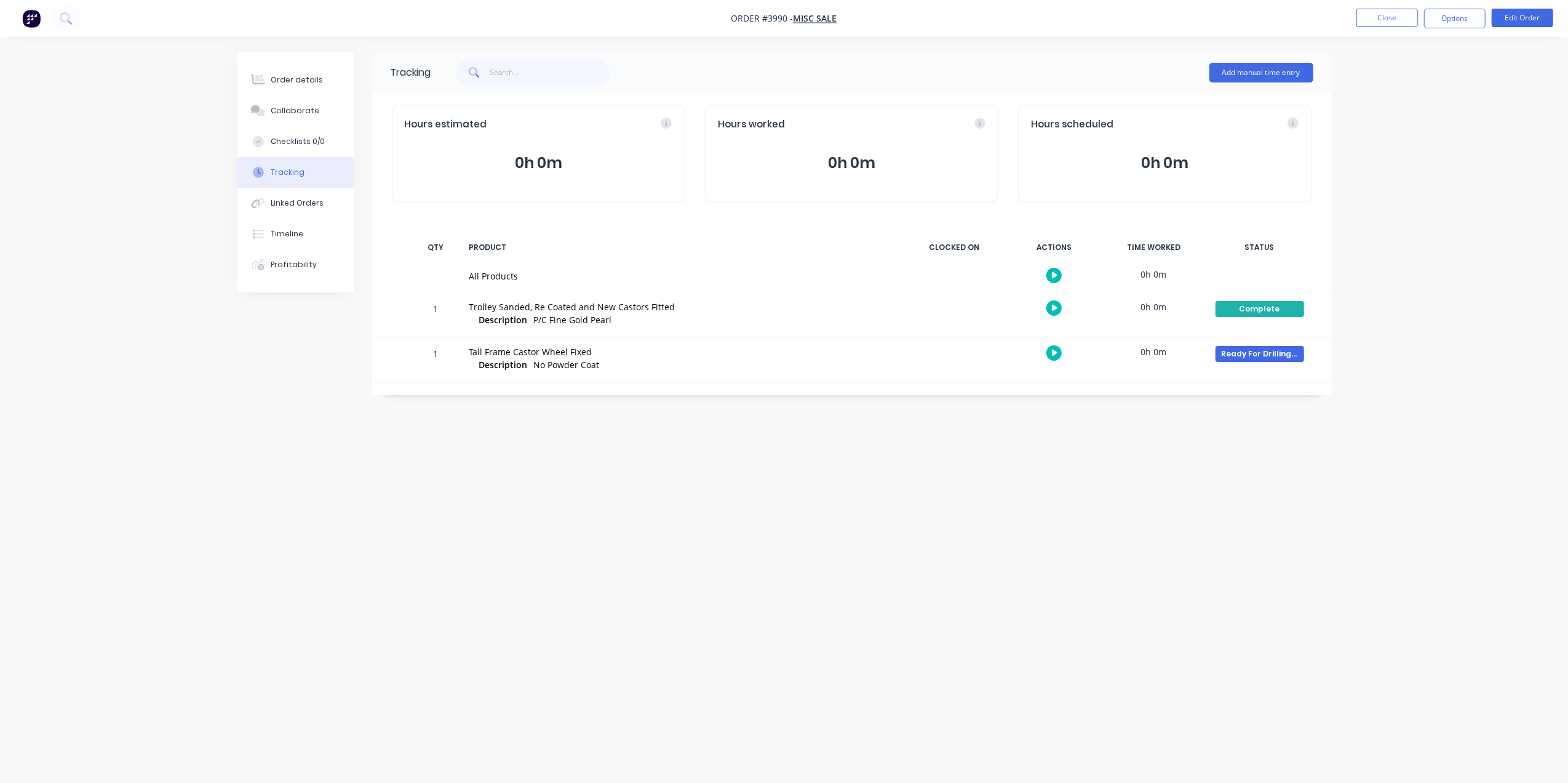
click at [1064, 464] on div "Tracking Add manual time entry Hours estimated 0h 0m Hours worked 0h 0m Hours s…" at bounding box center [784, 367] width 1095 height 631
click at [291, 74] on div "Order details" at bounding box center [297, 80] width 52 height 11
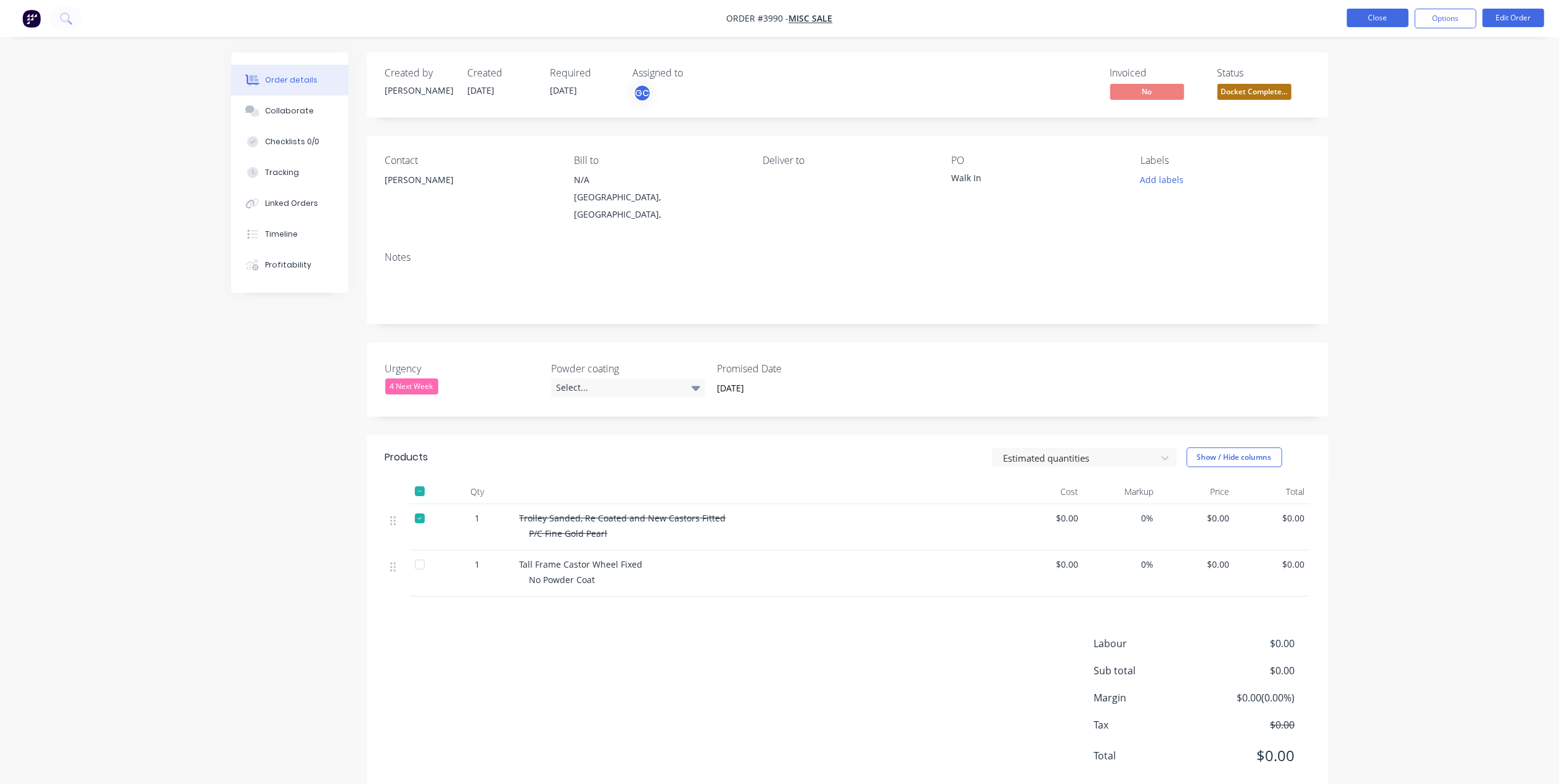
click at [1399, 20] on button "Close" at bounding box center [1377, 18] width 61 height 19
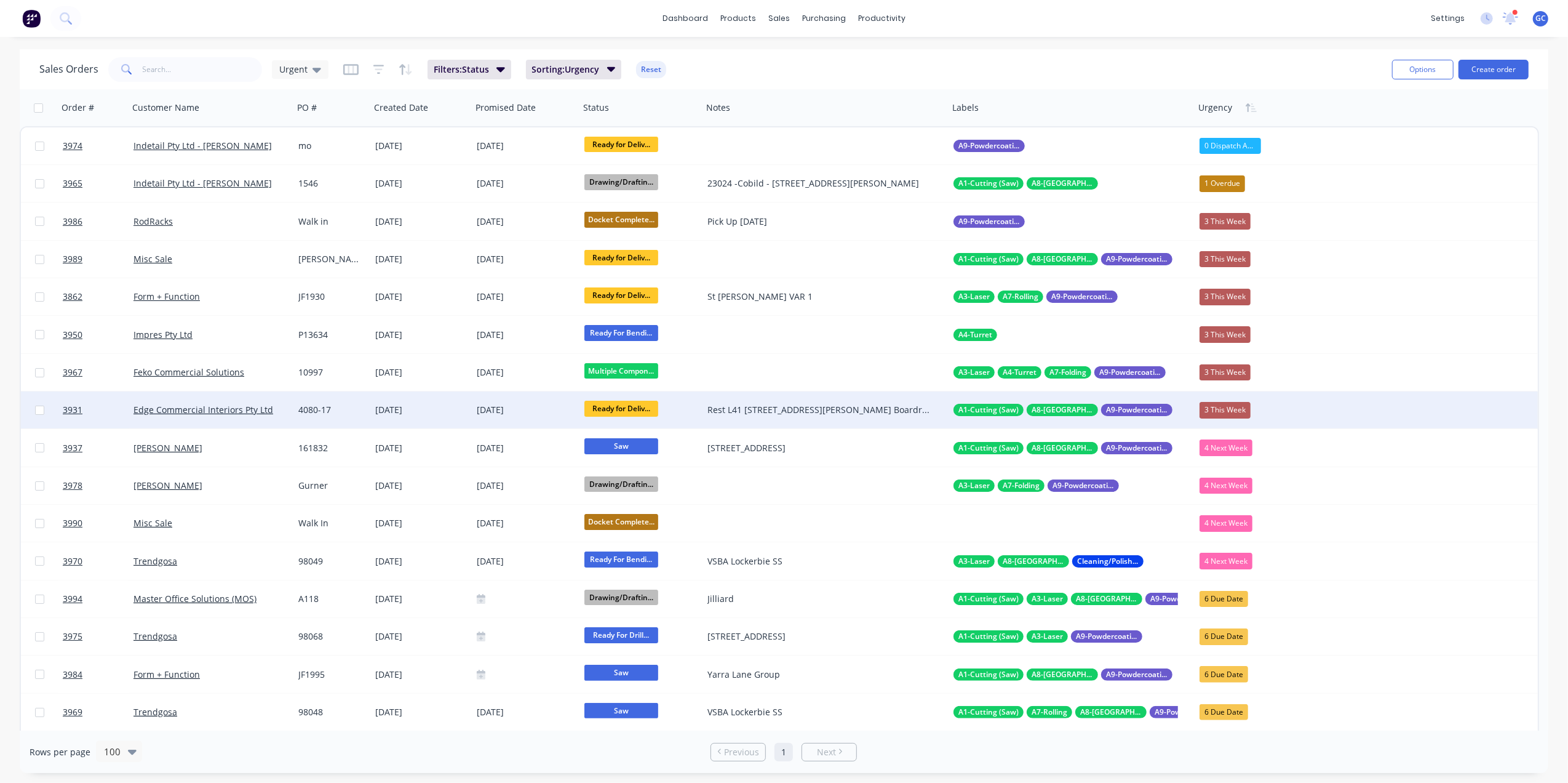
click at [437, 412] on div "[DATE]" at bounding box center [421, 409] width 91 height 12
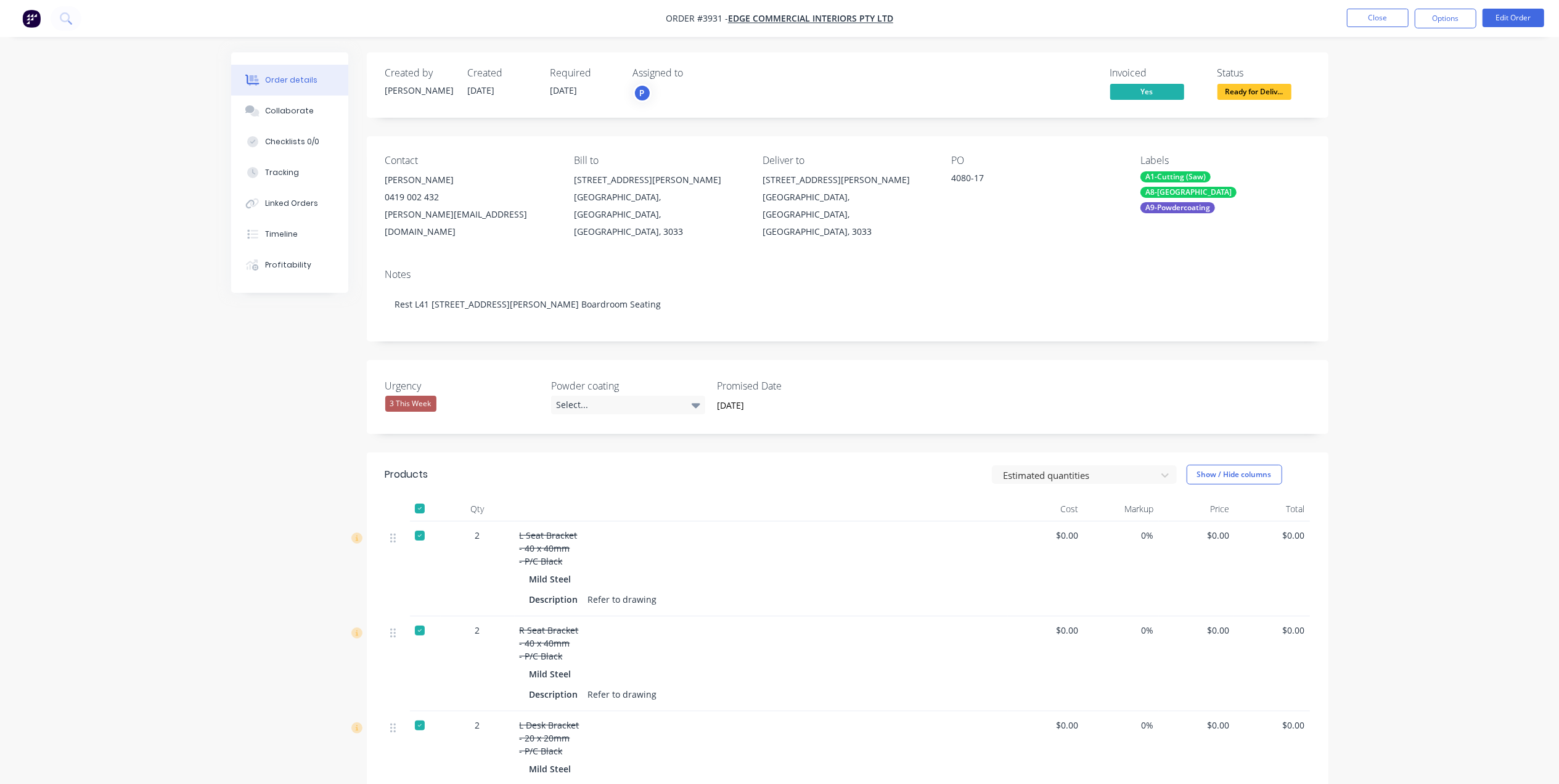
click at [416, 396] on div "3 This Week" at bounding box center [411, 404] width 52 height 16
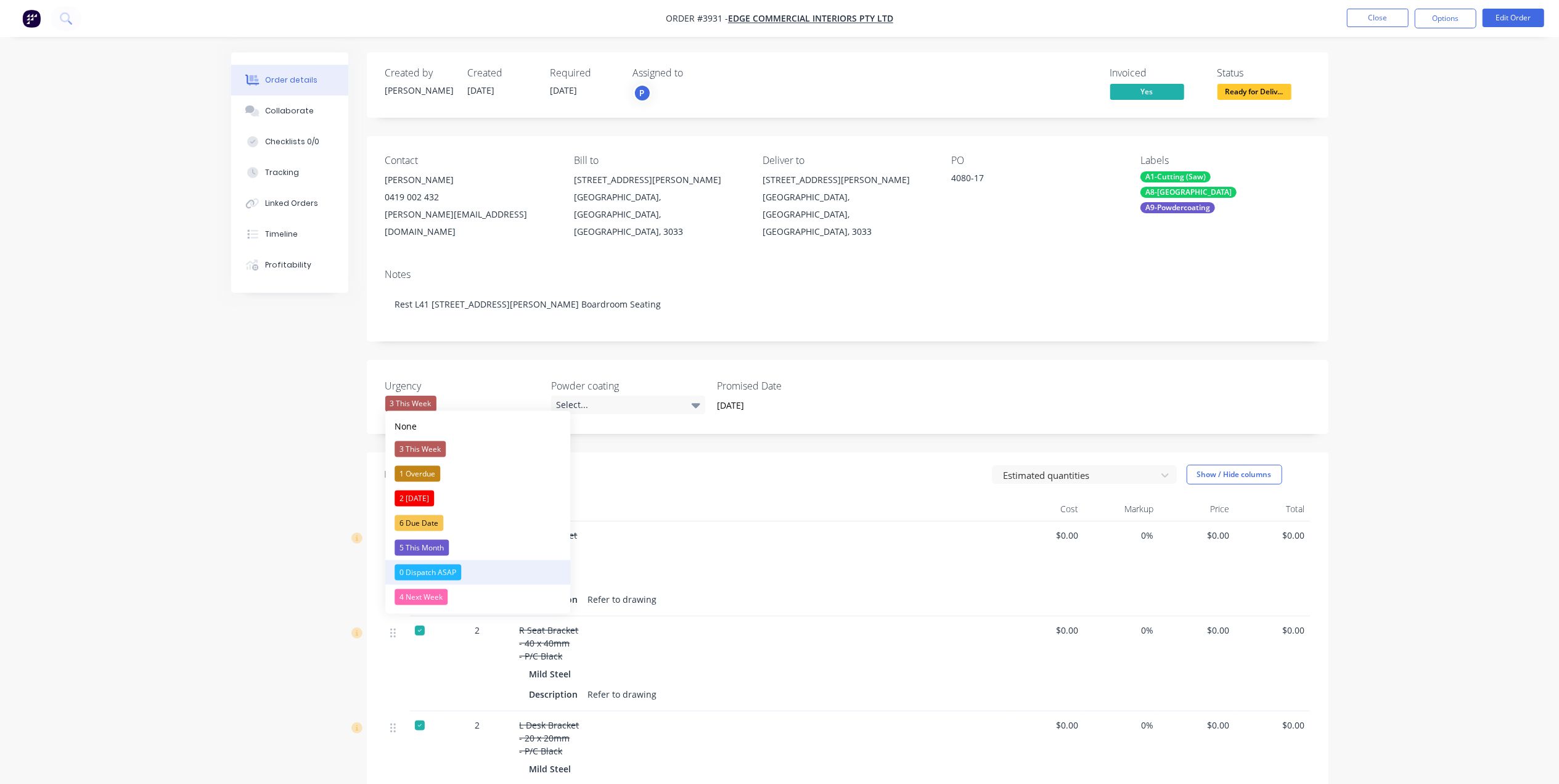
click at [434, 568] on div "0 Dispatch ASAP" at bounding box center [427, 572] width 66 height 16
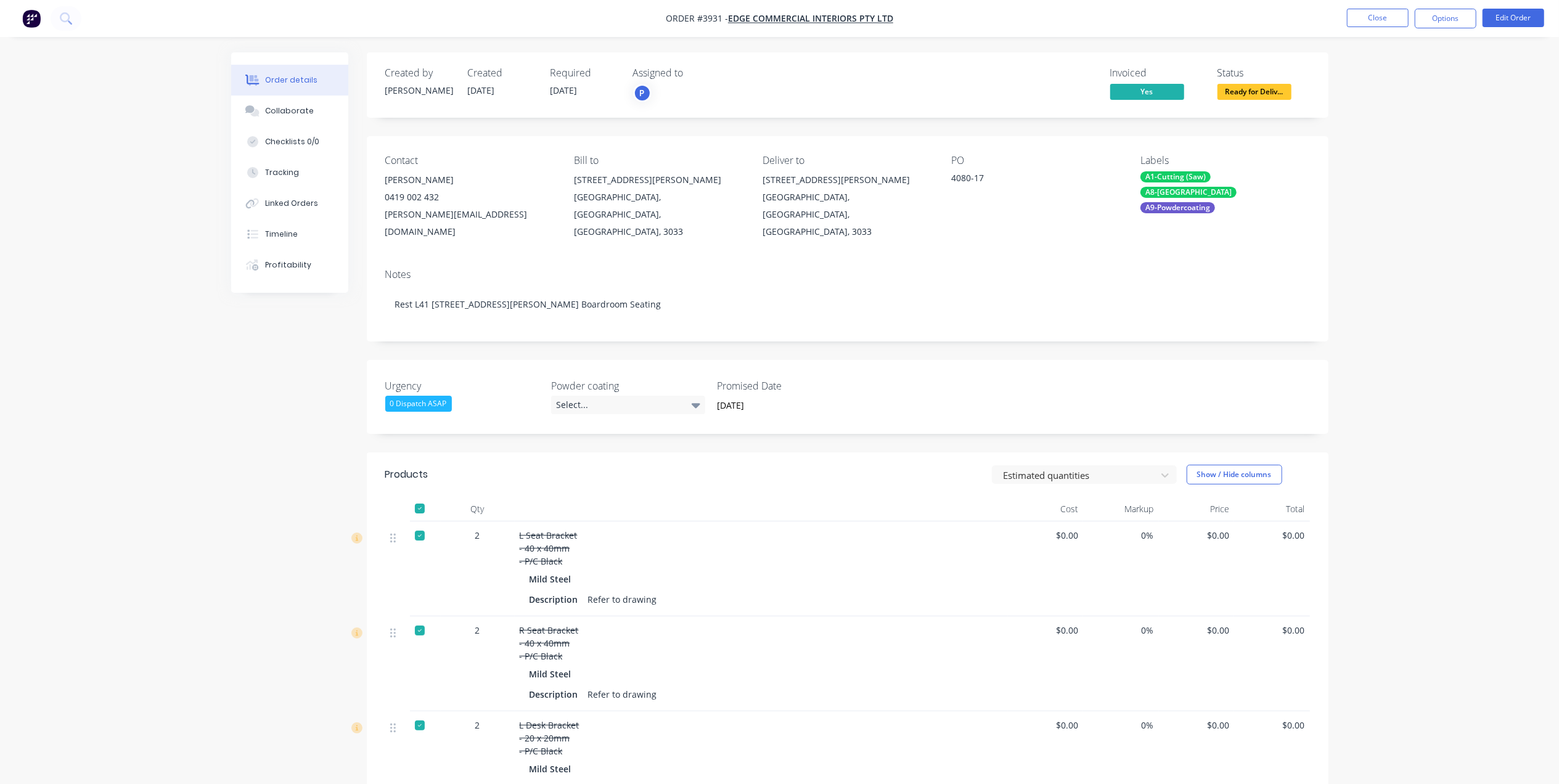
click at [1391, 7] on nav "Order #3931 - Edge Commercial Interiors Pty Ltd Close Options Edit Order" at bounding box center [780, 18] width 1559 height 37
click at [1386, 16] on button "Close" at bounding box center [1377, 18] width 61 height 19
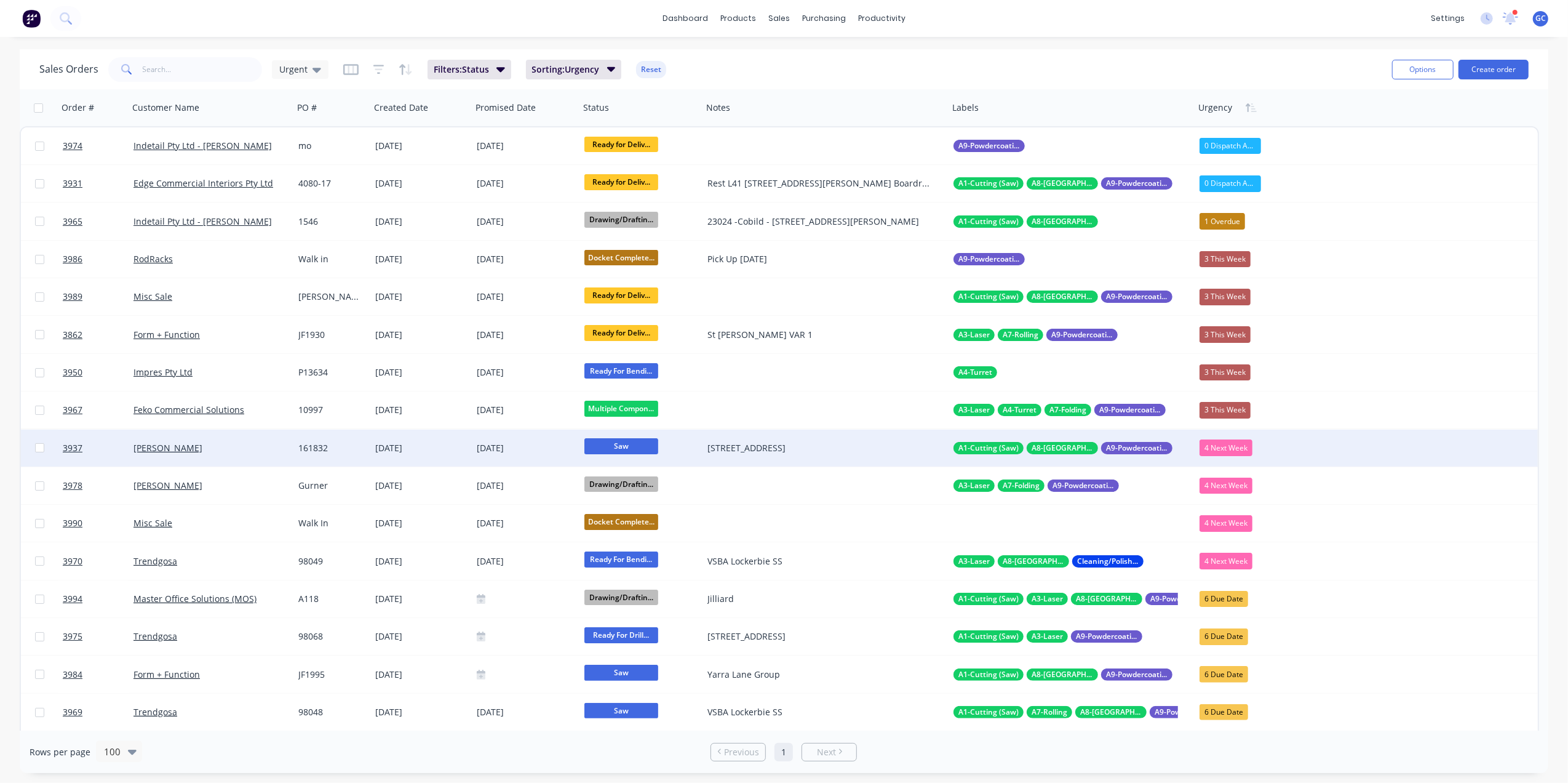
click at [446, 443] on div "[DATE]" at bounding box center [421, 447] width 91 height 12
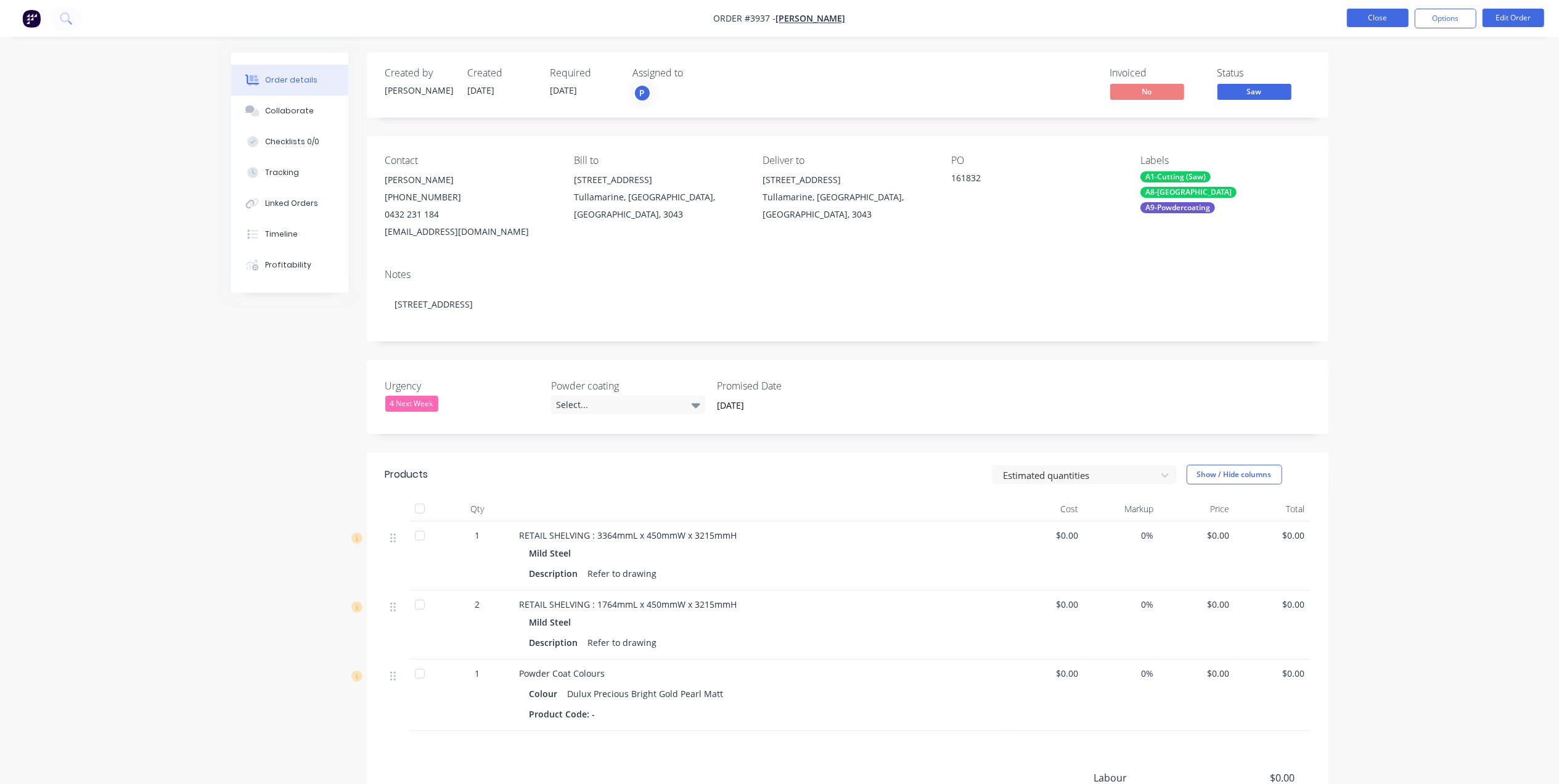
click at [1374, 27] on button "Close" at bounding box center [1377, 18] width 61 height 19
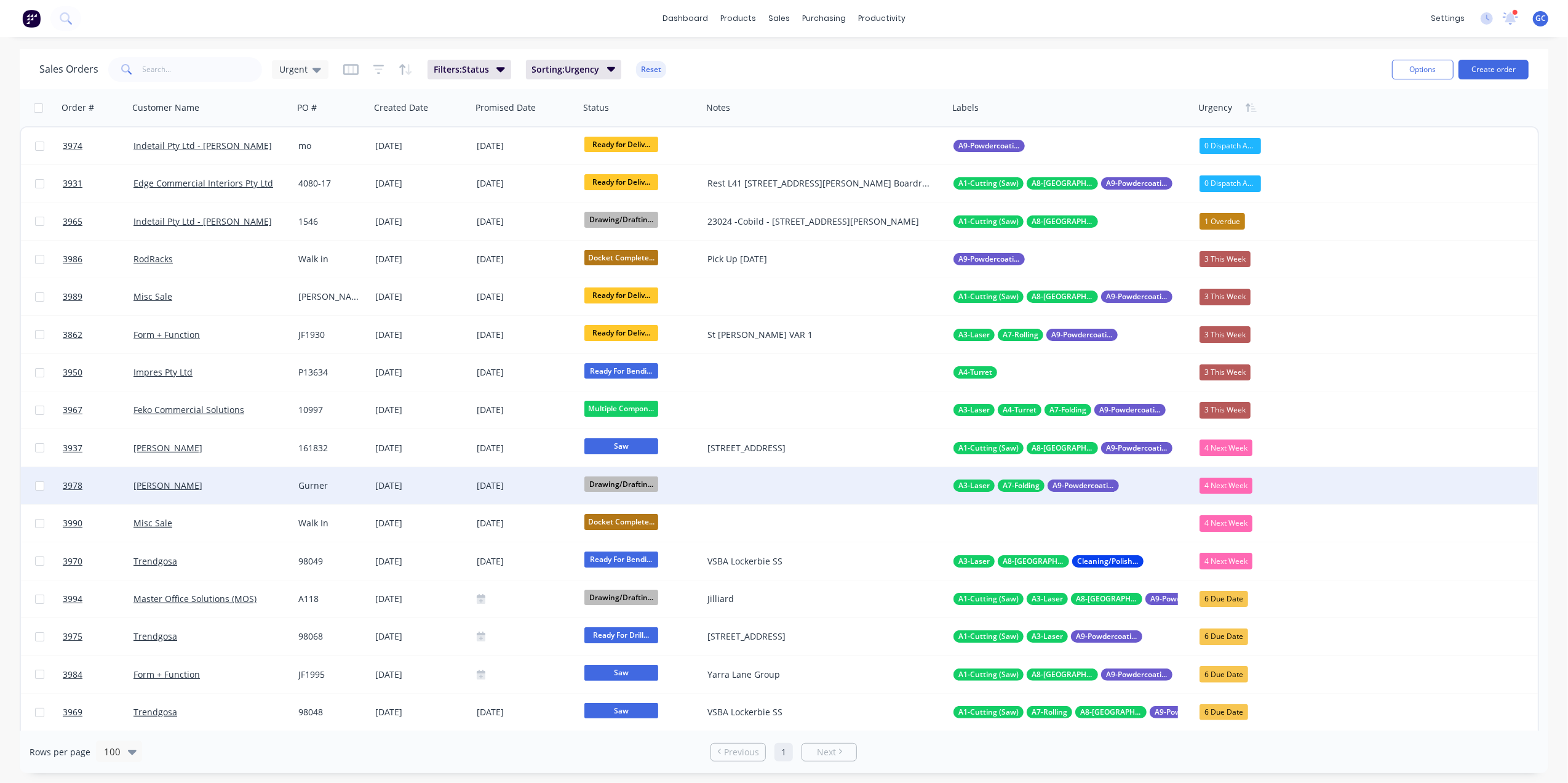
click at [441, 480] on div "[DATE]" at bounding box center [421, 485] width 91 height 12
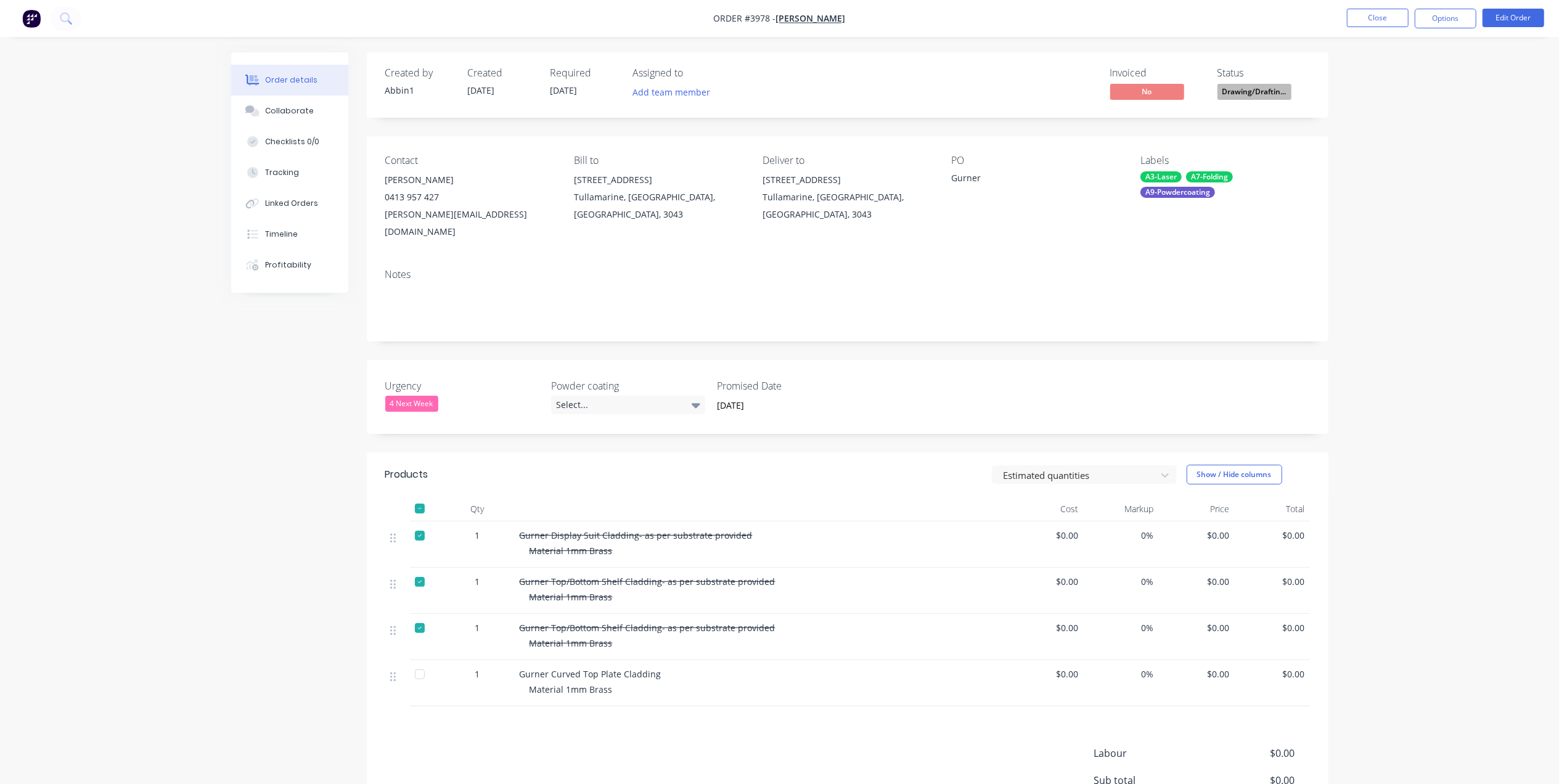
click at [1361, 6] on nav "Order #3978 - [PERSON_NAME] Close Options Edit Order" at bounding box center [780, 18] width 1559 height 37
click at [1352, 22] on button "Close" at bounding box center [1377, 18] width 61 height 19
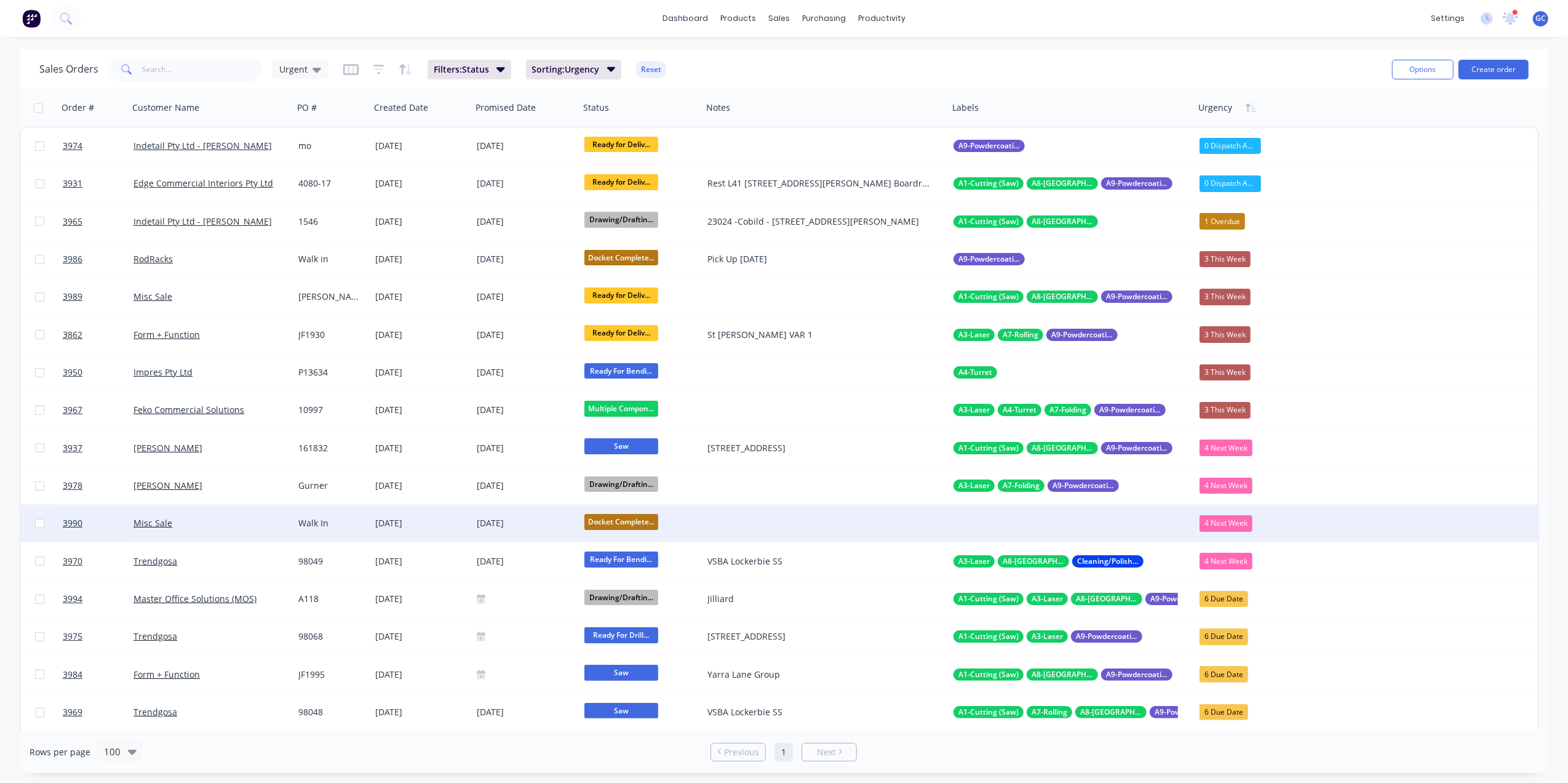
click at [451, 520] on div "[DATE]" at bounding box center [421, 523] width 91 height 12
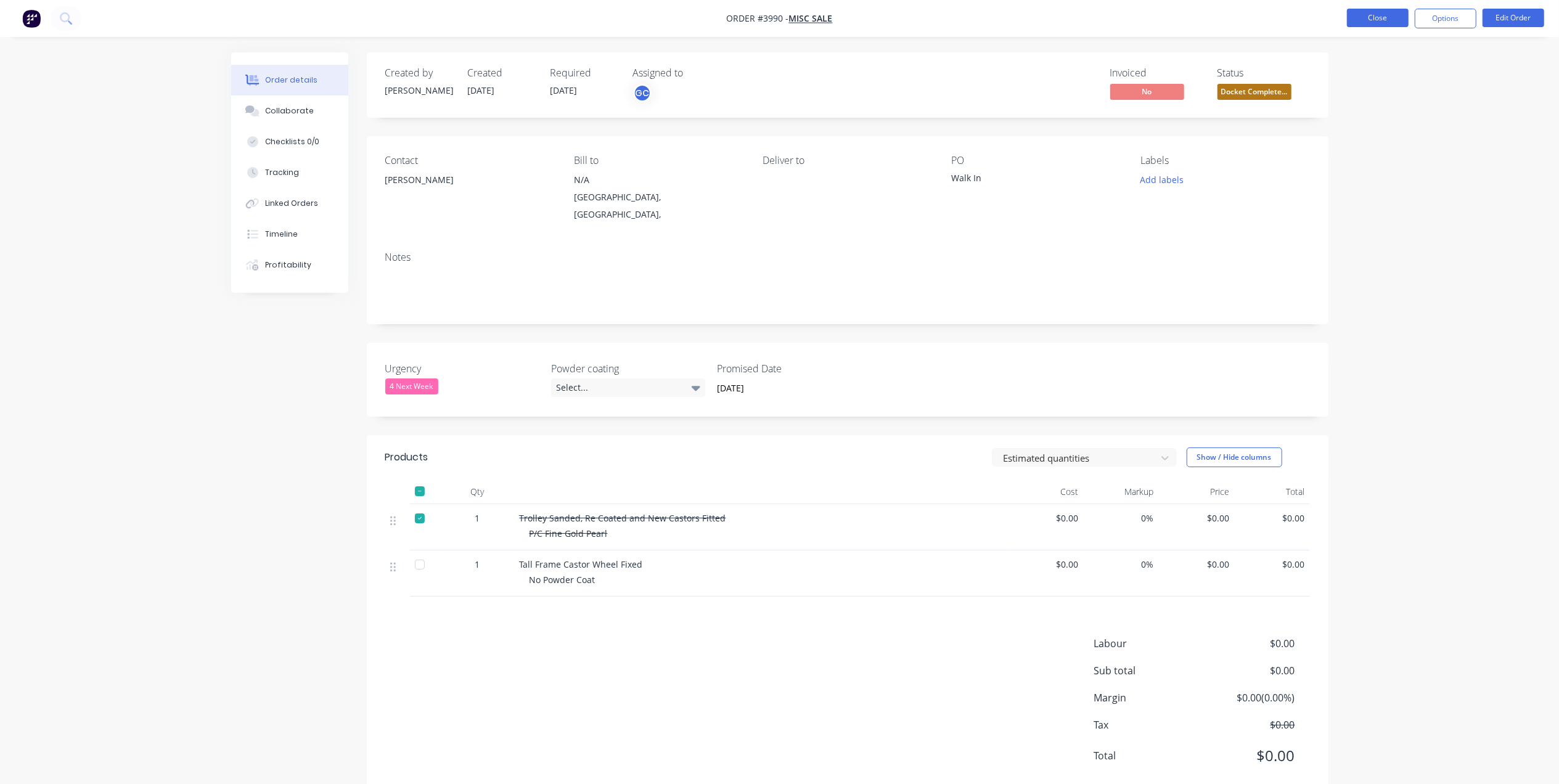
click at [1369, 27] on button "Close" at bounding box center [1377, 18] width 61 height 19
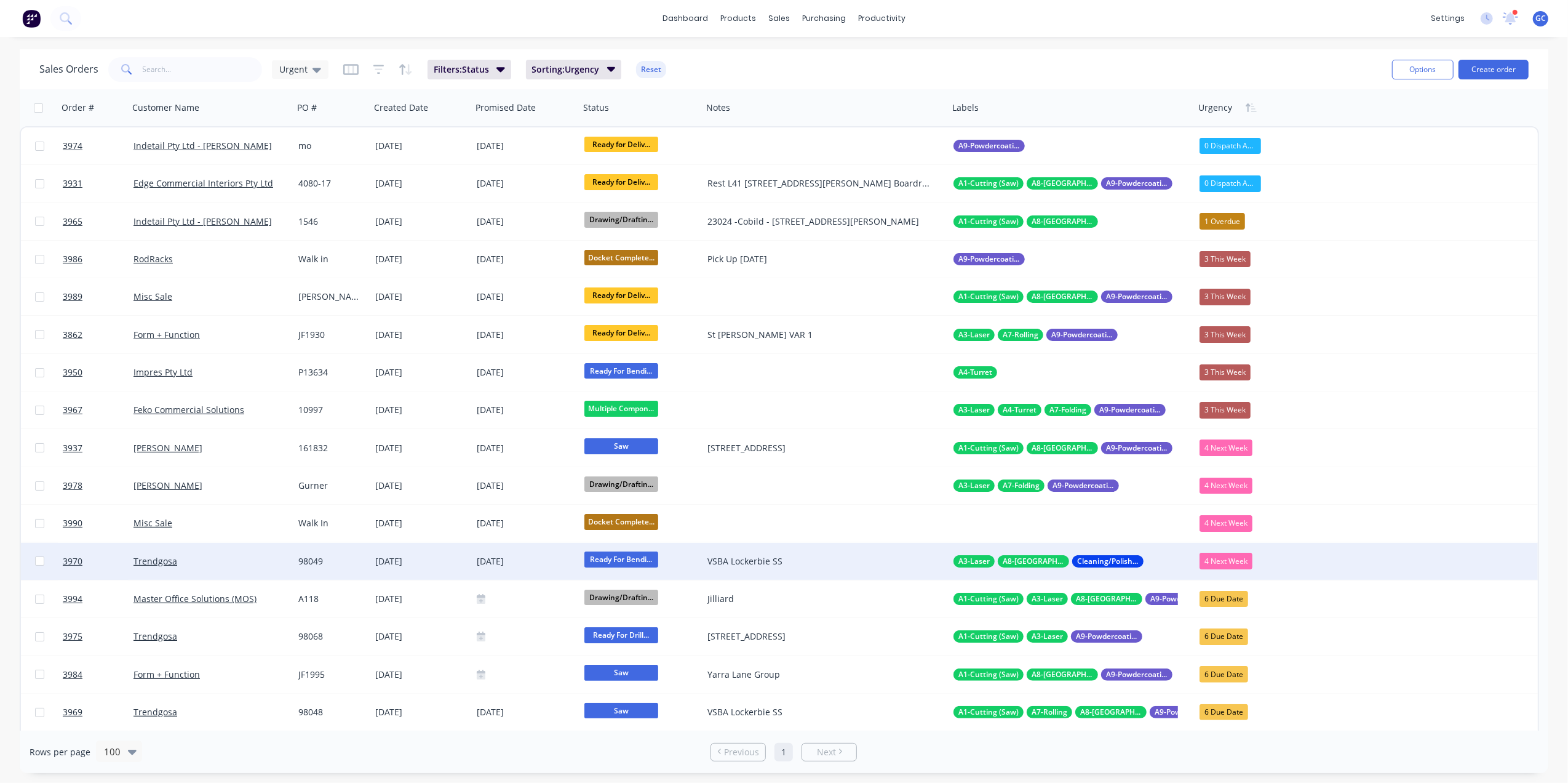
click at [446, 564] on div "[DATE]" at bounding box center [421, 561] width 91 height 12
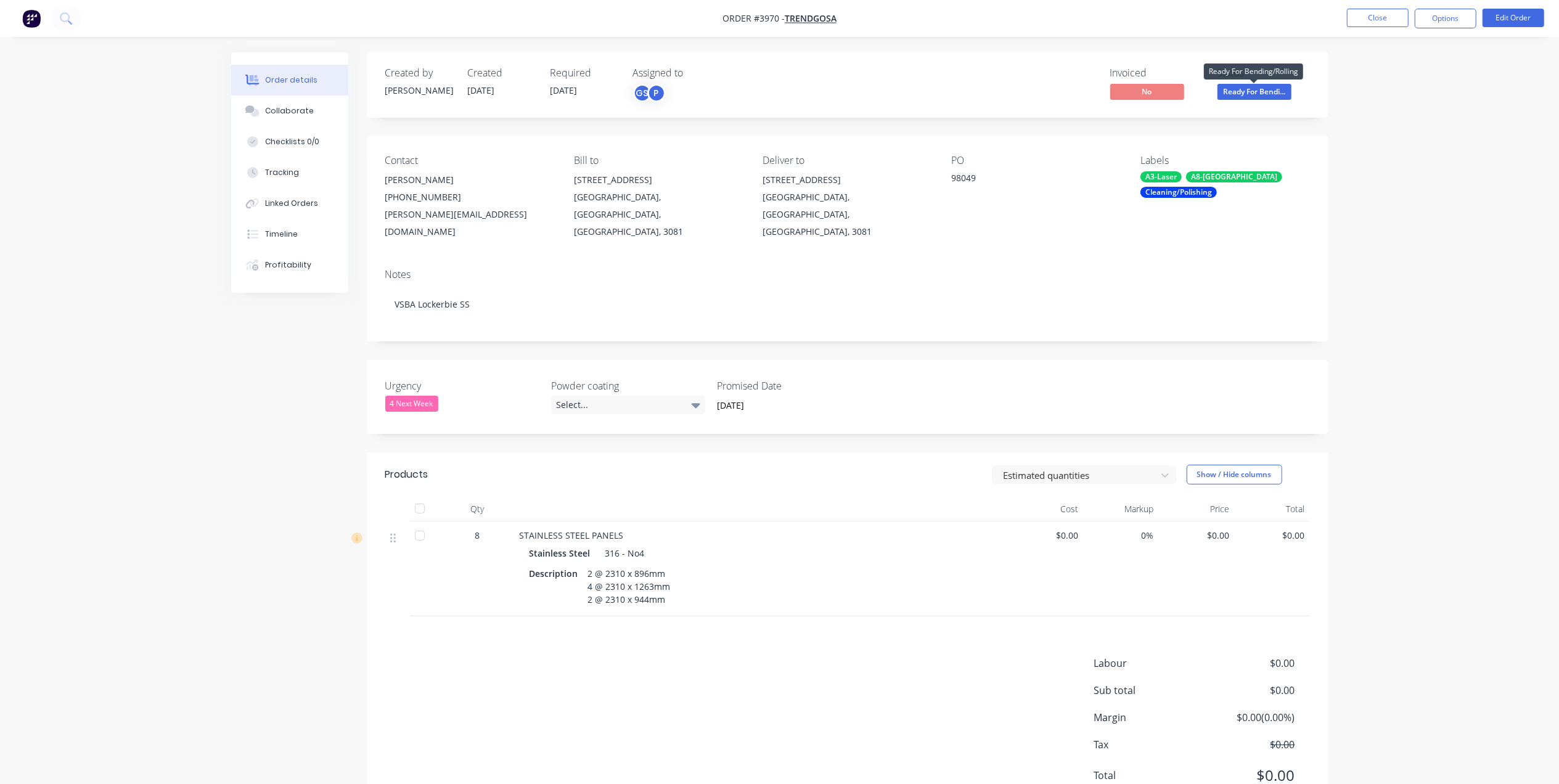
click at [1261, 89] on span "Ready For Bendi..." at bounding box center [1254, 91] width 74 height 16
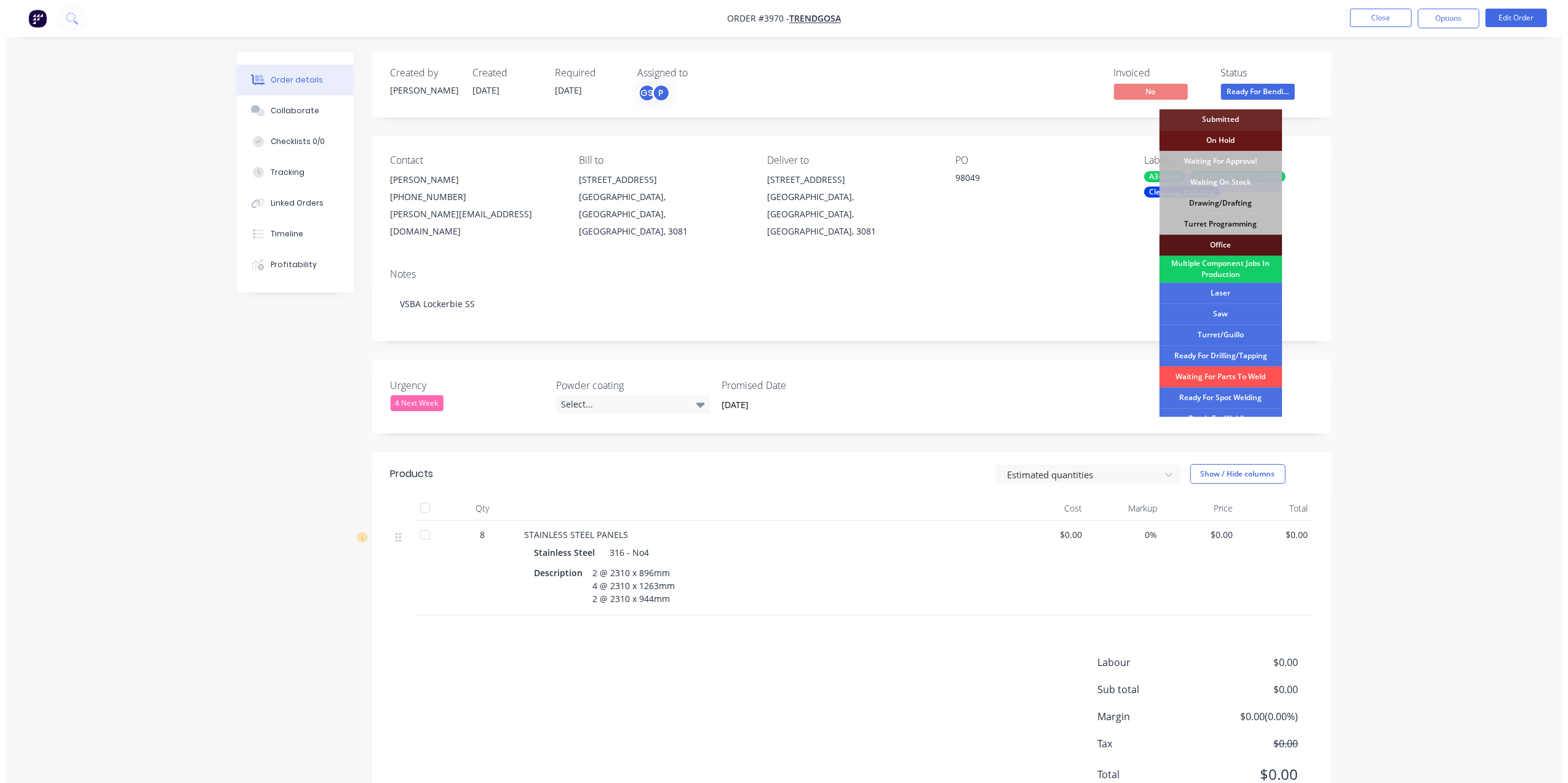
scroll to position [82, 0]
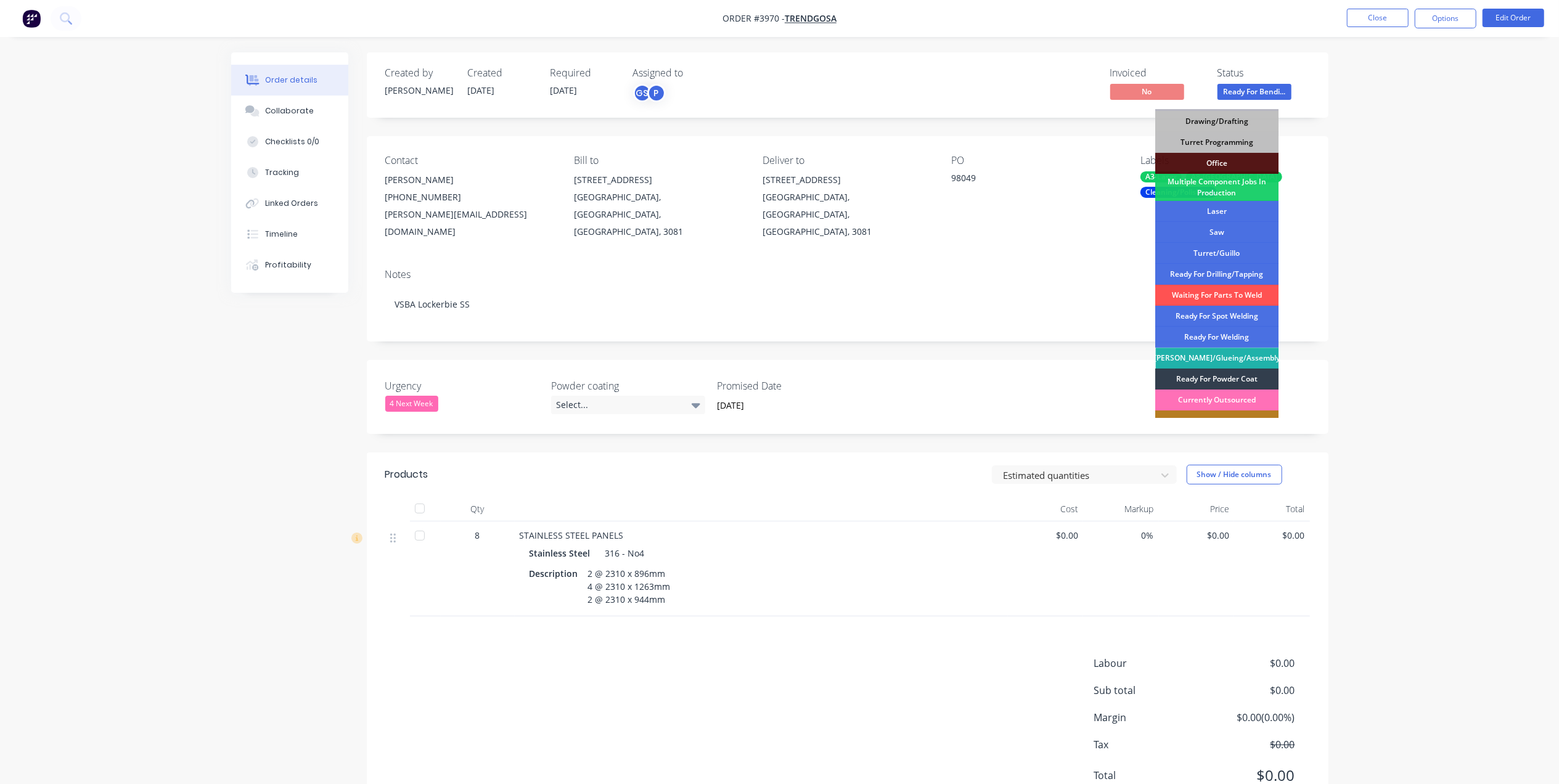
click at [1243, 356] on div "[PERSON_NAME]/Glueing/Assembly" at bounding box center [1217, 358] width 124 height 21
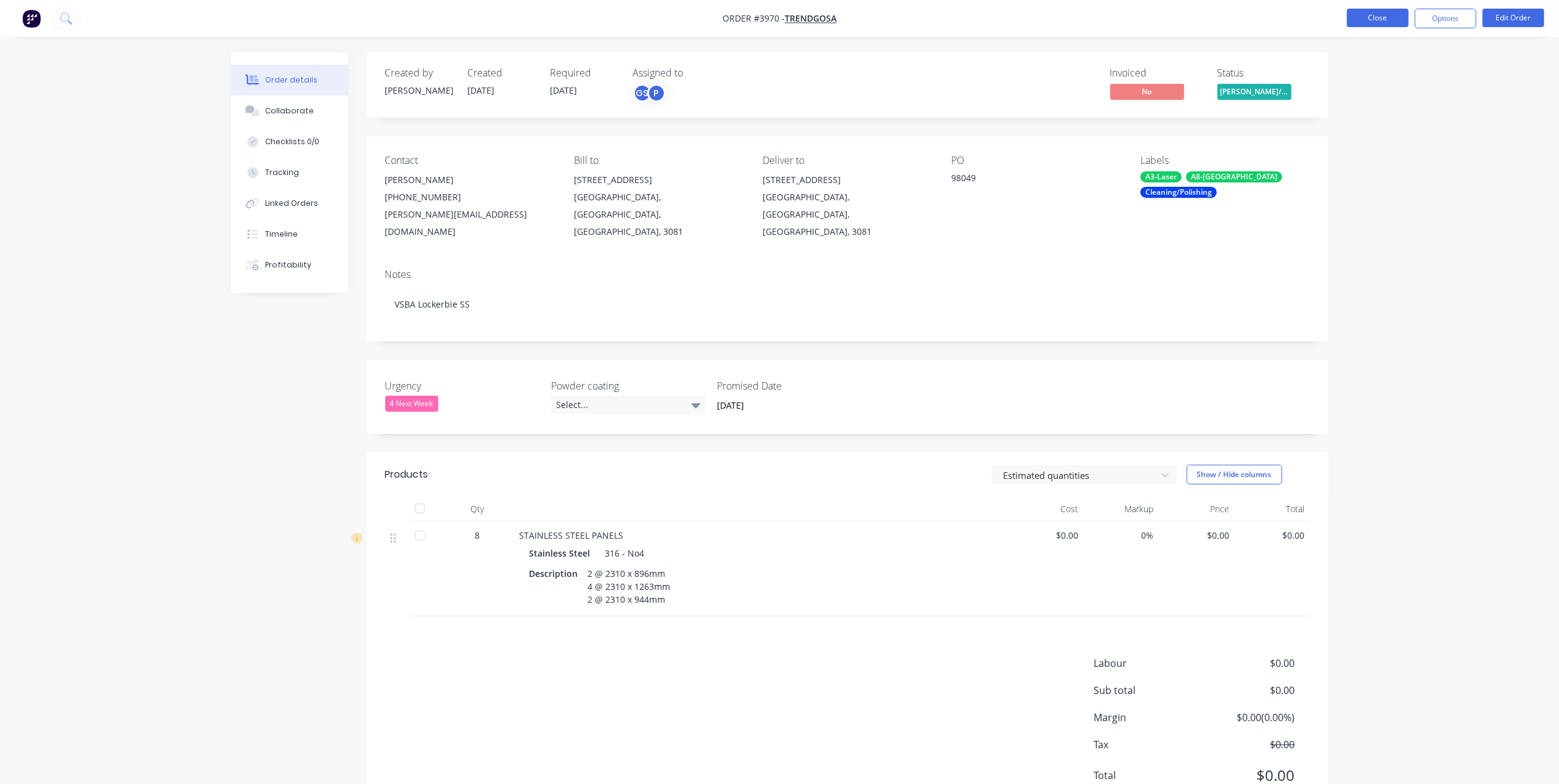
click at [1377, 21] on button "Close" at bounding box center [1377, 18] width 61 height 19
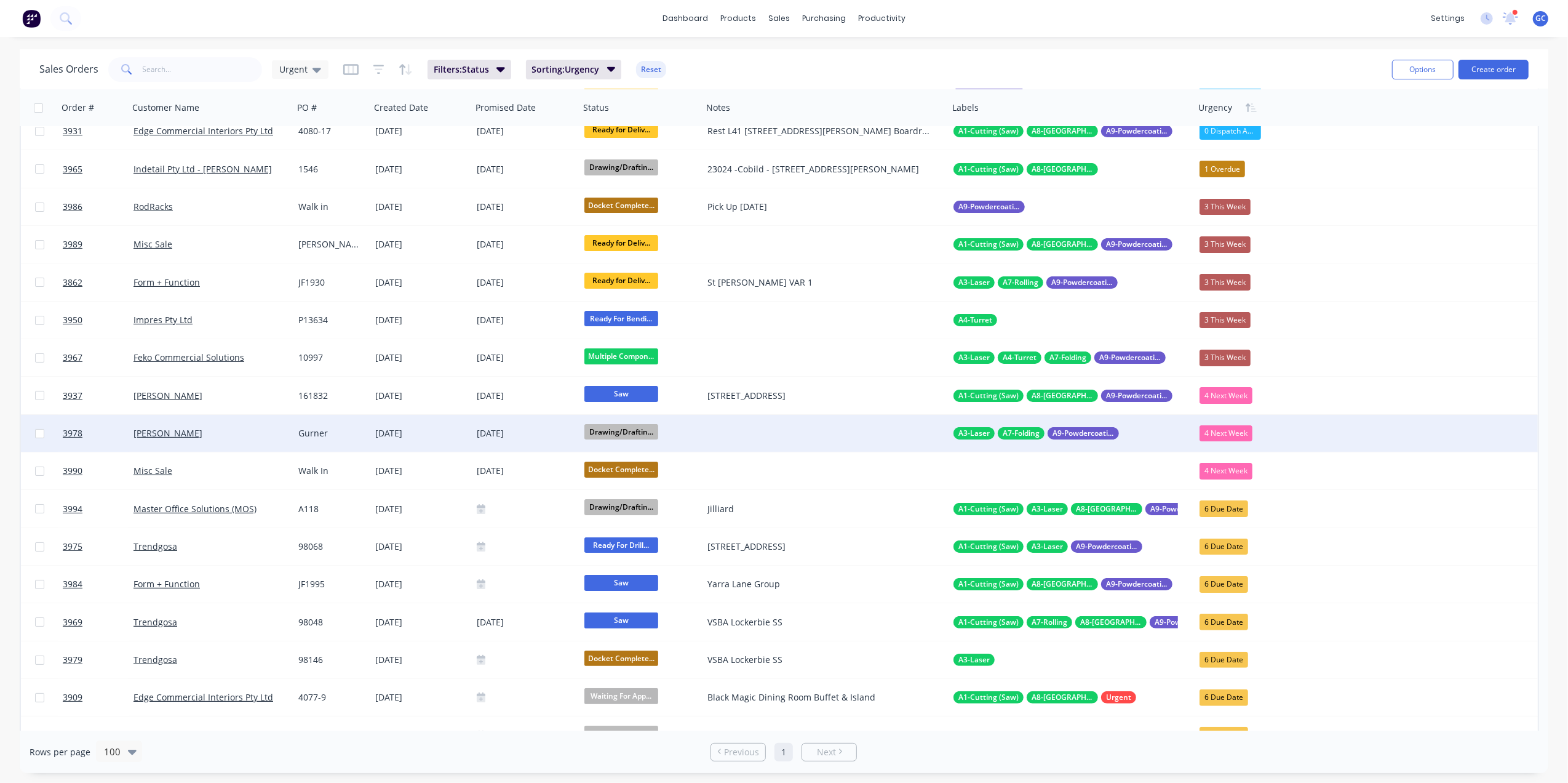
scroll to position [82, 0]
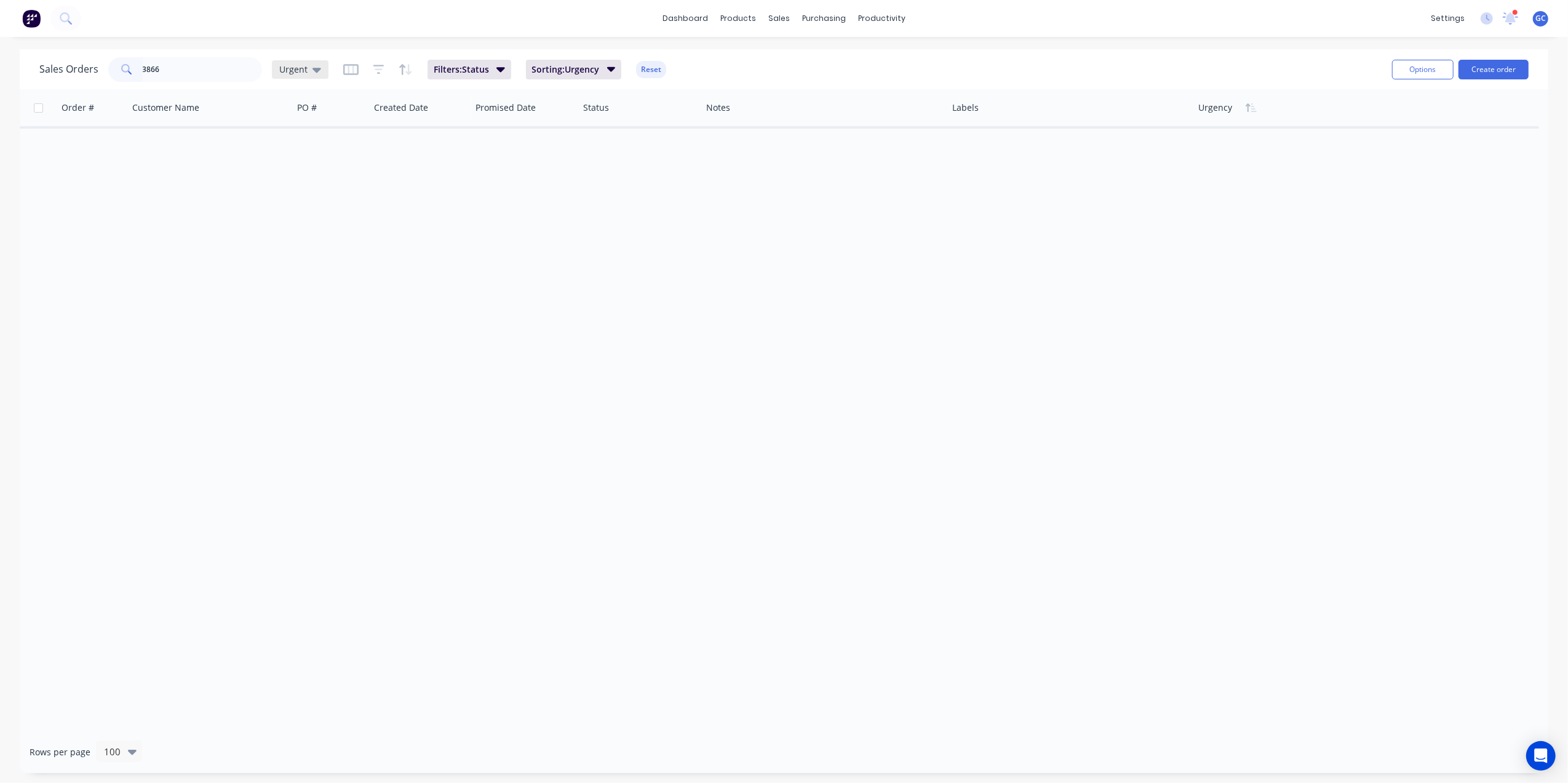
type input "3866"
click at [283, 71] on span "Urgent" at bounding box center [293, 69] width 29 height 13
click at [295, 316] on button "[PERSON_NAME]" at bounding box center [346, 321] width 140 height 14
click at [353, 69] on icon at bounding box center [358, 70] width 9 height 5
click at [316, 168] on button "None" at bounding box center [346, 173] width 140 height 14
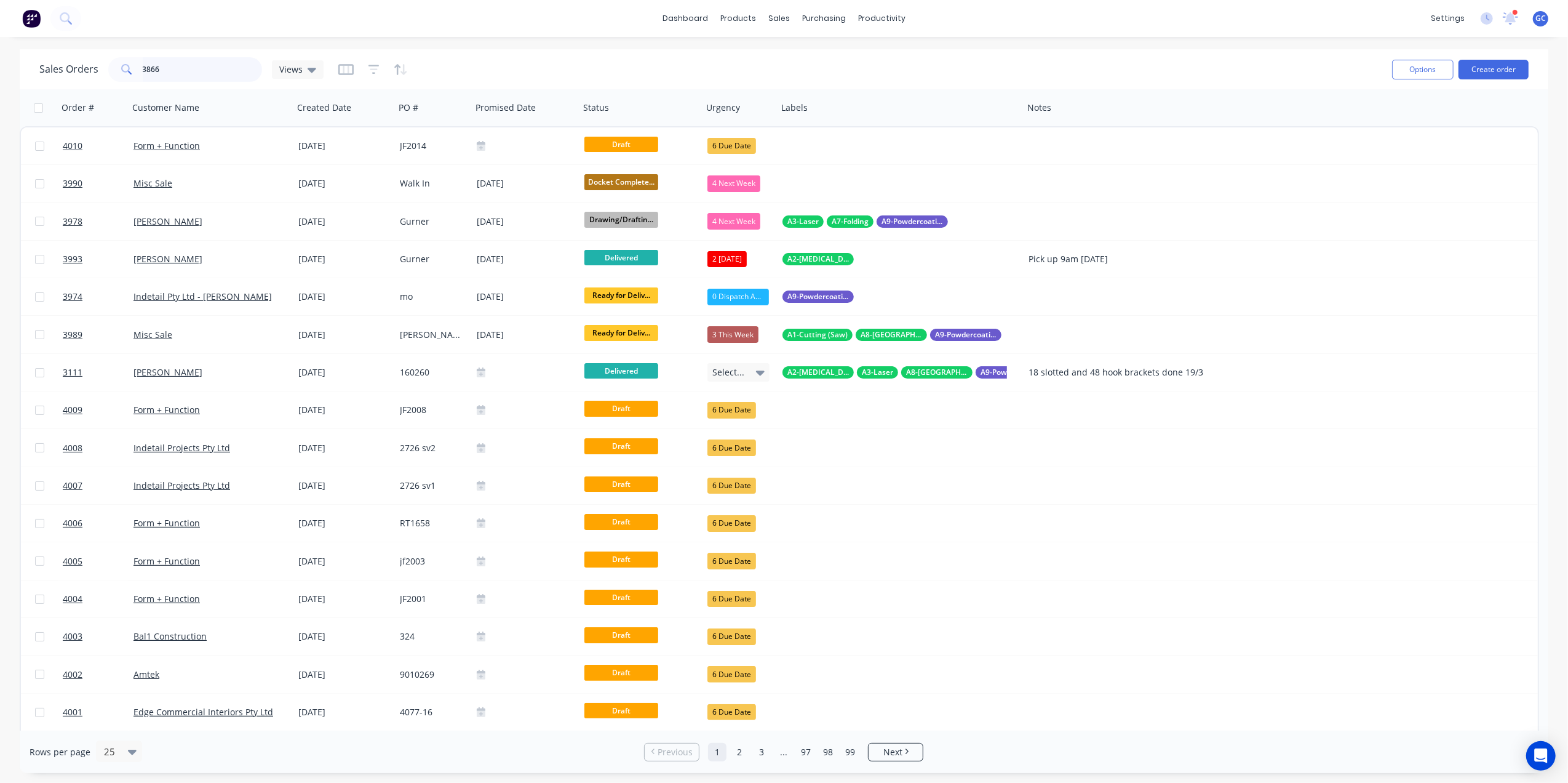
click at [214, 76] on input "3866" at bounding box center [202, 69] width 120 height 24
click at [288, 73] on span "Views" at bounding box center [291, 69] width 24 height 13
click at [304, 224] on button "Archive" at bounding box center [346, 222] width 140 height 14
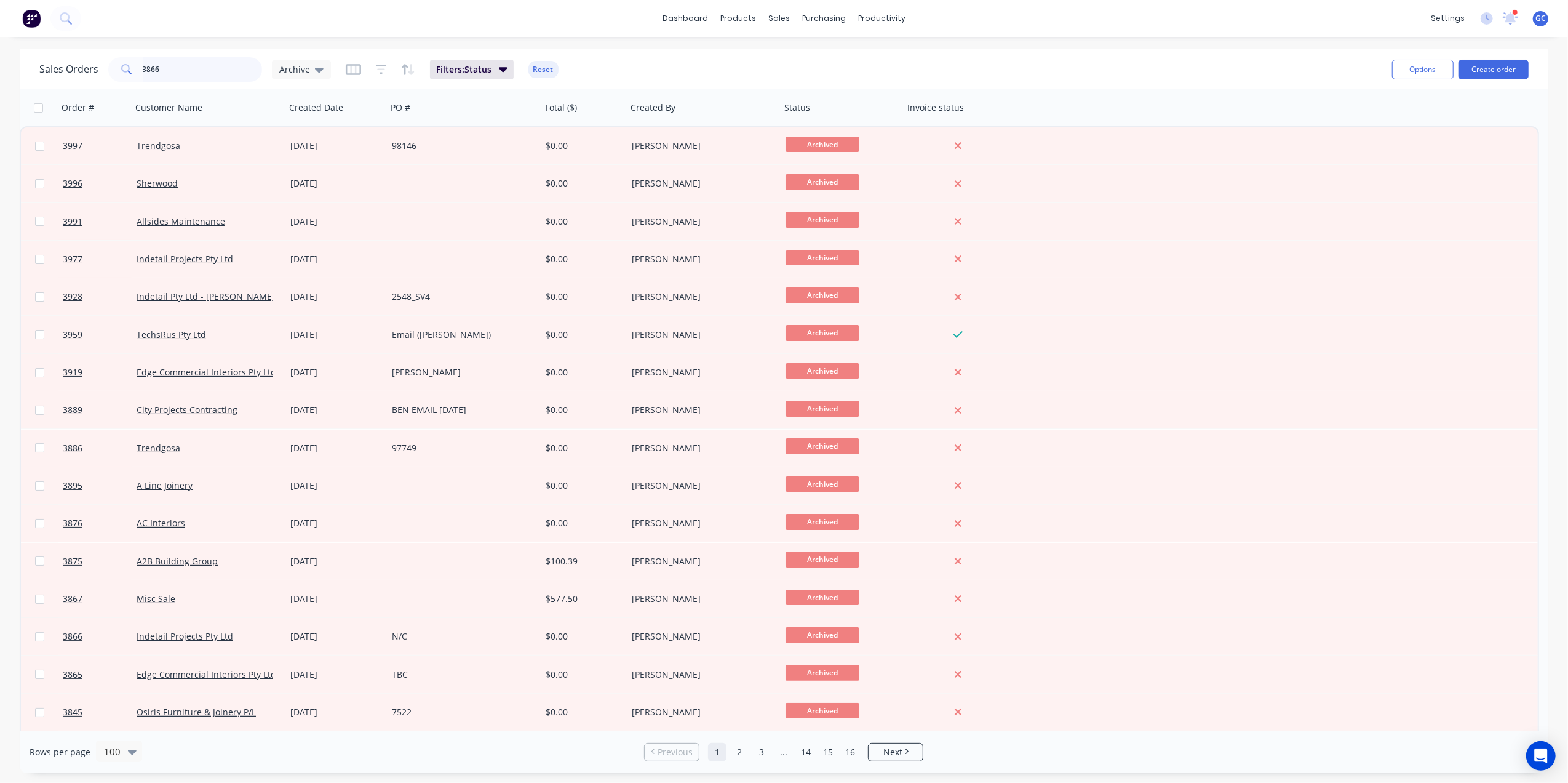
click at [197, 80] on input "3866" at bounding box center [202, 69] width 120 height 24
click at [282, 67] on span "Archive" at bounding box center [295, 69] width 31 height 13
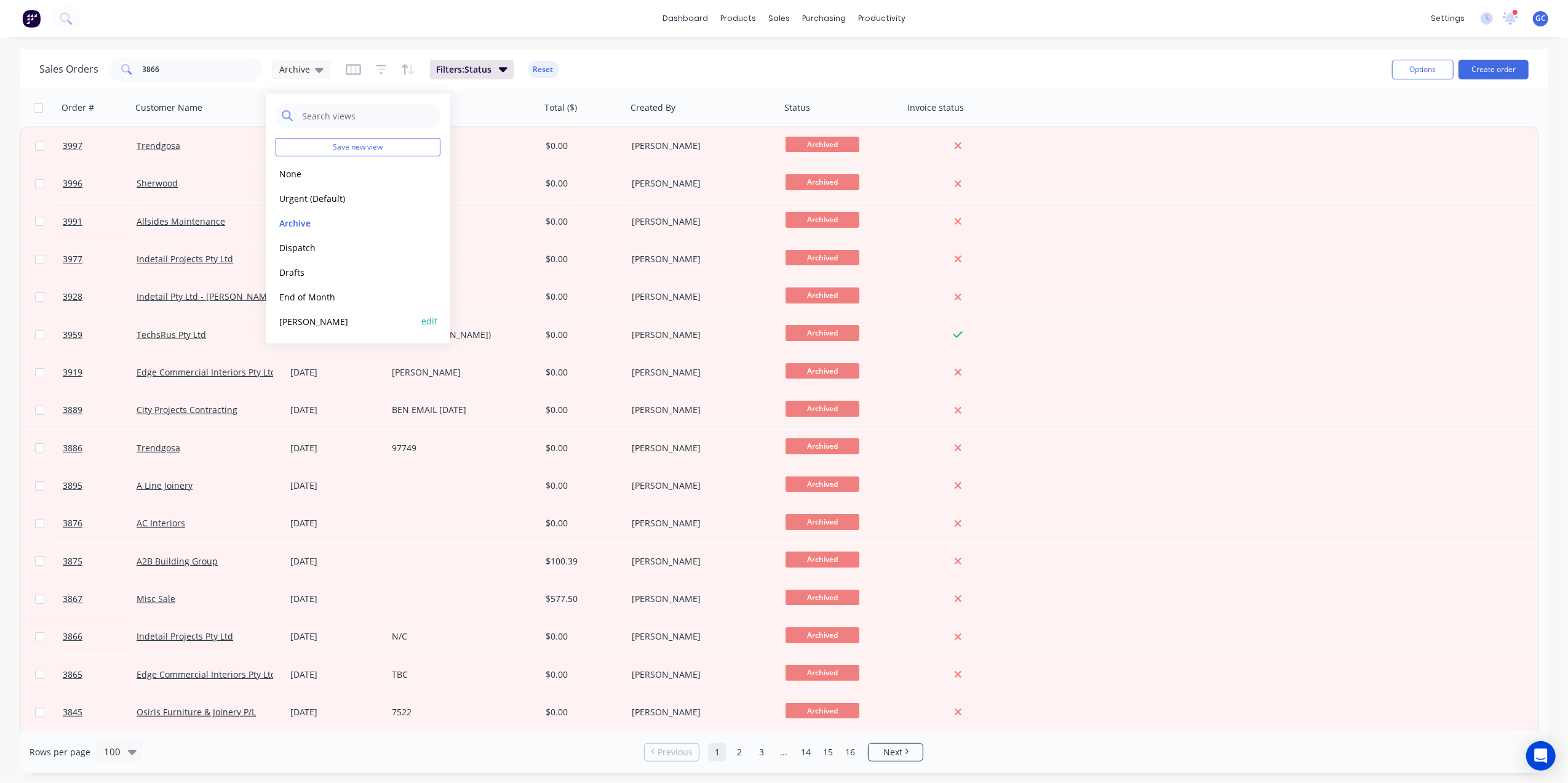
click at [289, 318] on button "[PERSON_NAME]" at bounding box center [346, 321] width 140 height 14
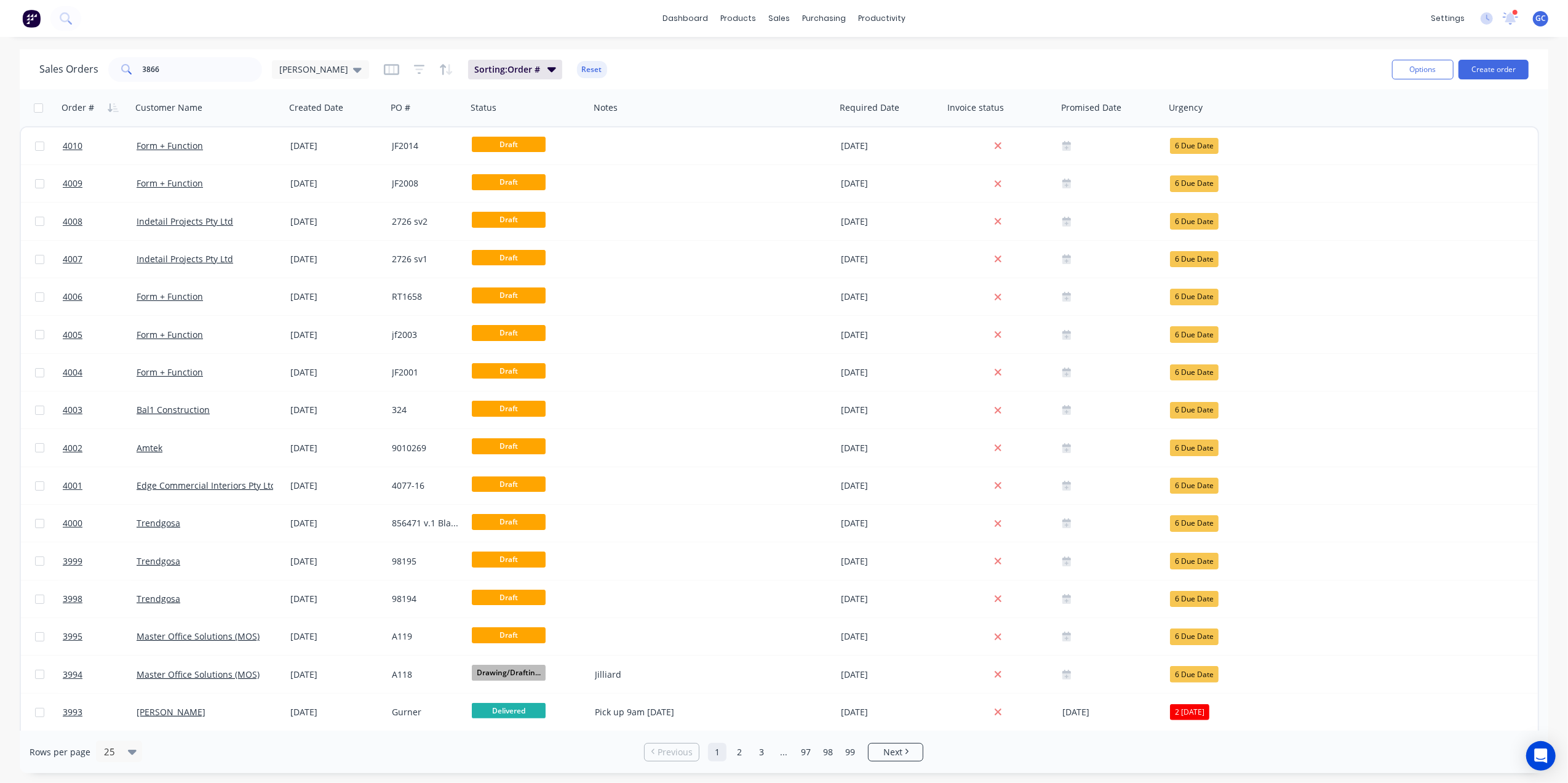
click at [197, 82] on div "Sales Orders 3866 Gino Sorting: Order # Reset" at bounding box center [710, 69] width 1343 height 30
click at [200, 67] on input "3866" at bounding box center [202, 69] width 120 height 24
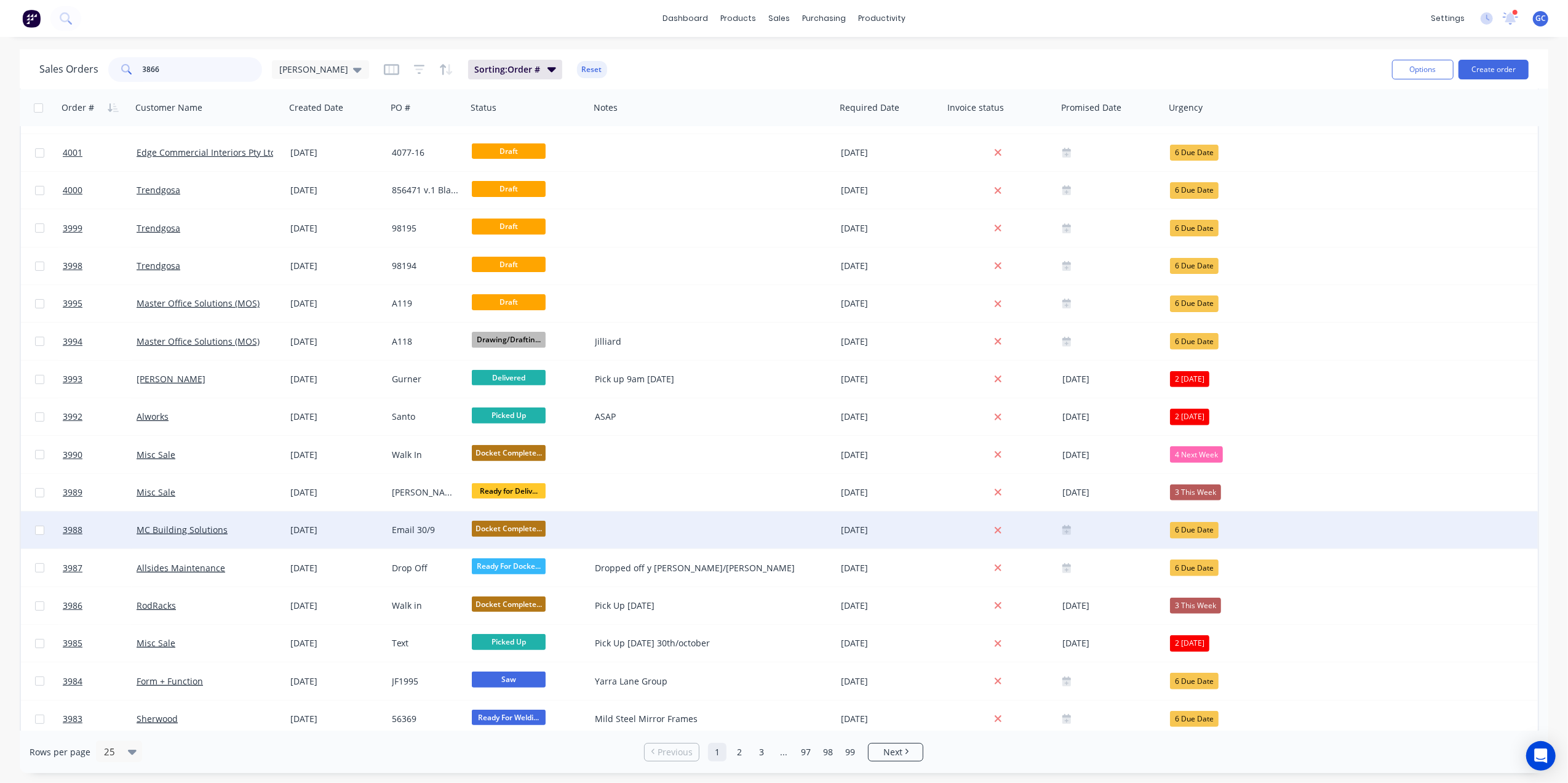
scroll to position [338, 0]
